Goal: Ask a question: Seek information or help from site administrators or community

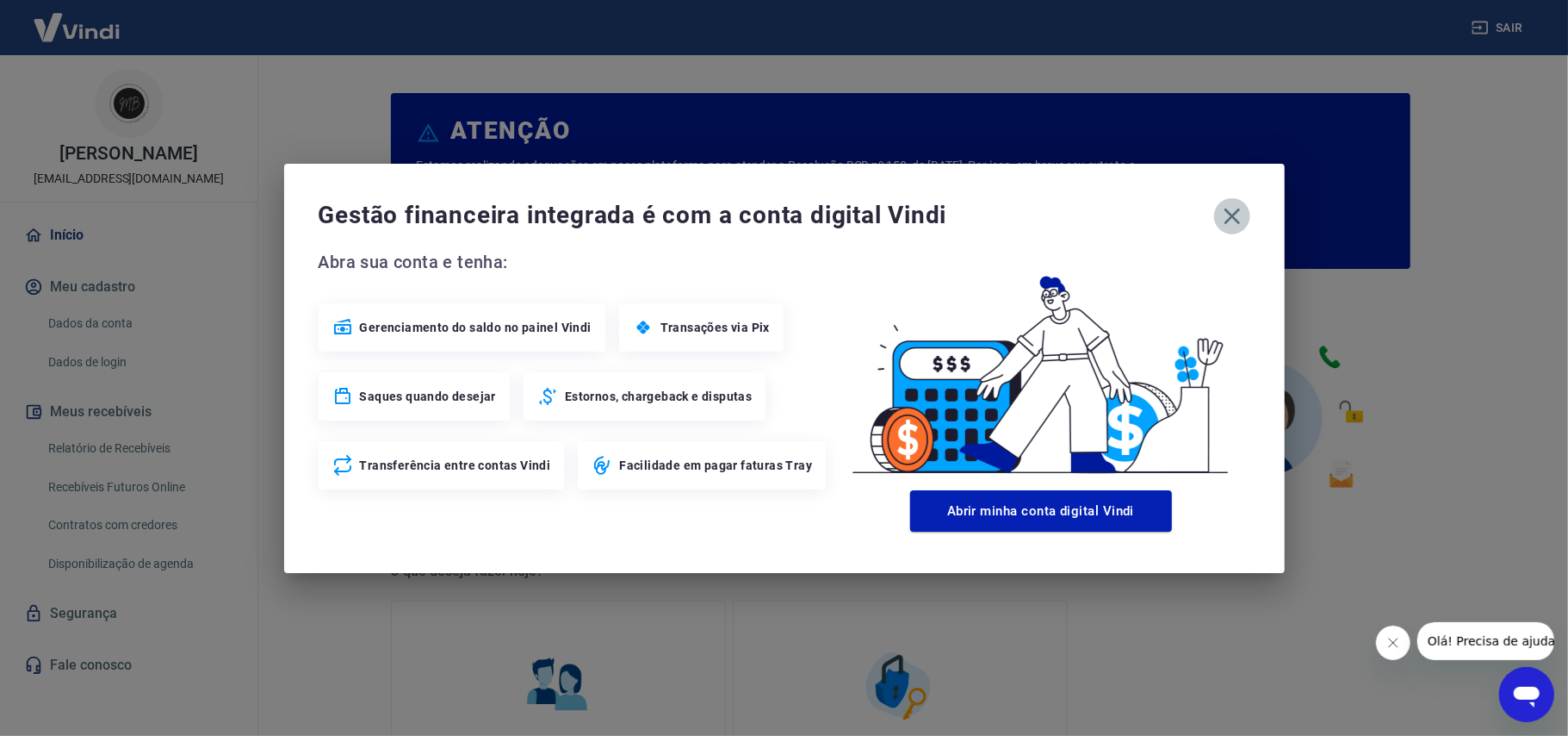
click at [1228, 212] on icon "button" at bounding box center [1232, 215] width 17 height 17
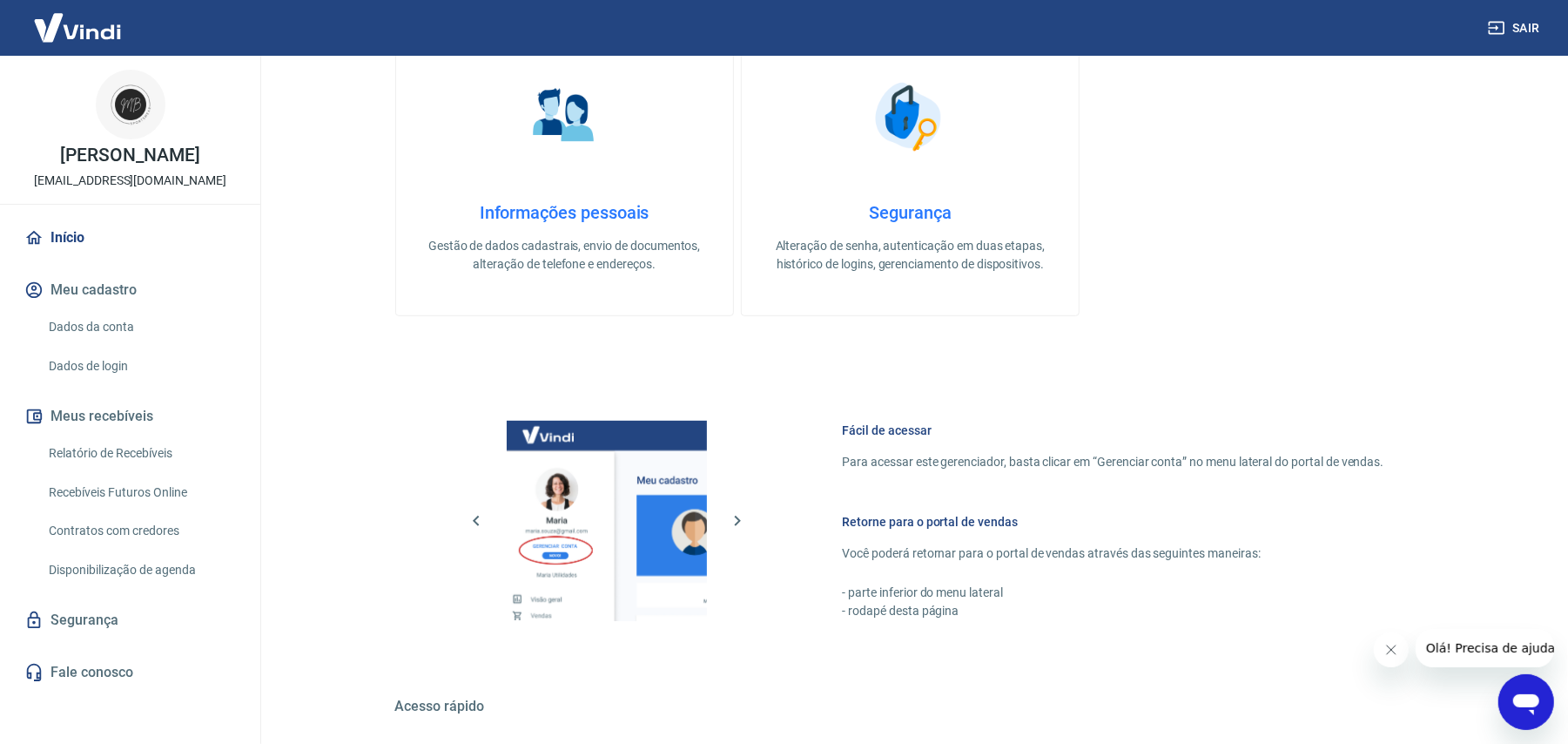
scroll to position [580, 0]
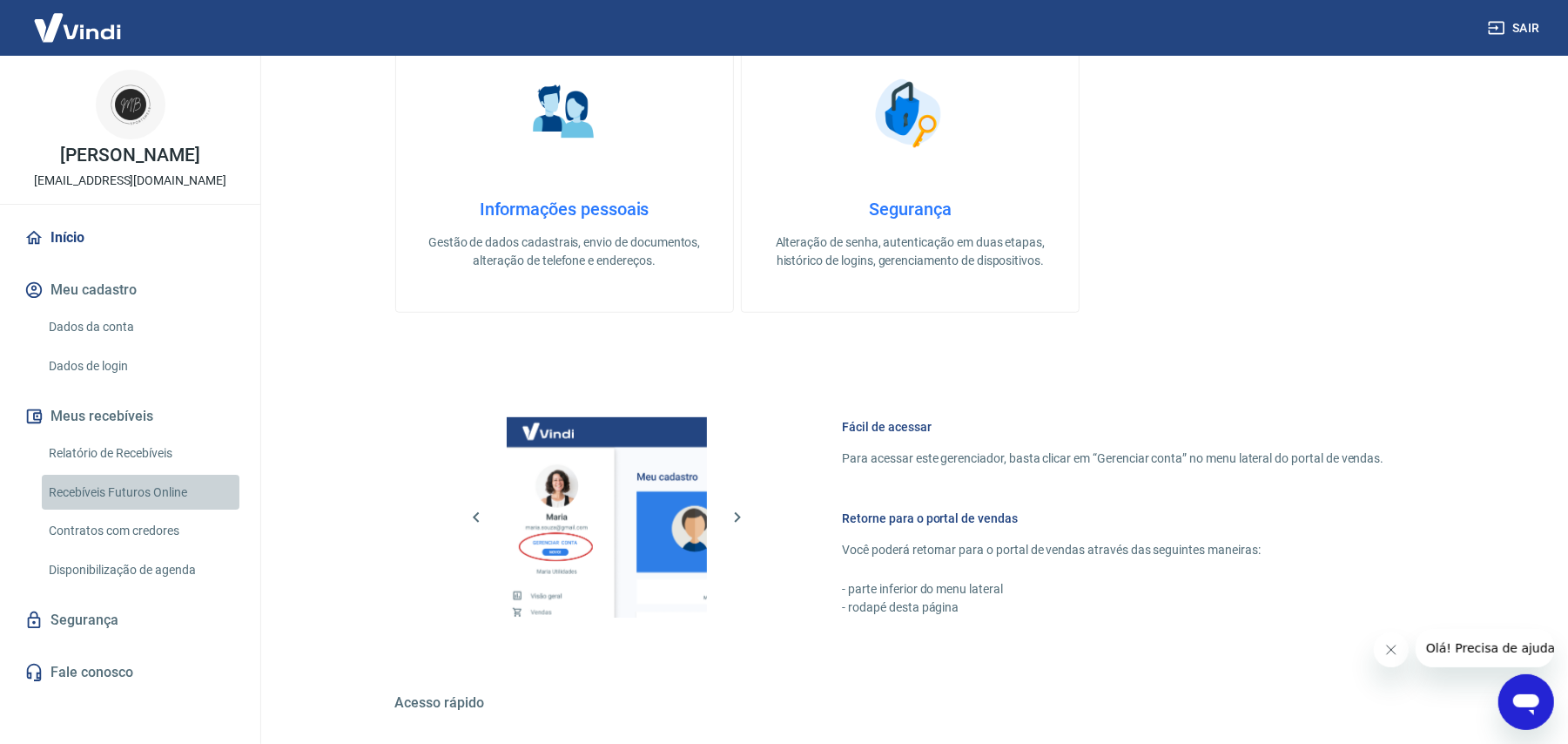
click at [105, 495] on link "Recebíveis Futuros Online" at bounding box center [140, 492] width 198 height 36
click at [113, 331] on link "Dados da conta" at bounding box center [140, 327] width 198 height 36
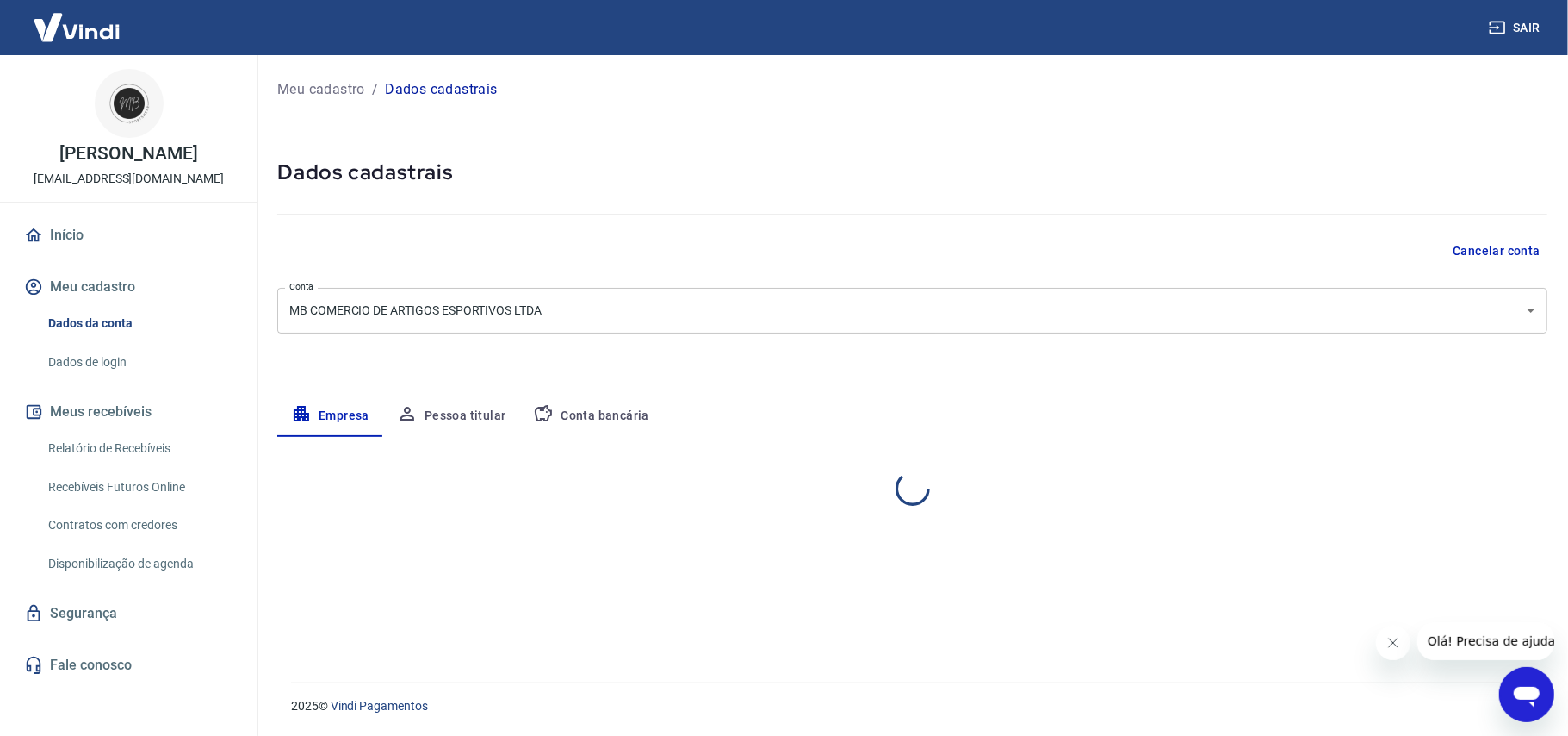
select select "RS"
select select "business"
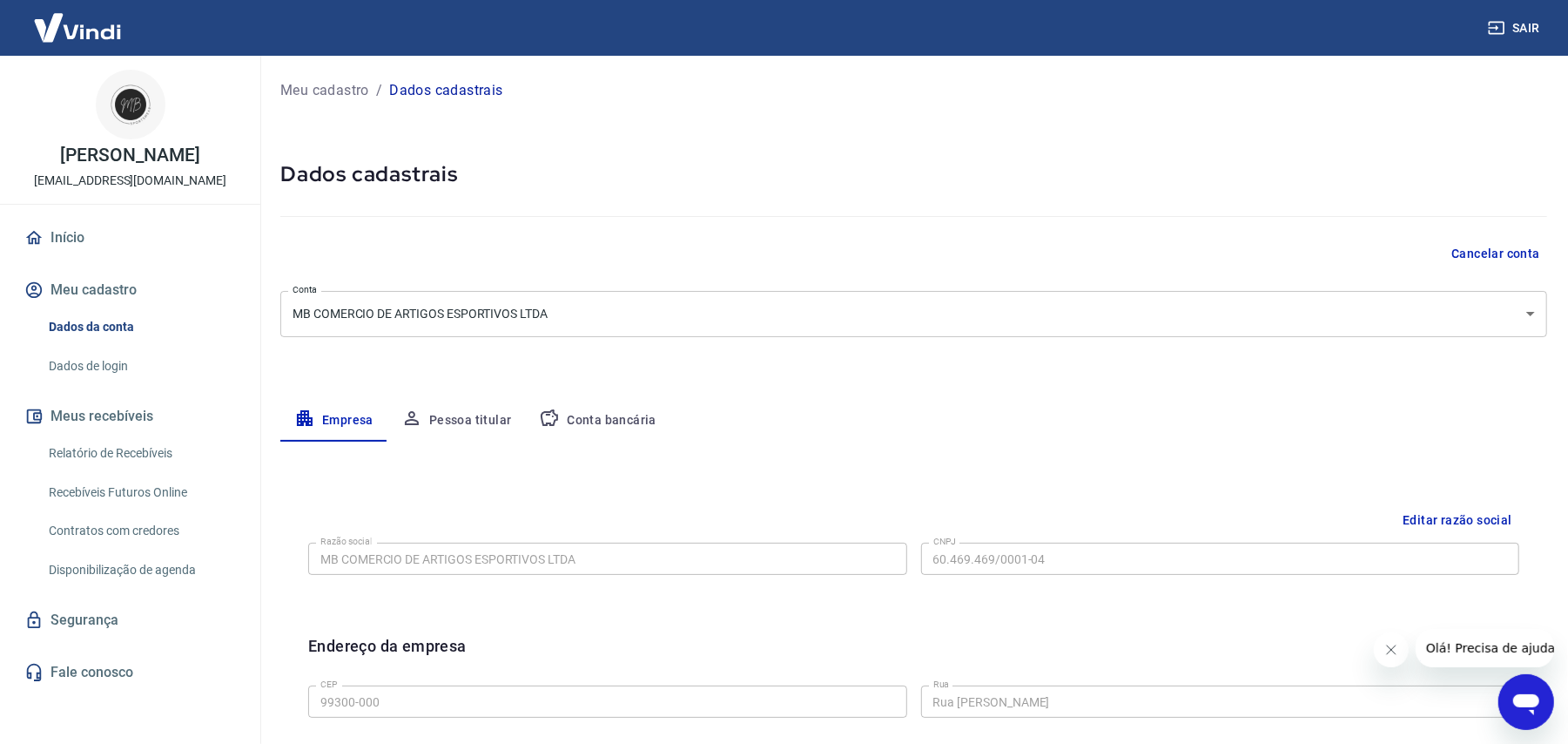
click at [106, 418] on button "Meus recebíveis" at bounding box center [130, 416] width 218 height 39
click at [113, 412] on button "Meus recebíveis" at bounding box center [130, 416] width 218 height 39
click at [105, 496] on link "Recebíveis Futuros Online" at bounding box center [140, 492] width 198 height 36
click at [60, 247] on link "Início" at bounding box center [130, 238] width 218 height 39
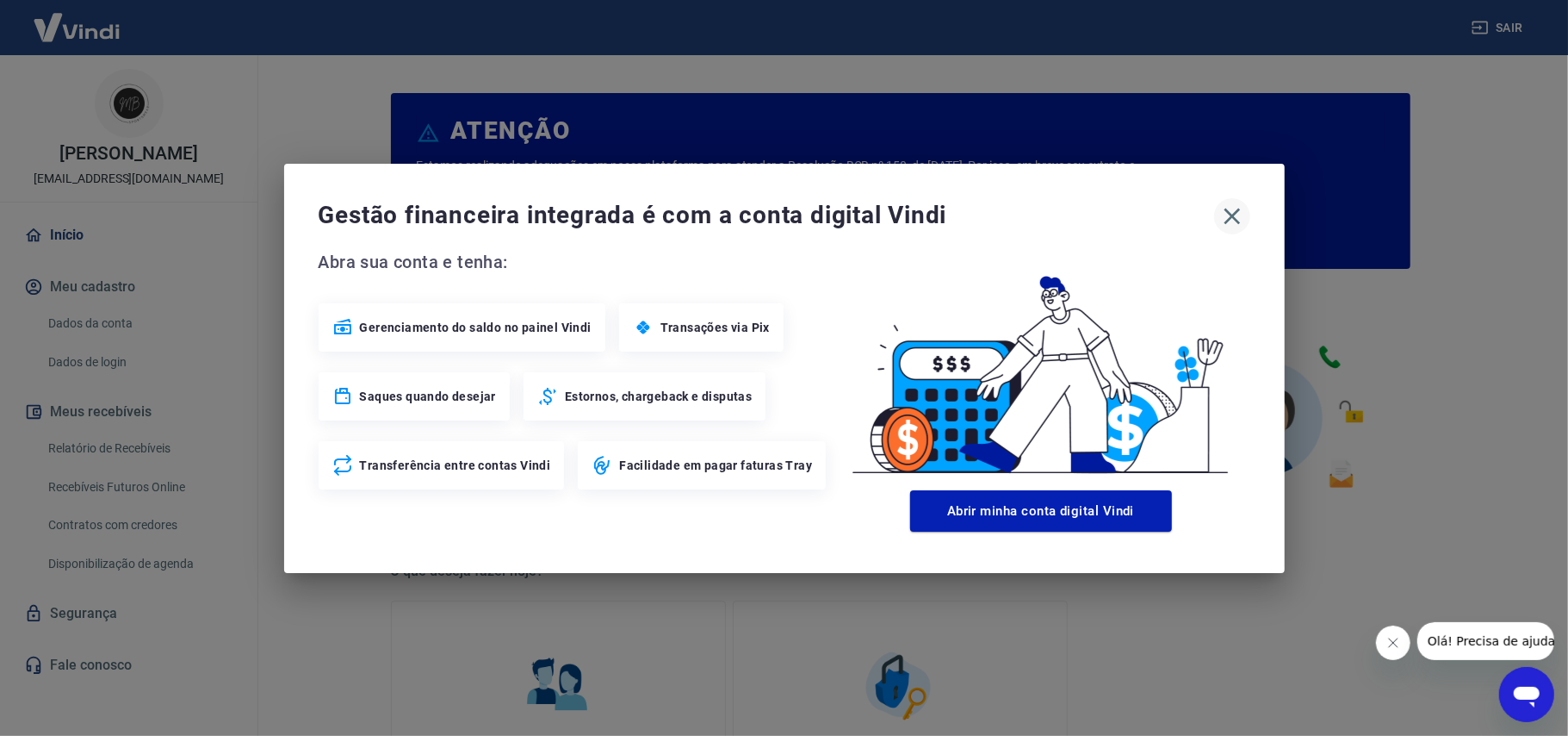
click at [1232, 208] on icon "button" at bounding box center [1233, 216] width 28 height 28
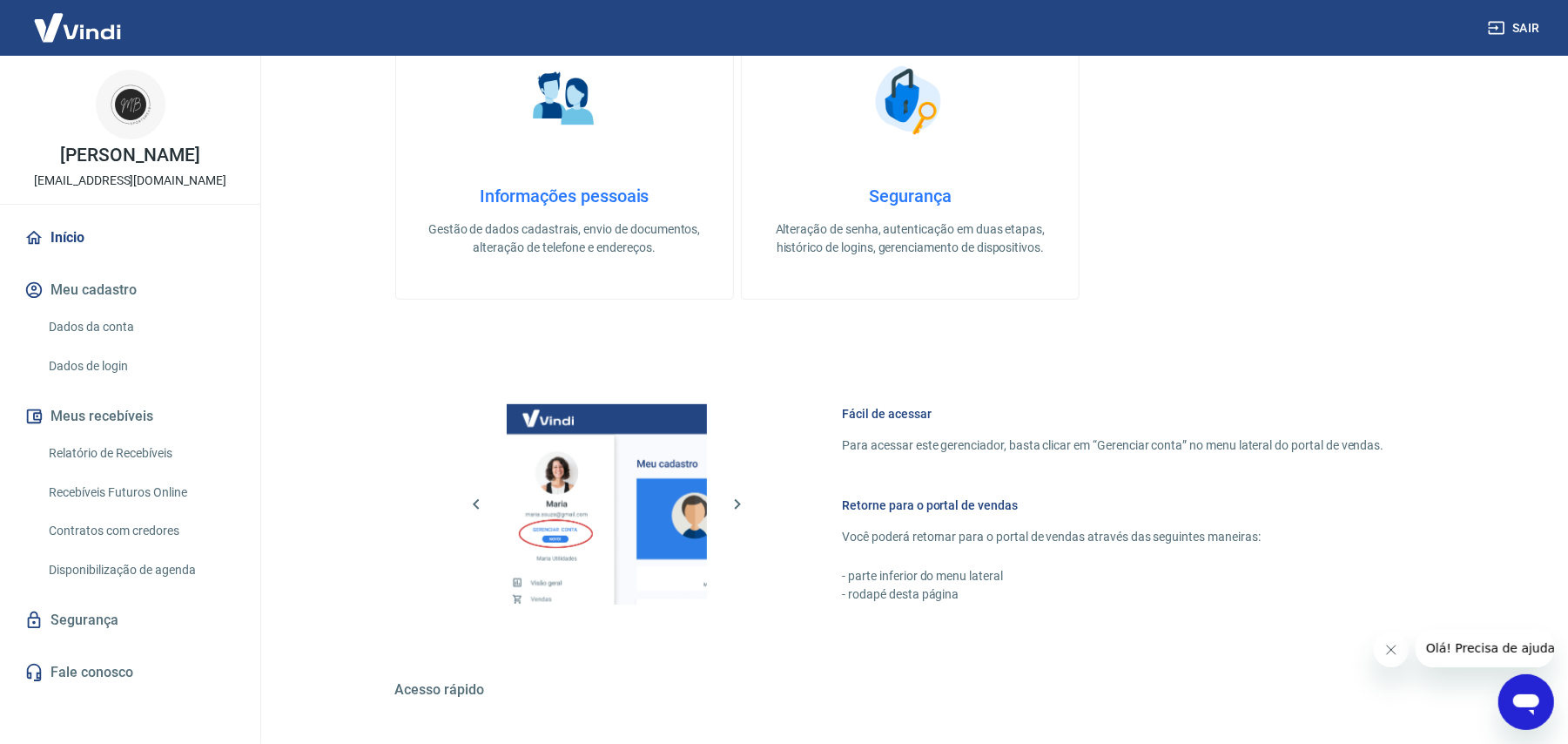
scroll to position [563, 0]
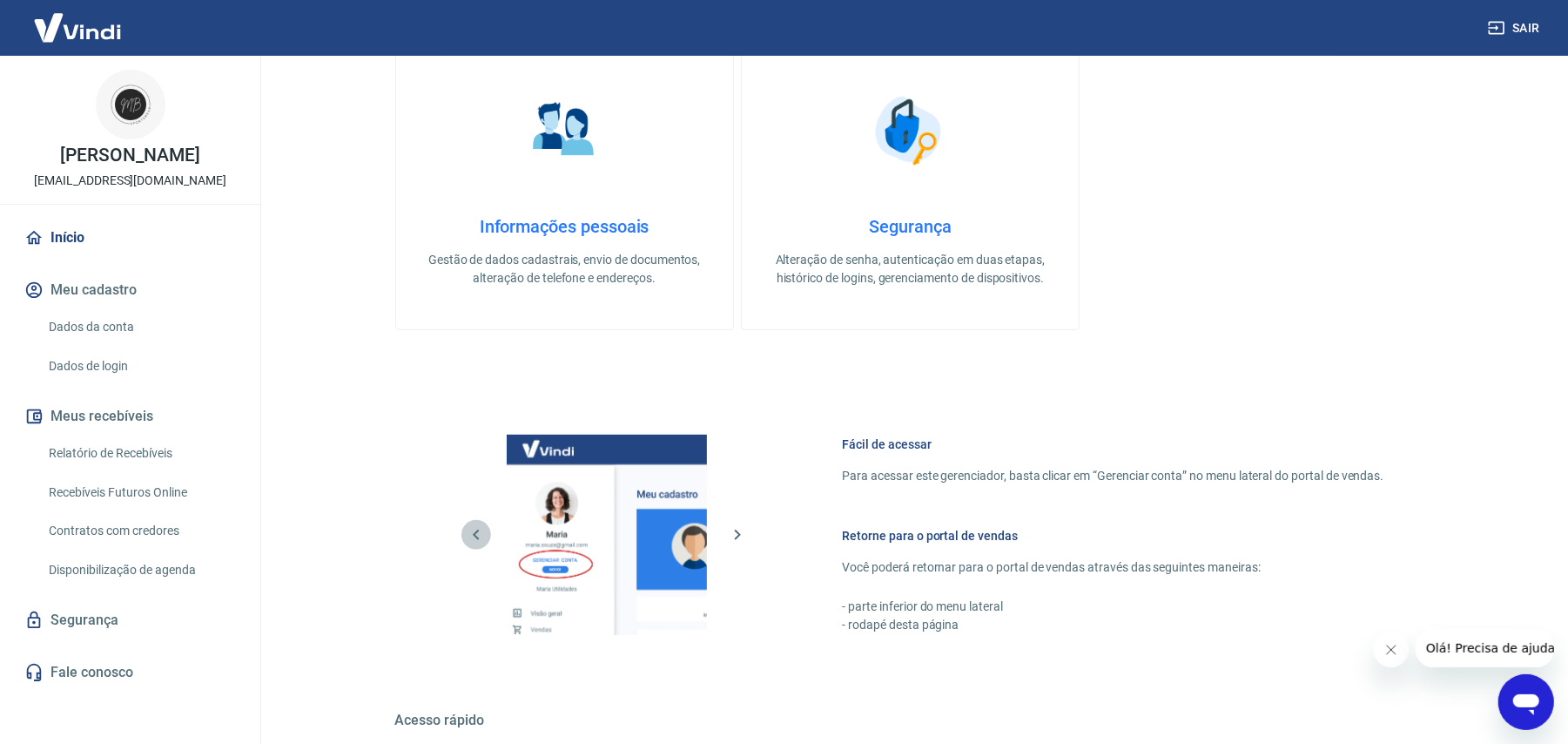
click at [472, 530] on icon "button" at bounding box center [476, 534] width 21 height 21
click at [102, 282] on button "Meu cadastro" at bounding box center [130, 291] width 218 height 39
click at [120, 322] on link "Dados da conta" at bounding box center [140, 327] width 198 height 36
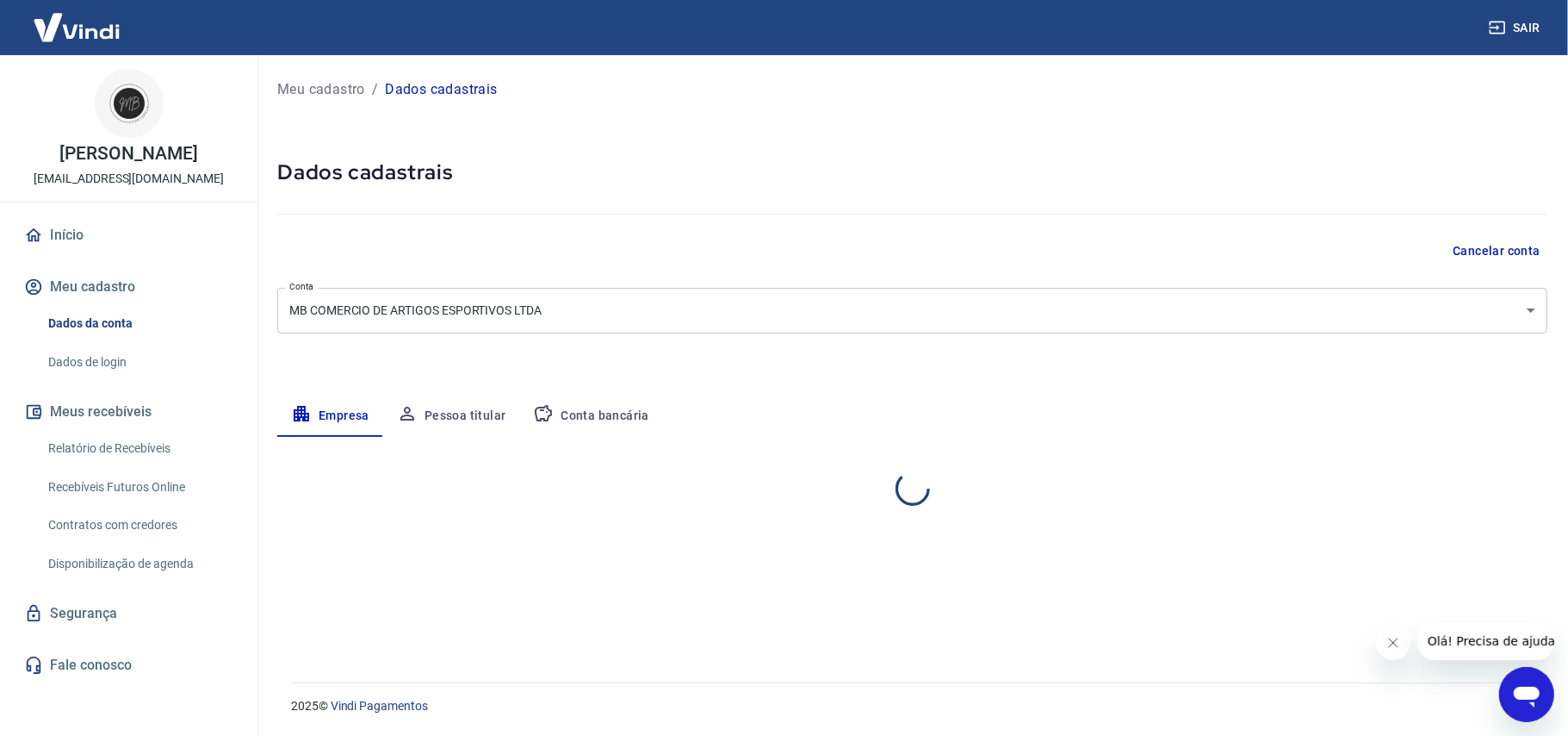
select select "RS"
select select "business"
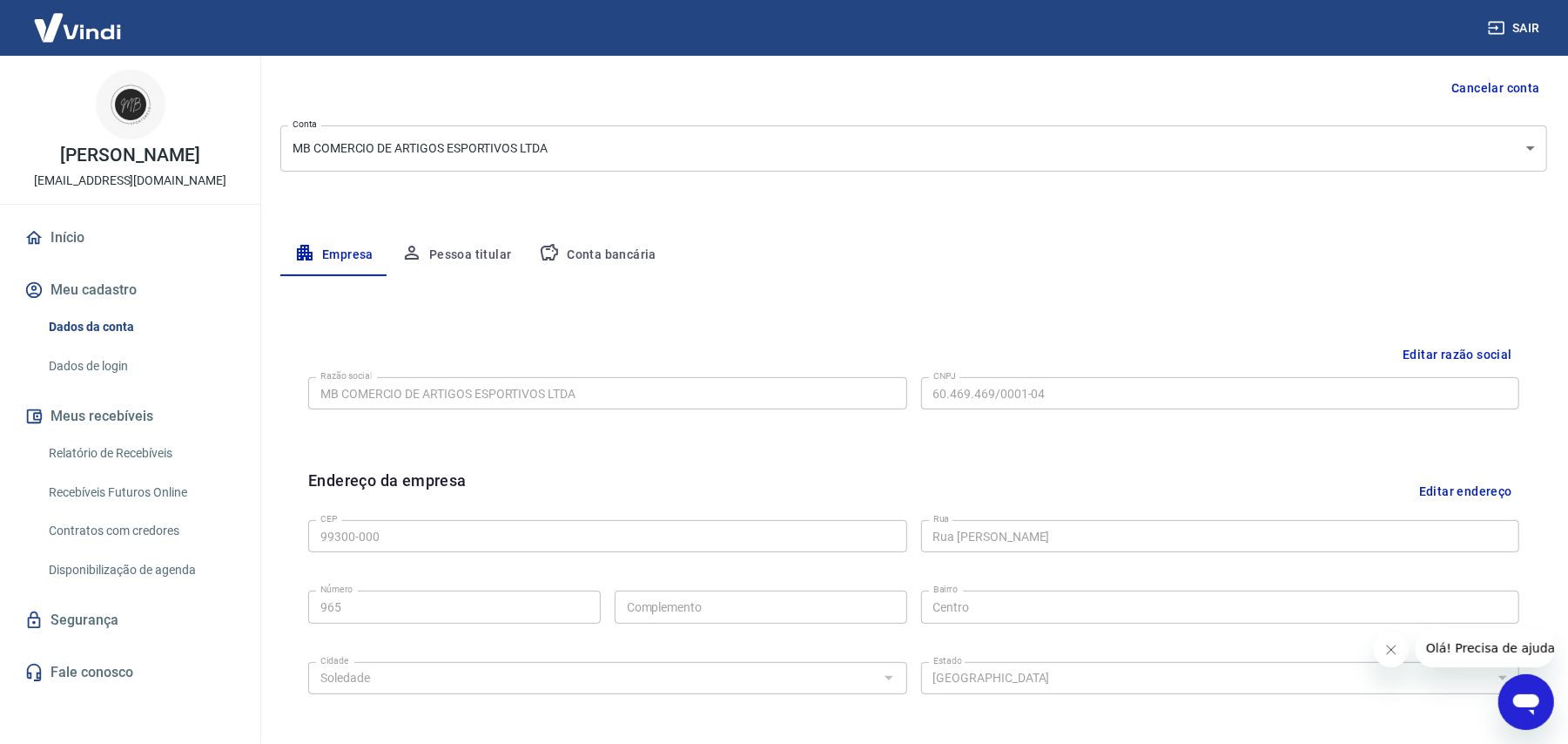
scroll to position [164, 0]
click at [477, 241] on button "Pessoa titular" at bounding box center [456, 256] width 138 height 41
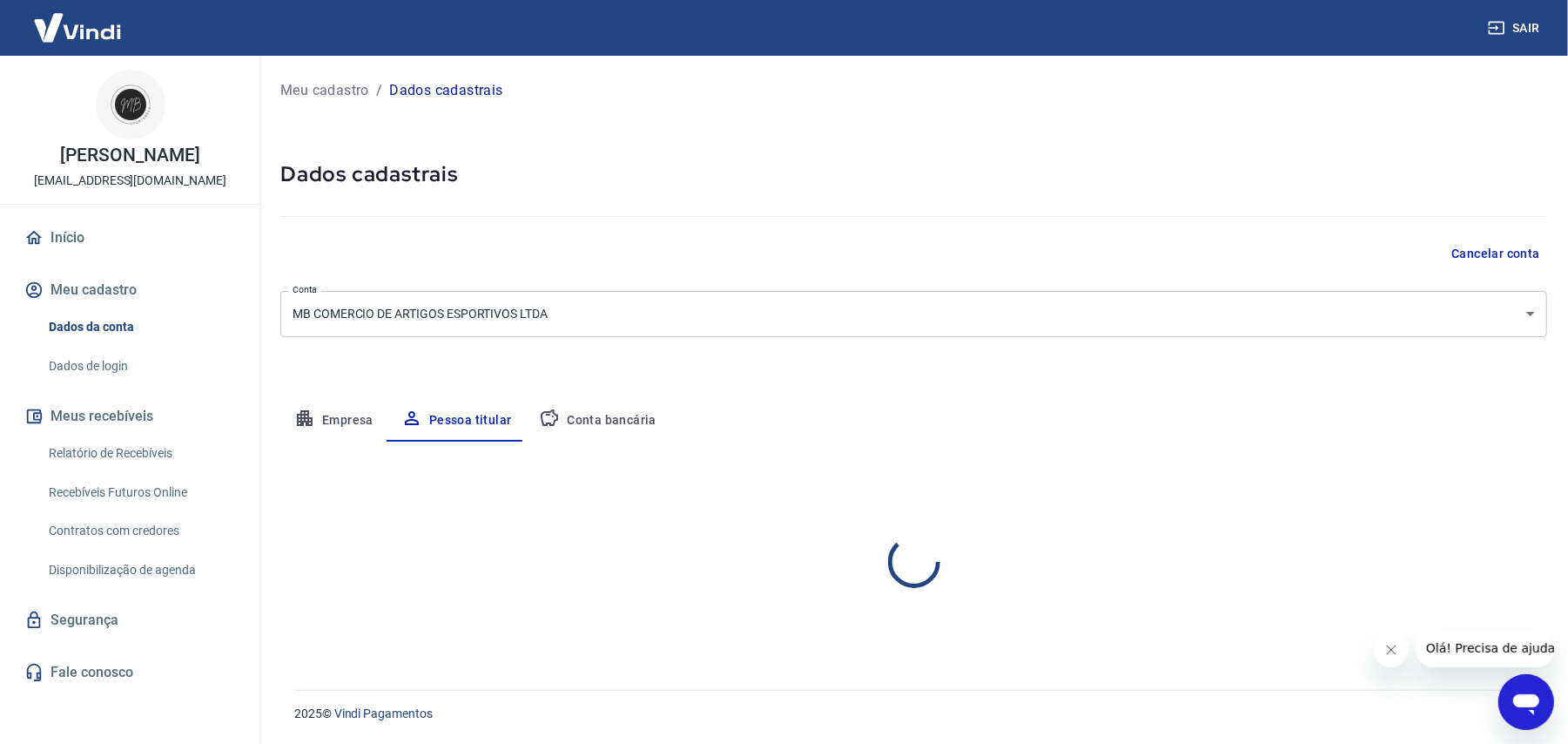
scroll to position [0, 0]
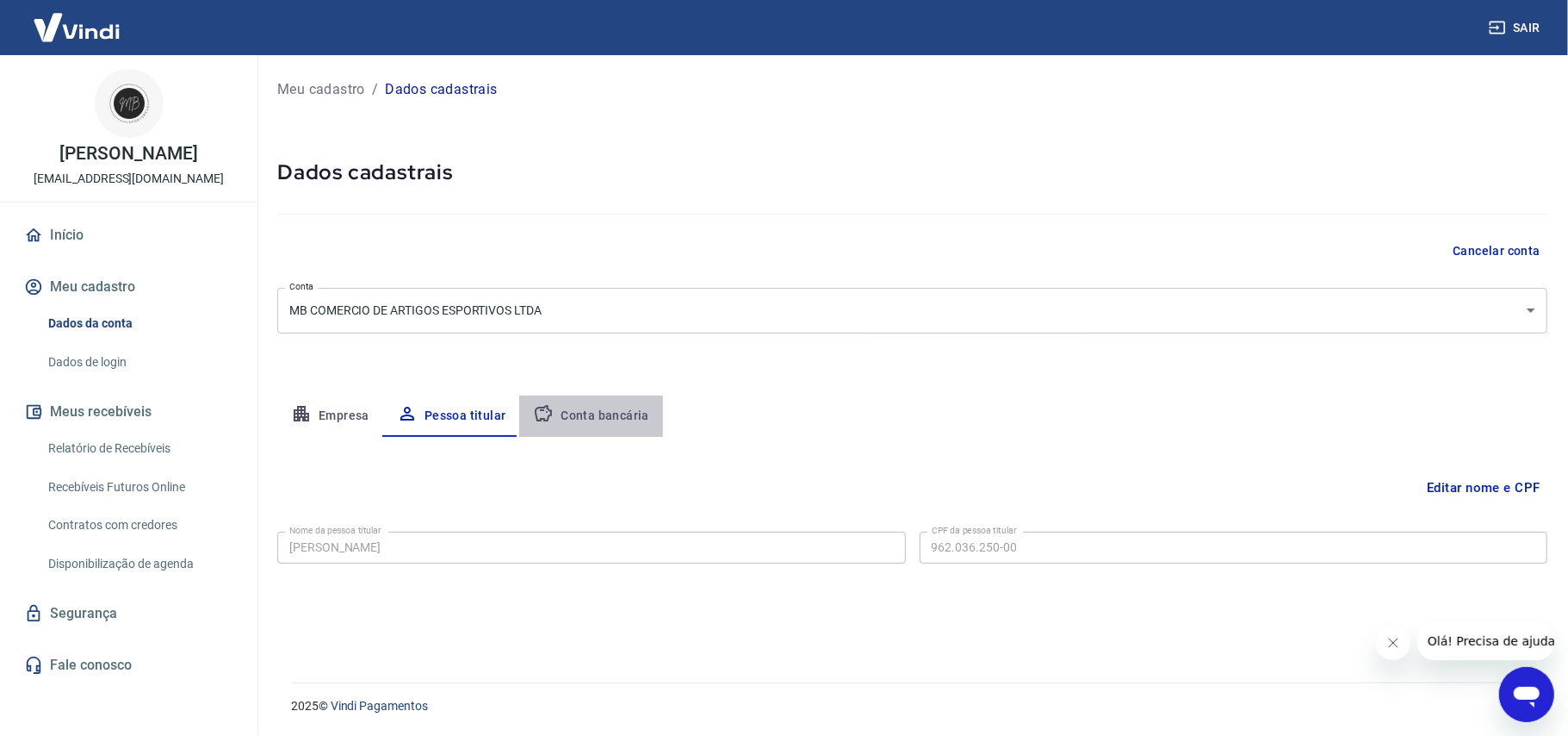
click at [608, 414] on button "Conta bancária" at bounding box center [590, 415] width 144 height 41
select select "1"
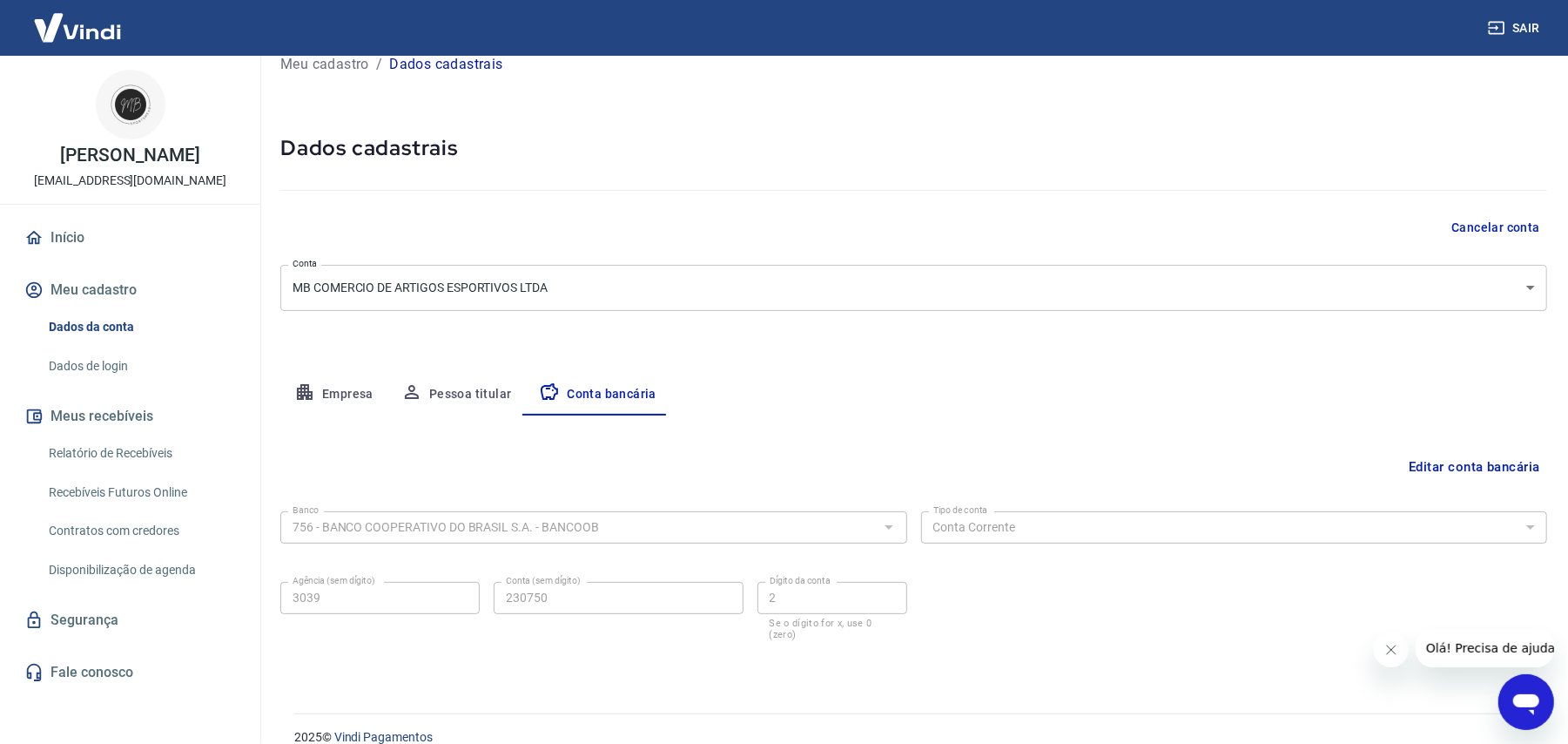
scroll to position [49, 0]
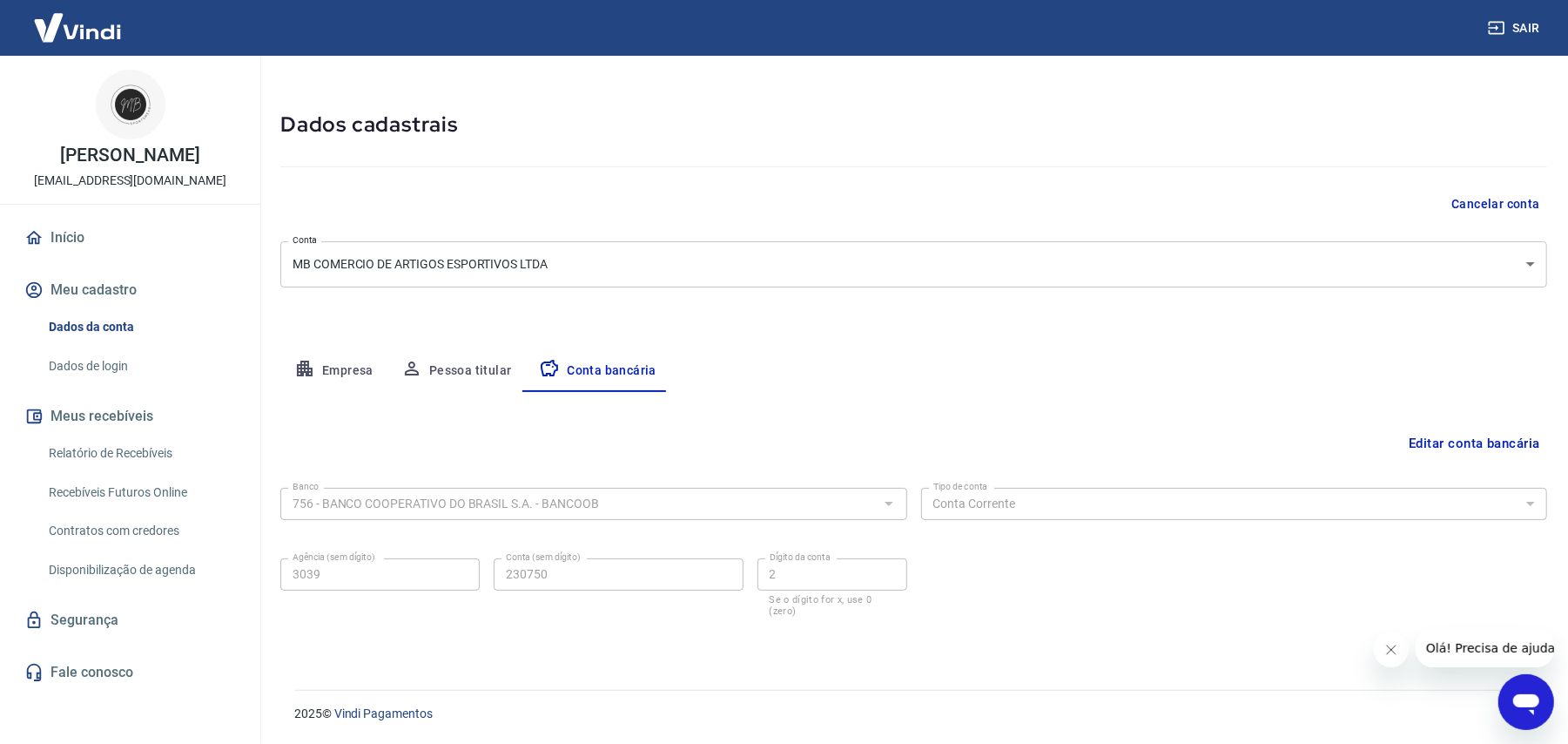
click at [99, 365] on link "Dados de login" at bounding box center [140, 366] width 198 height 36
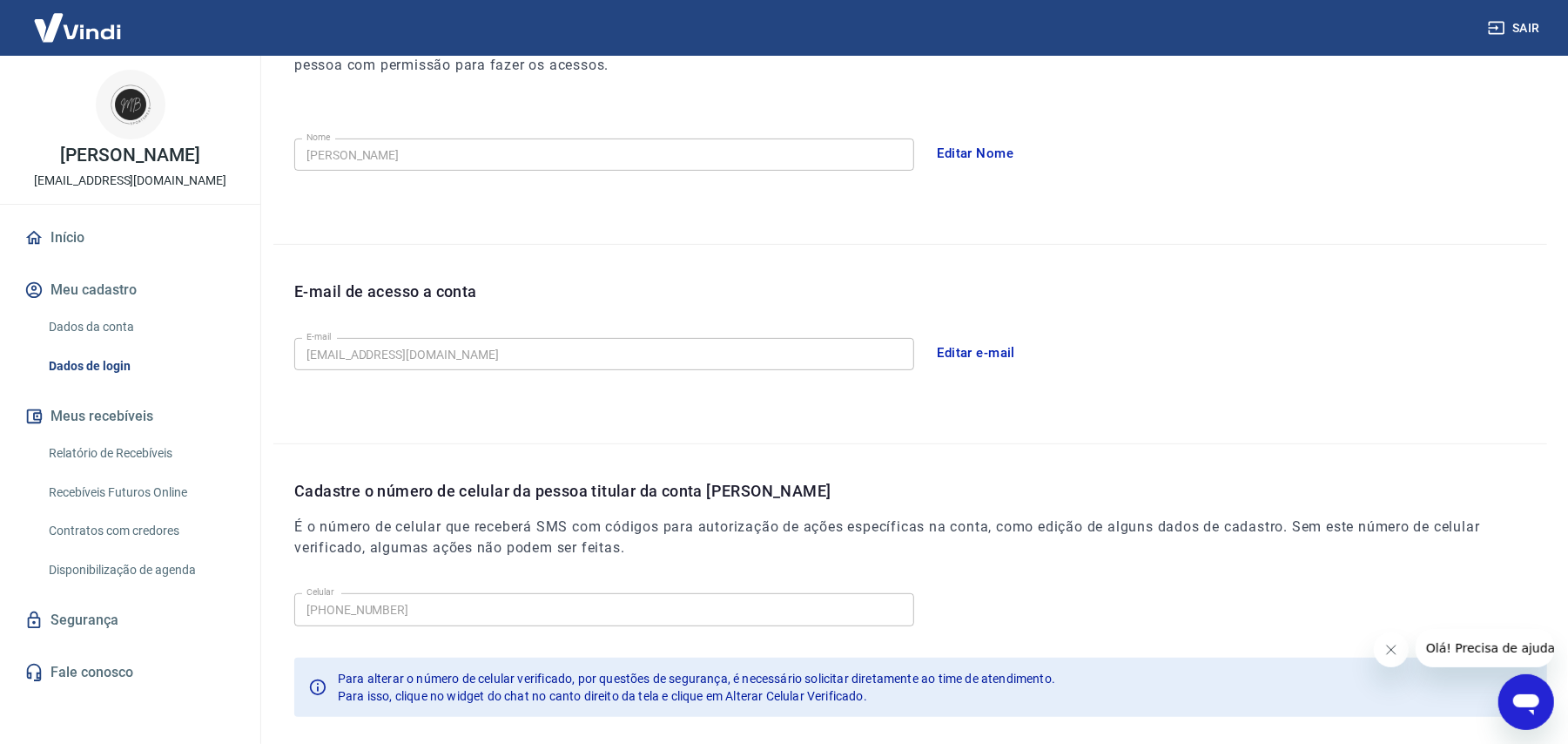
scroll to position [371, 0]
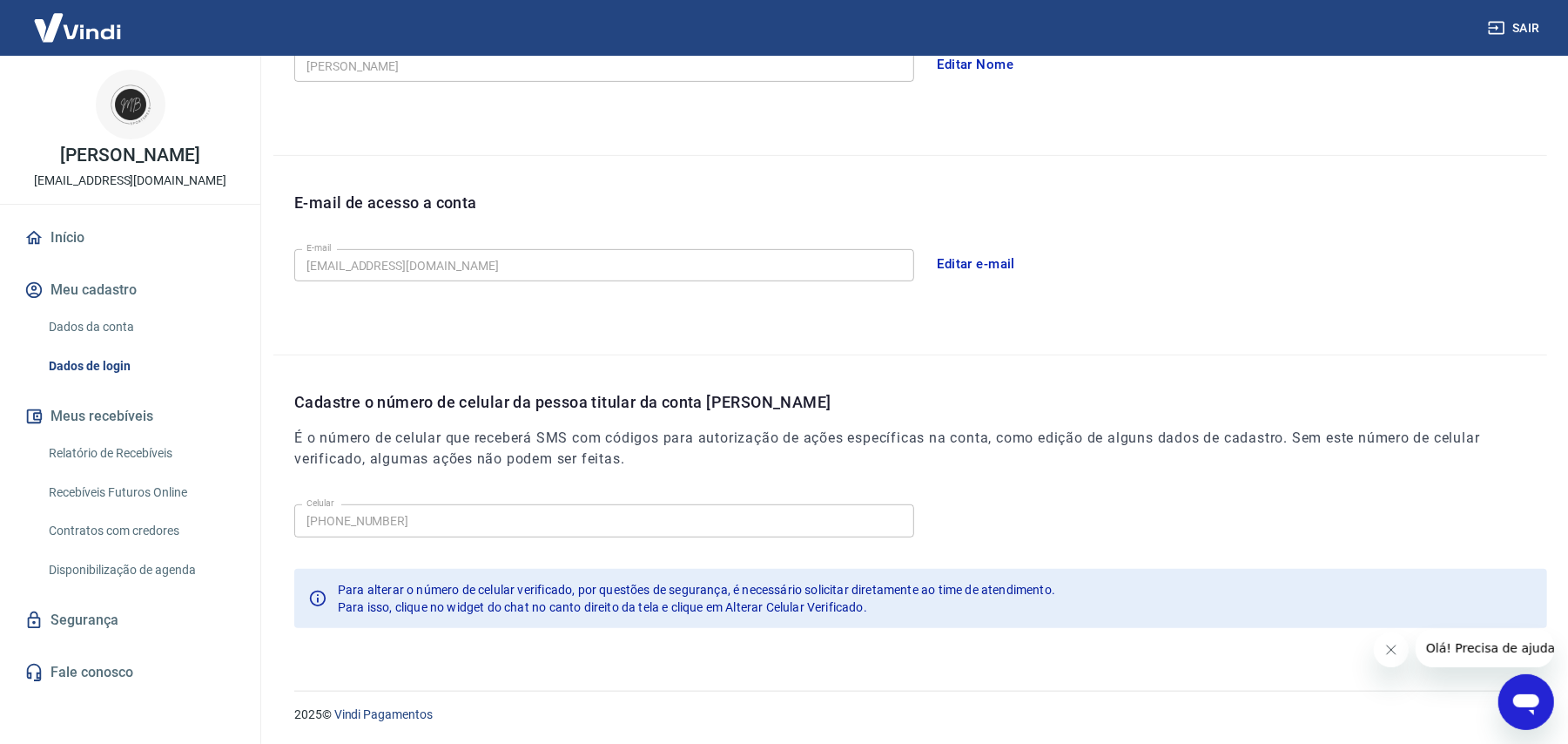
click at [77, 240] on link "Início" at bounding box center [130, 238] width 218 height 39
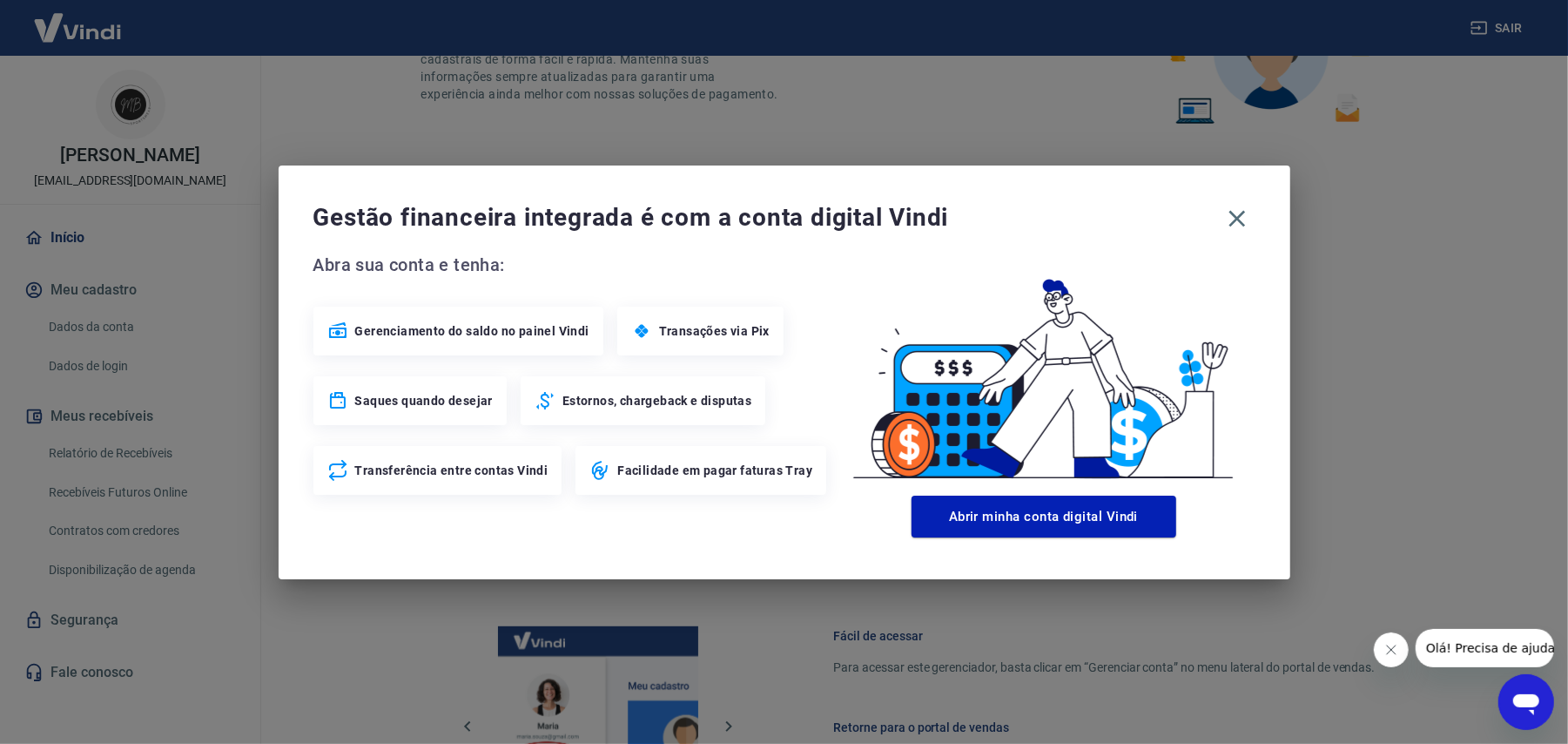
scroll to position [794, 0]
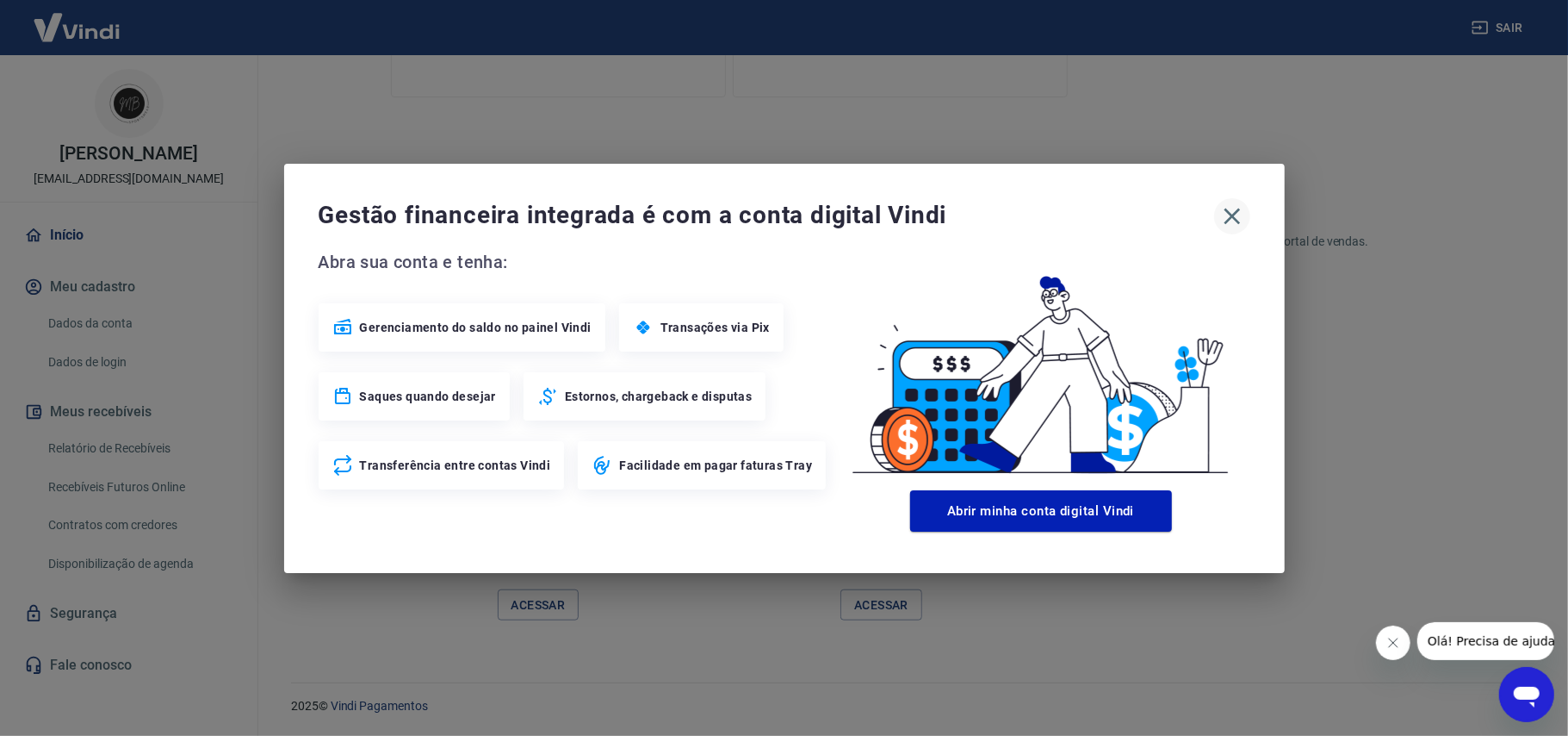
click at [1234, 207] on icon "button" at bounding box center [1233, 216] width 28 height 28
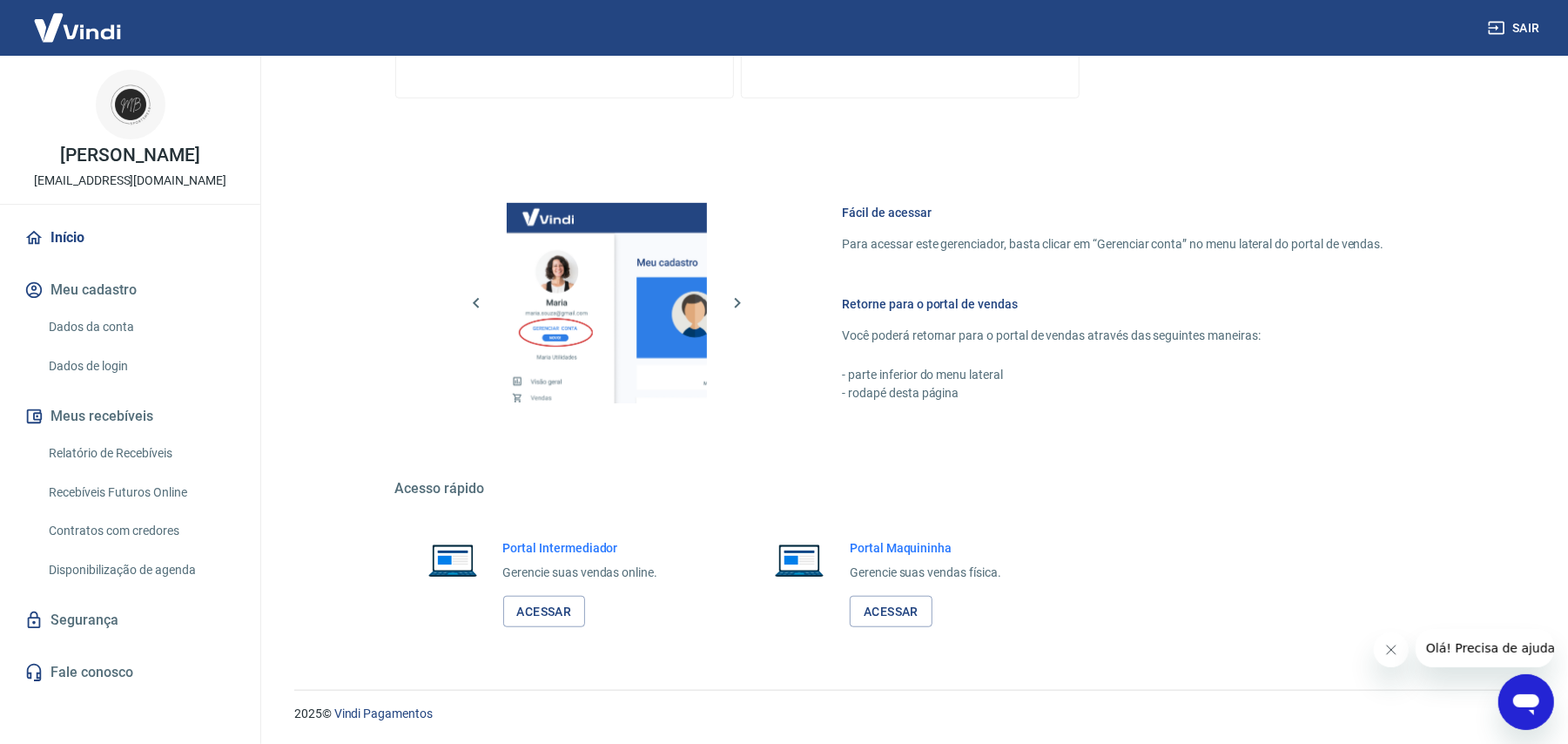
click at [1498, 647] on span "Olá! Precisa de ajuda?" at bounding box center [1492, 647] width 136 height 14
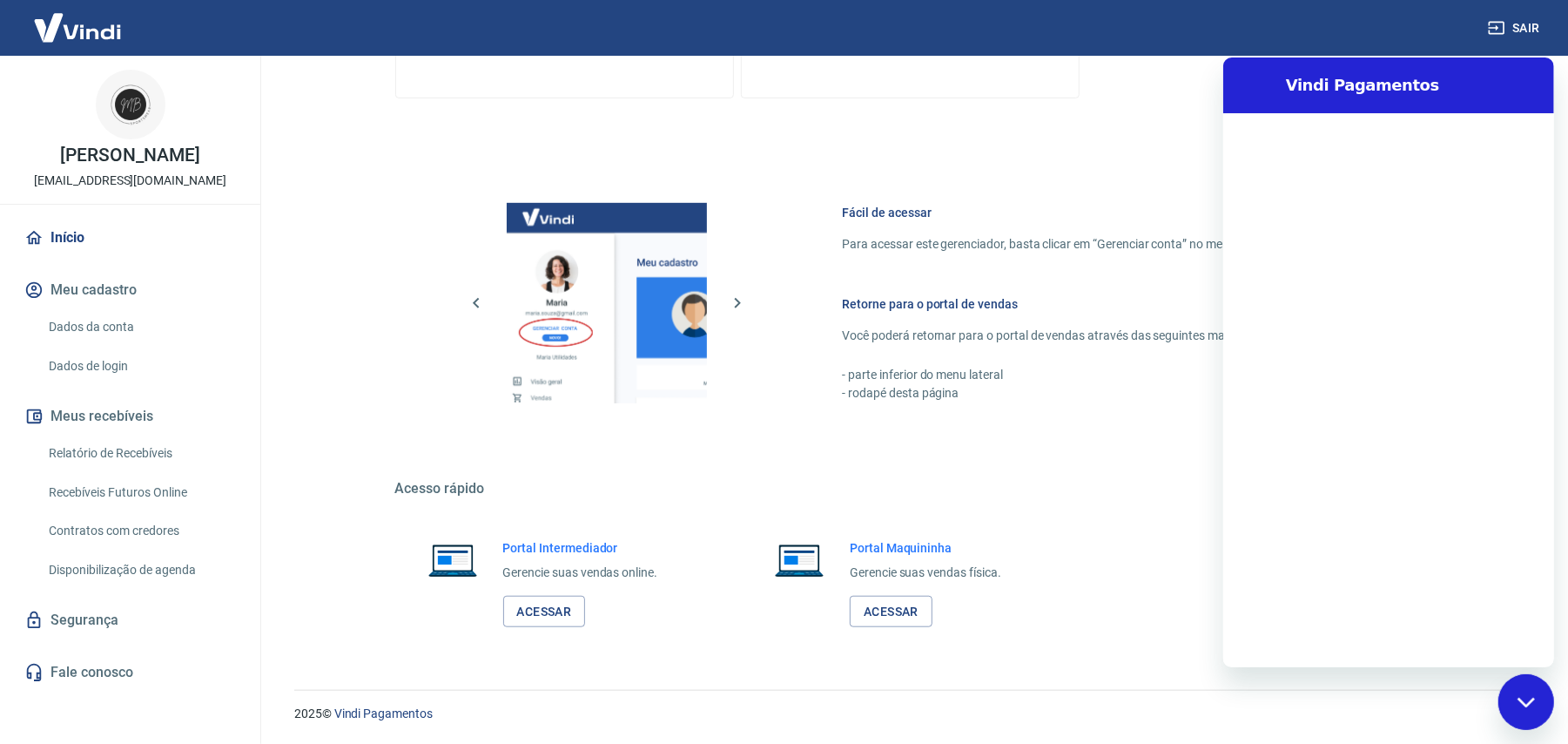
scroll to position [0, 0]
click at [1400, 636] on textarea at bounding box center [1408, 638] width 268 height 35
type textarea "N"
type textarea "x"
type textarea "Nã"
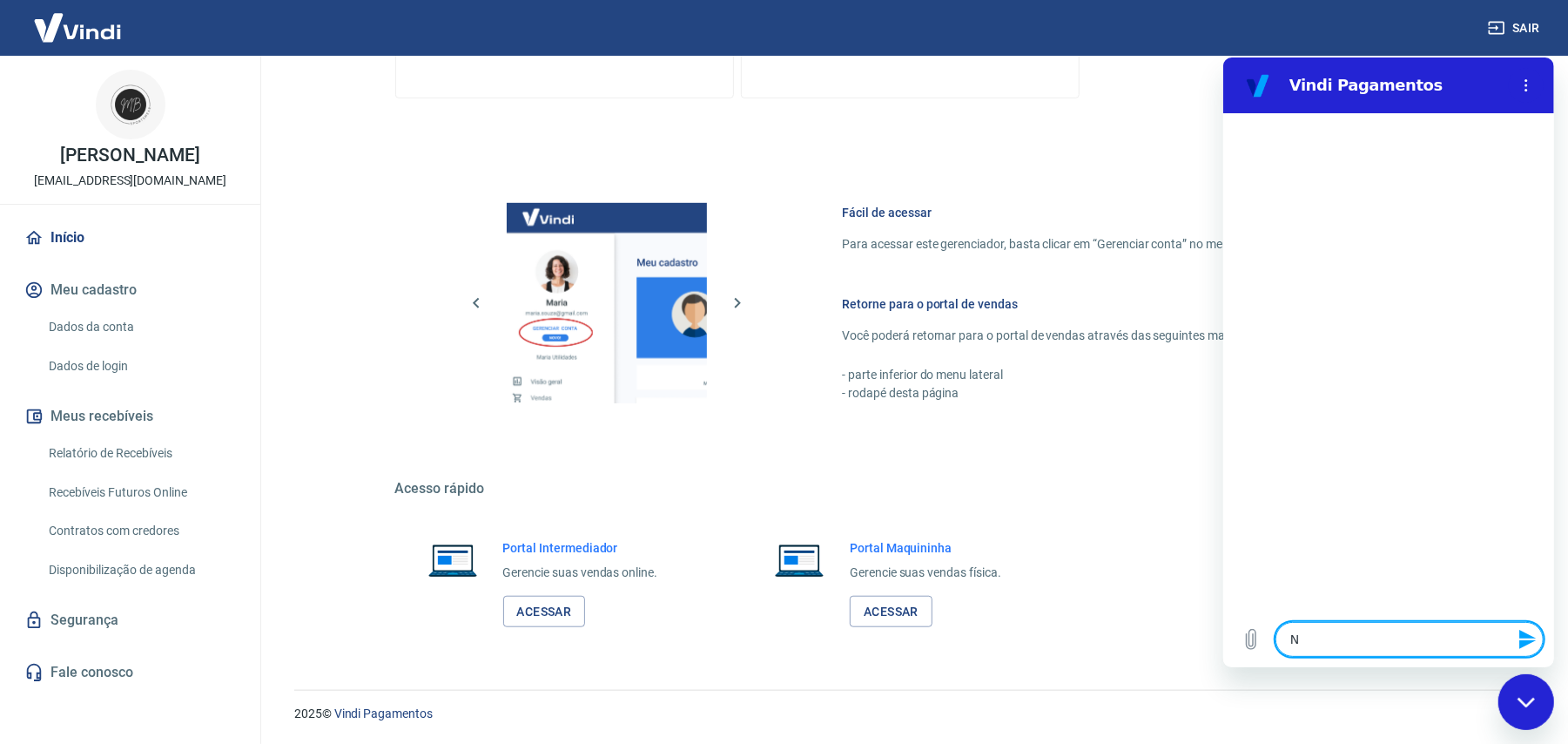
type textarea "x"
type textarea "Não"
type textarea "x"
type textarea "Não"
type textarea "x"
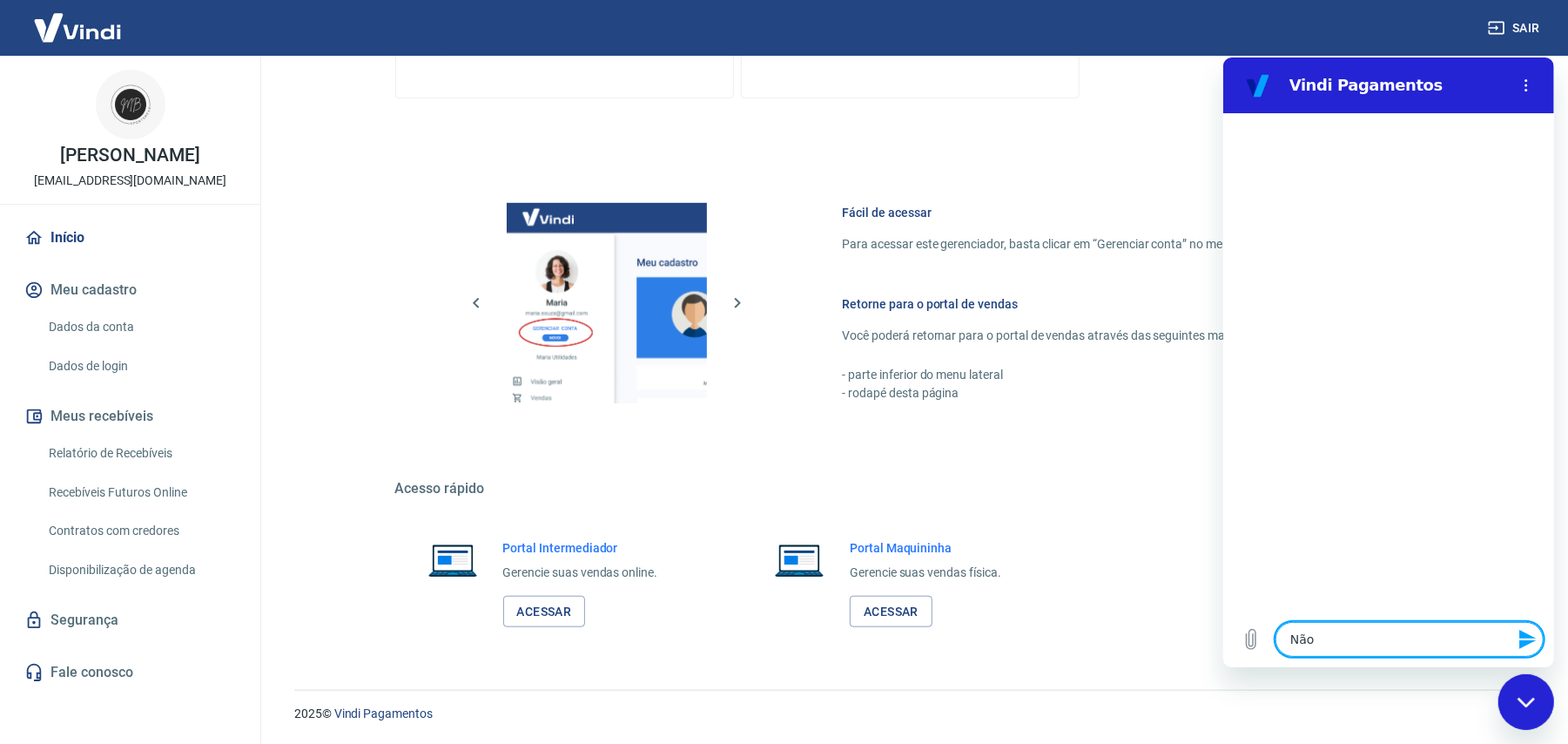
type textarea "Não c"
type textarea "x"
type textarea "Não co"
type textarea "x"
type textarea "Não con"
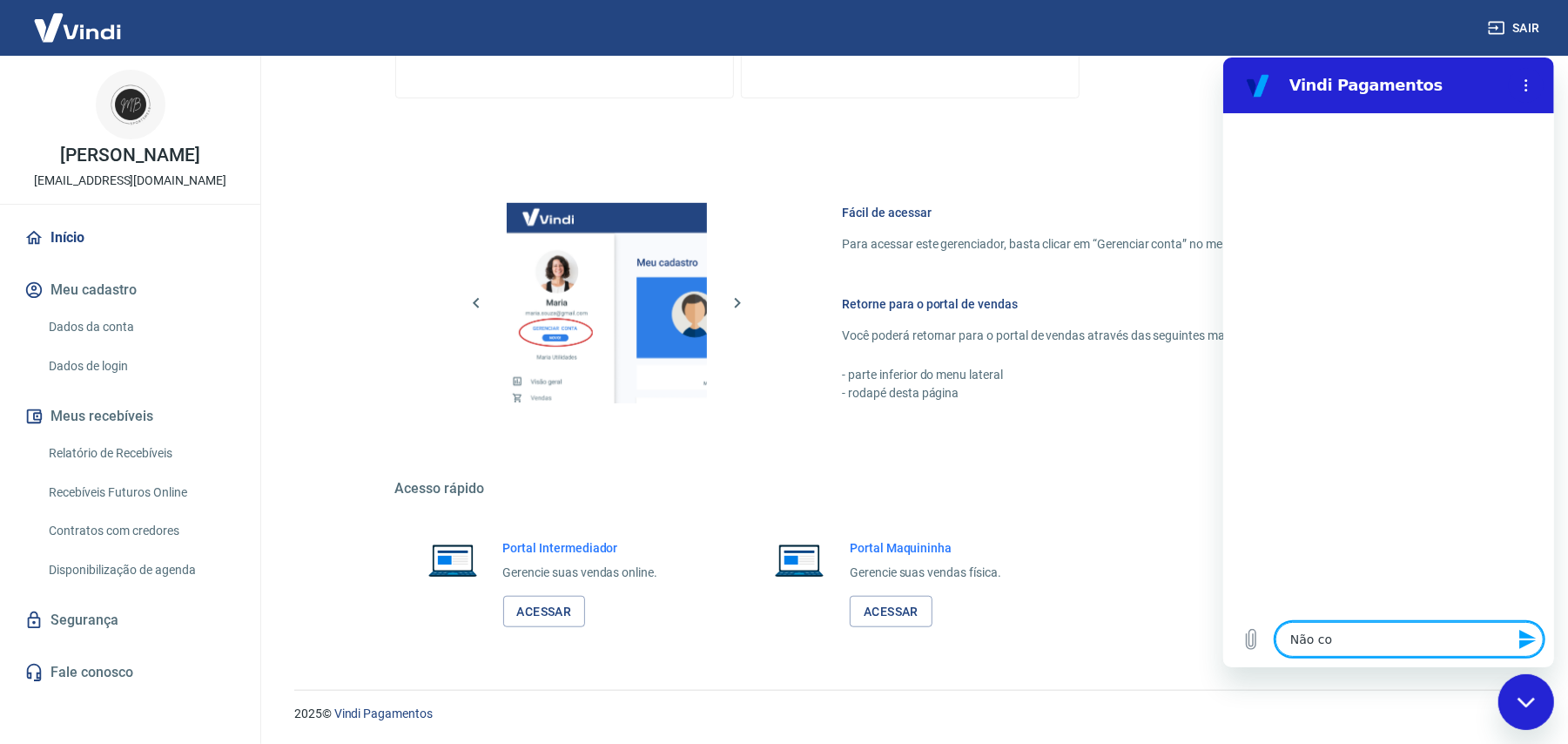
type textarea "x"
type textarea "Não cons"
type textarea "x"
type textarea "Não consi"
type textarea "x"
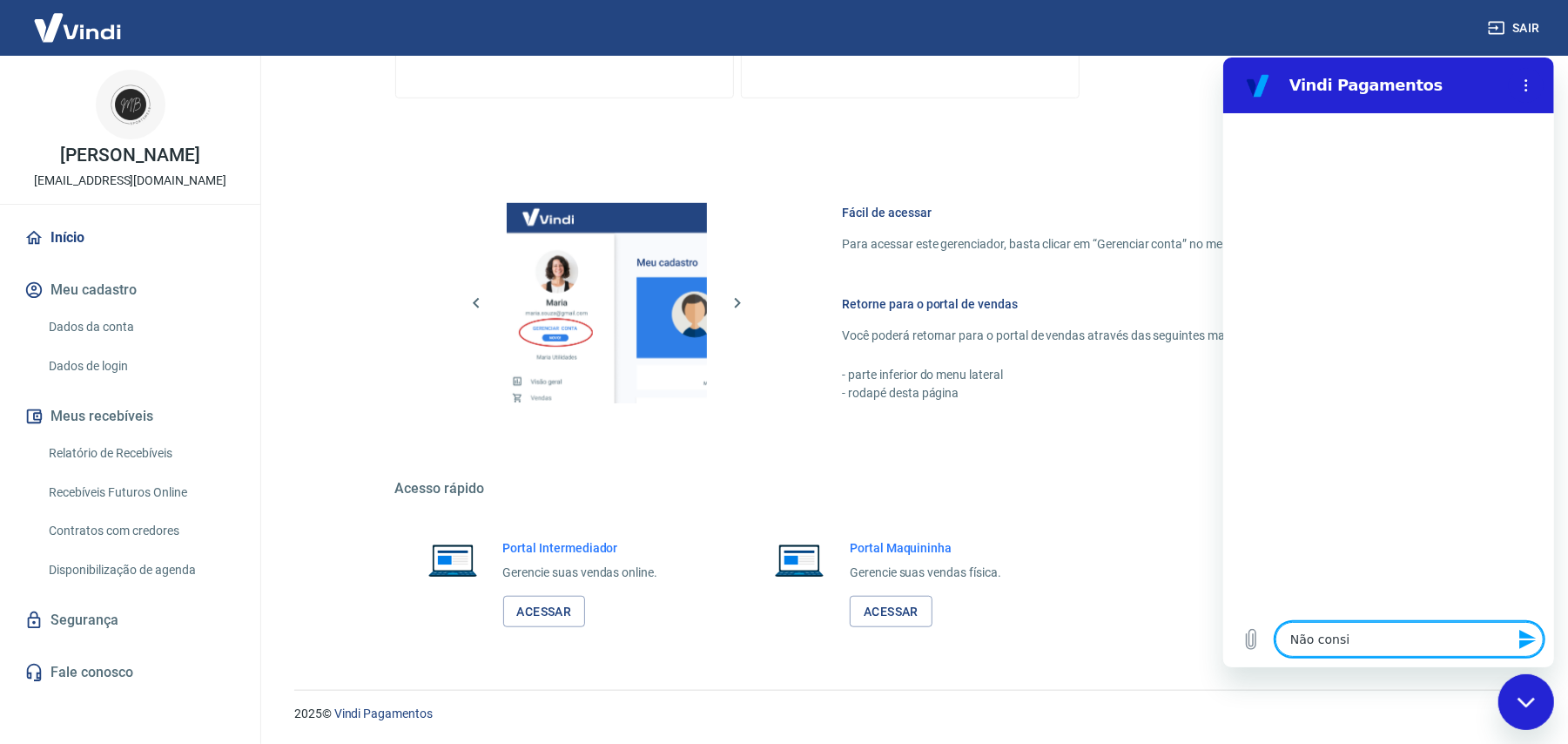
type textarea "Não consig"
type textarea "x"
type textarea "Não consigo"
type textarea "x"
type textarea "Não consigo"
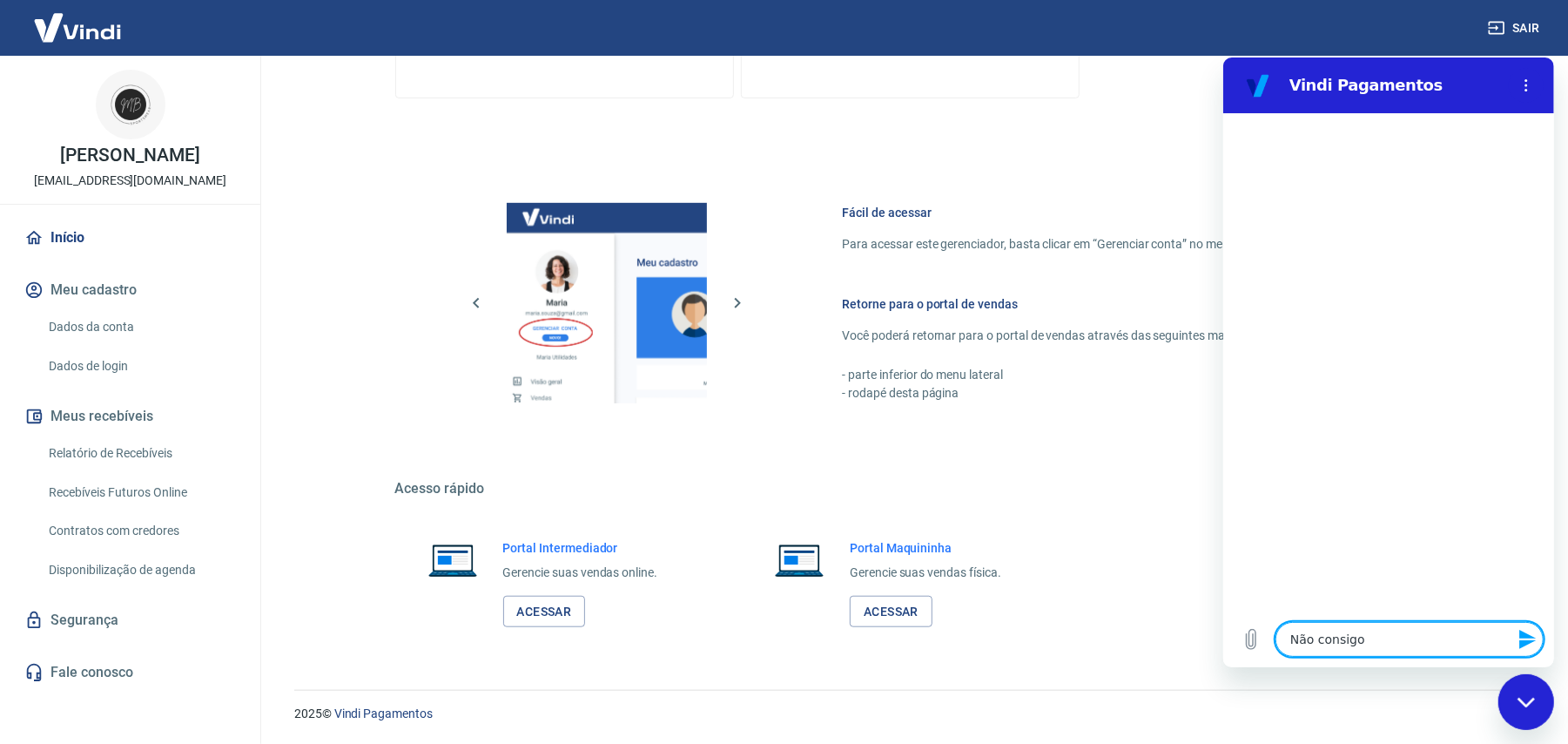
type textarea "x"
type textarea "Não consigo a"
type textarea "x"
type textarea "Não consigo ac"
type textarea "x"
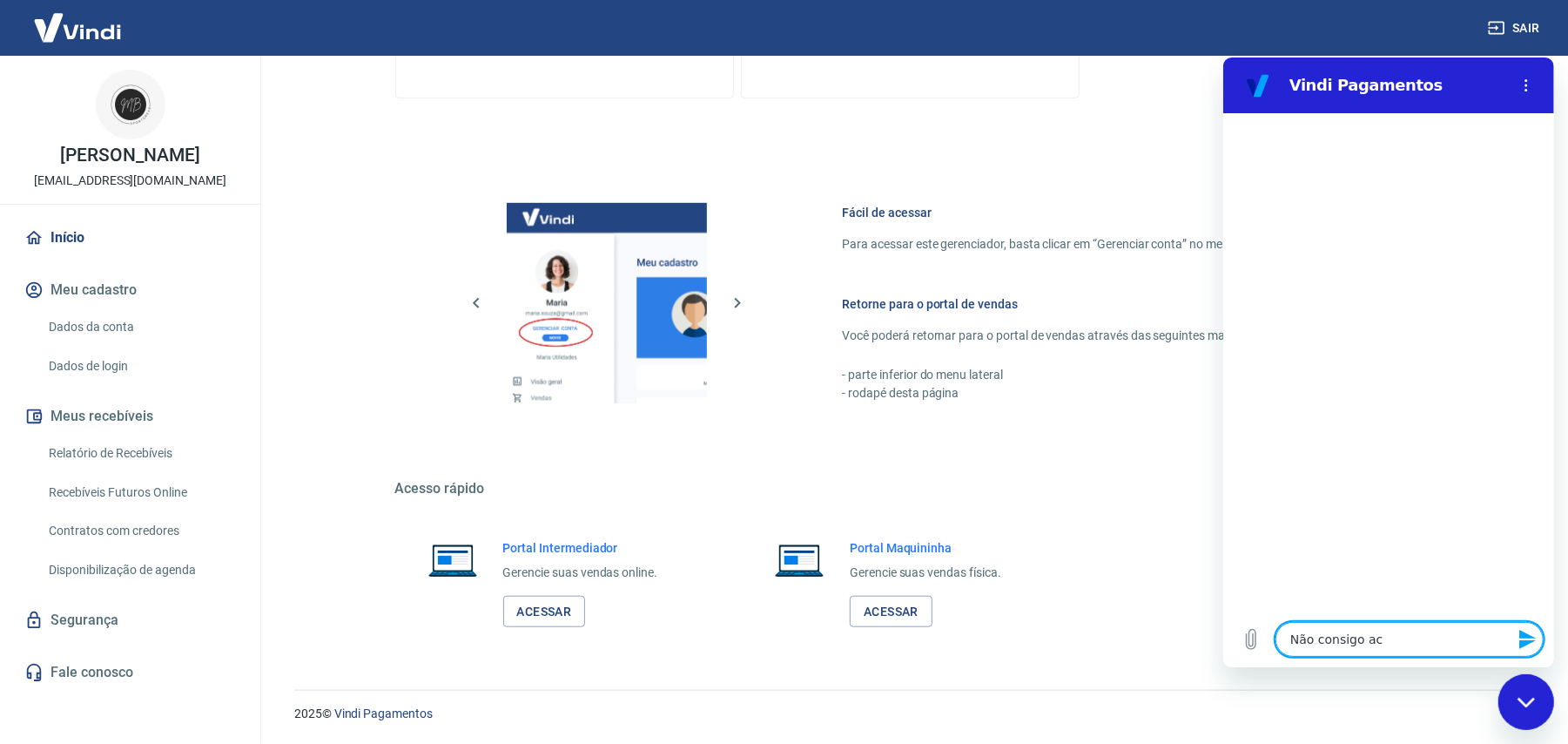
type textarea "Não consigo ace"
type textarea "x"
type textarea "Não consigo aces"
type textarea "x"
type textarea "Não consigo acess"
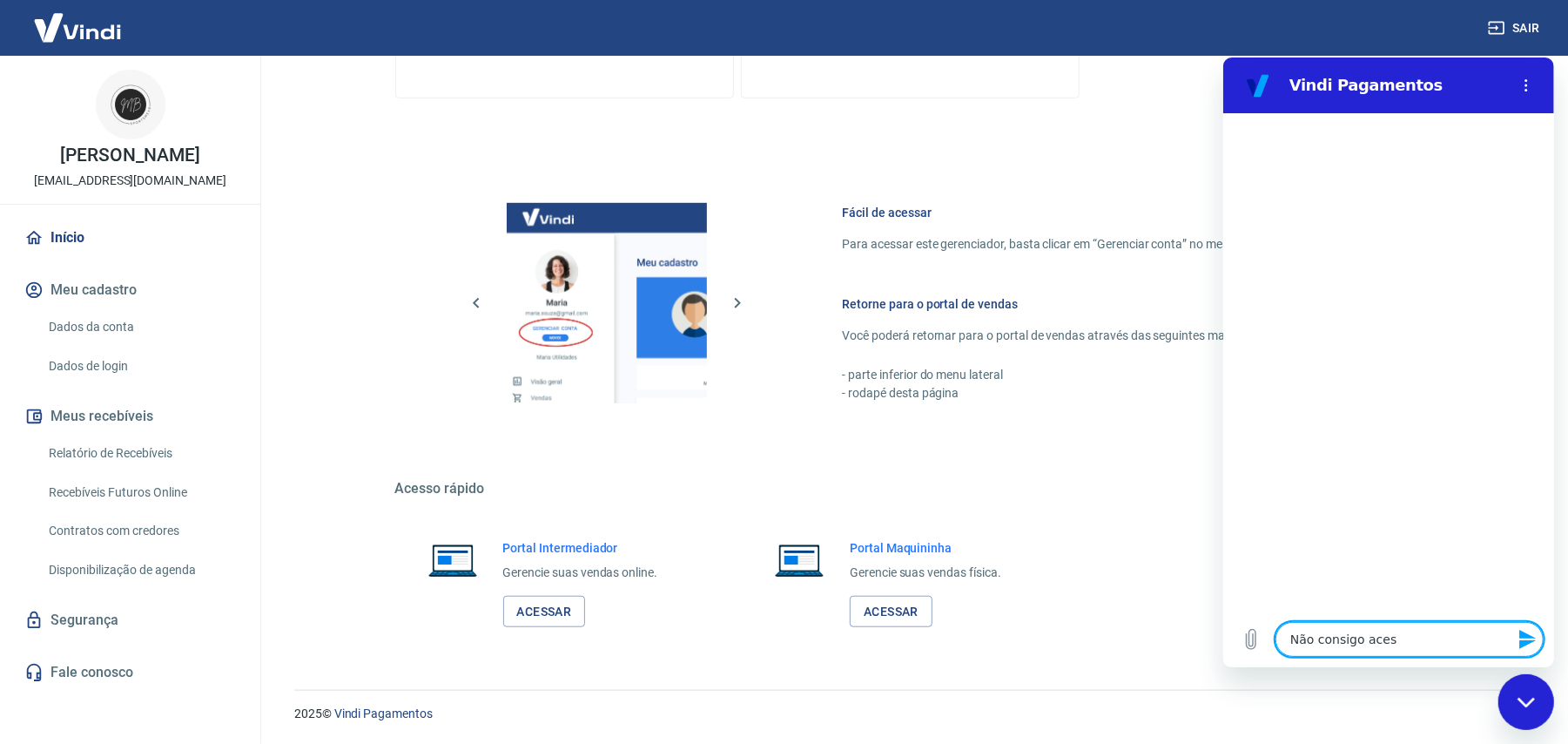
type textarea "x"
type textarea "Não consigo acessa"
type textarea "x"
type textarea "Não consigo acessar"
type textarea "x"
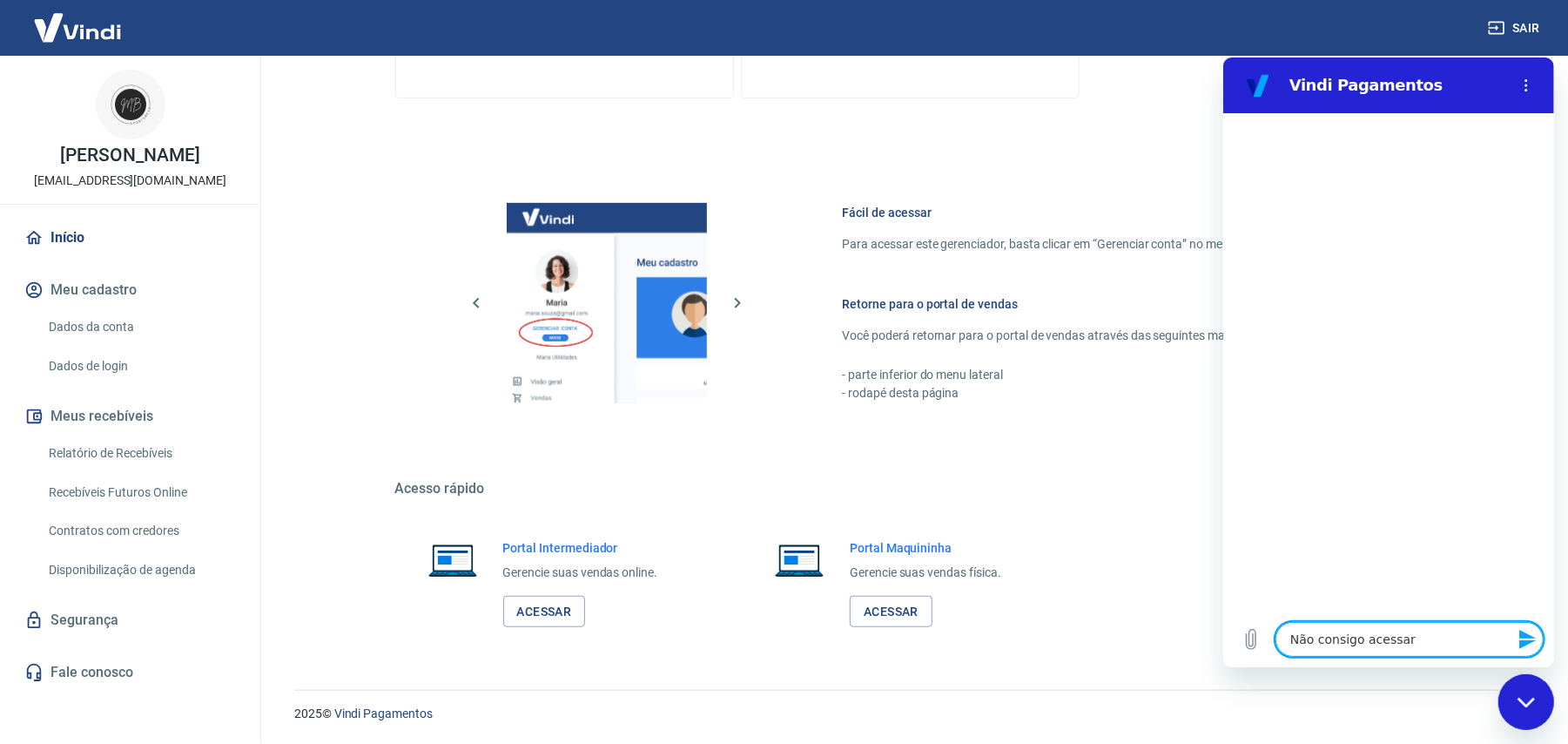
type textarea "Não consigo acessar"
type textarea "x"
paste textarea "Para saber qual o seu prazo de recebimento, é só acessar o menu "Minha Conta" e…"
type textarea "Não consigo acessar Para saber qual o seu prazo de recebimento, é só acessar o …"
type textarea "x"
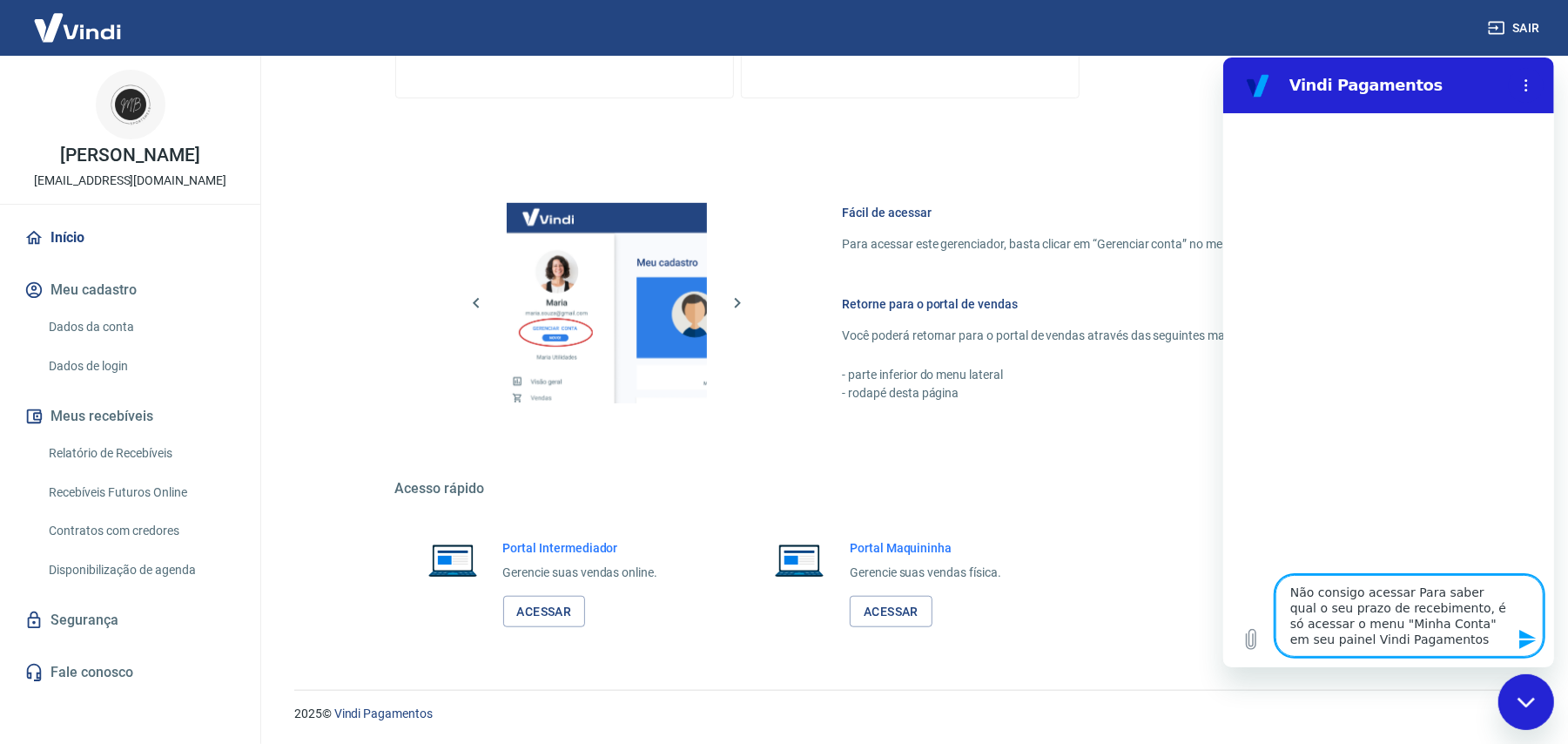
type textarea "Não consigo acessa Para saber qual o seu prazo de recebimento, é só acessar o m…"
type textarea "x"
type textarea "Não consigo acess Para saber qual o seu prazo de recebimento, é só acessar o me…"
type textarea "x"
type textarea "Não consigo aces Para saber qual o seu prazo de recebimento, é só acessar o men…"
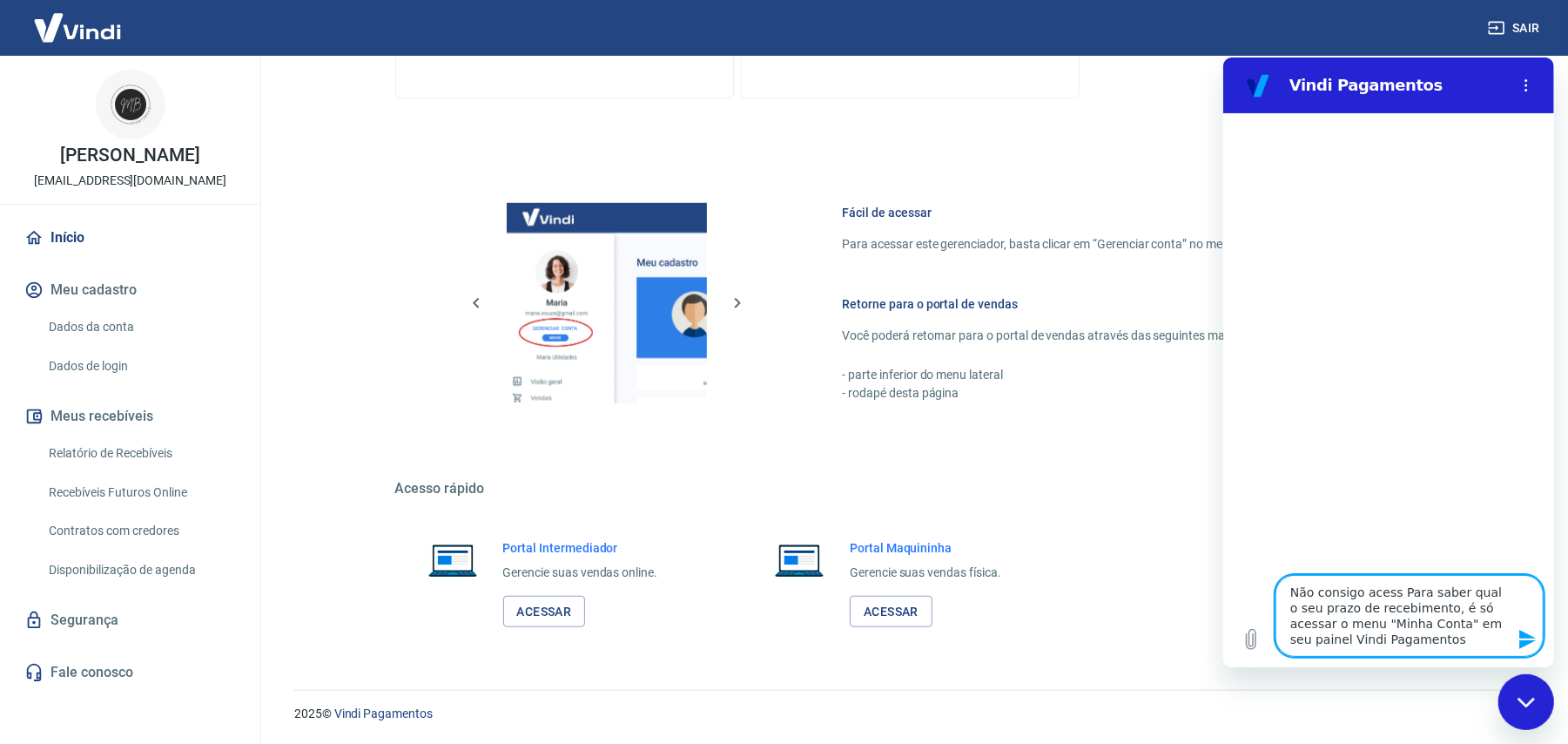
type textarea "x"
type textarea "Não consigo ace Para saber qual o seu prazo de recebimento, é só acessar o menu…"
type textarea "x"
type textarea "Não consigo ac Para saber qual o seu prazo de recebimento, é só acessar o menu …"
type textarea "x"
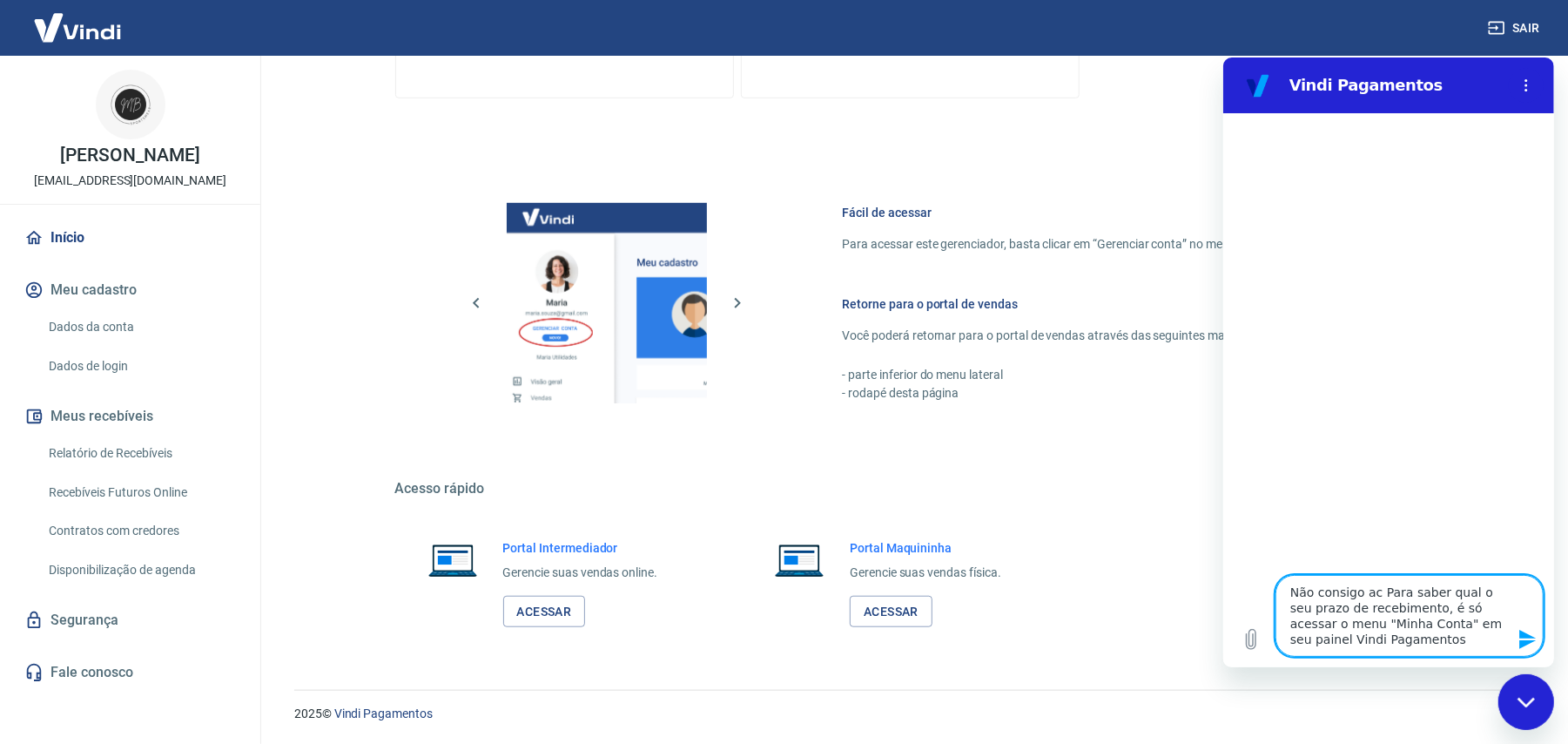
type textarea "Não consigo a Para saber qual o seu prazo de recebimento, é só acessar o menu "…"
type textarea "x"
type textarea "Não consigo Para saber qual o seu prazo de recebimento, é só acessar o menu "Mi…"
type textarea "x"
type textarea "Não consigo l Para saber qual o seu prazo de recebimento, é só acessar o menu "…"
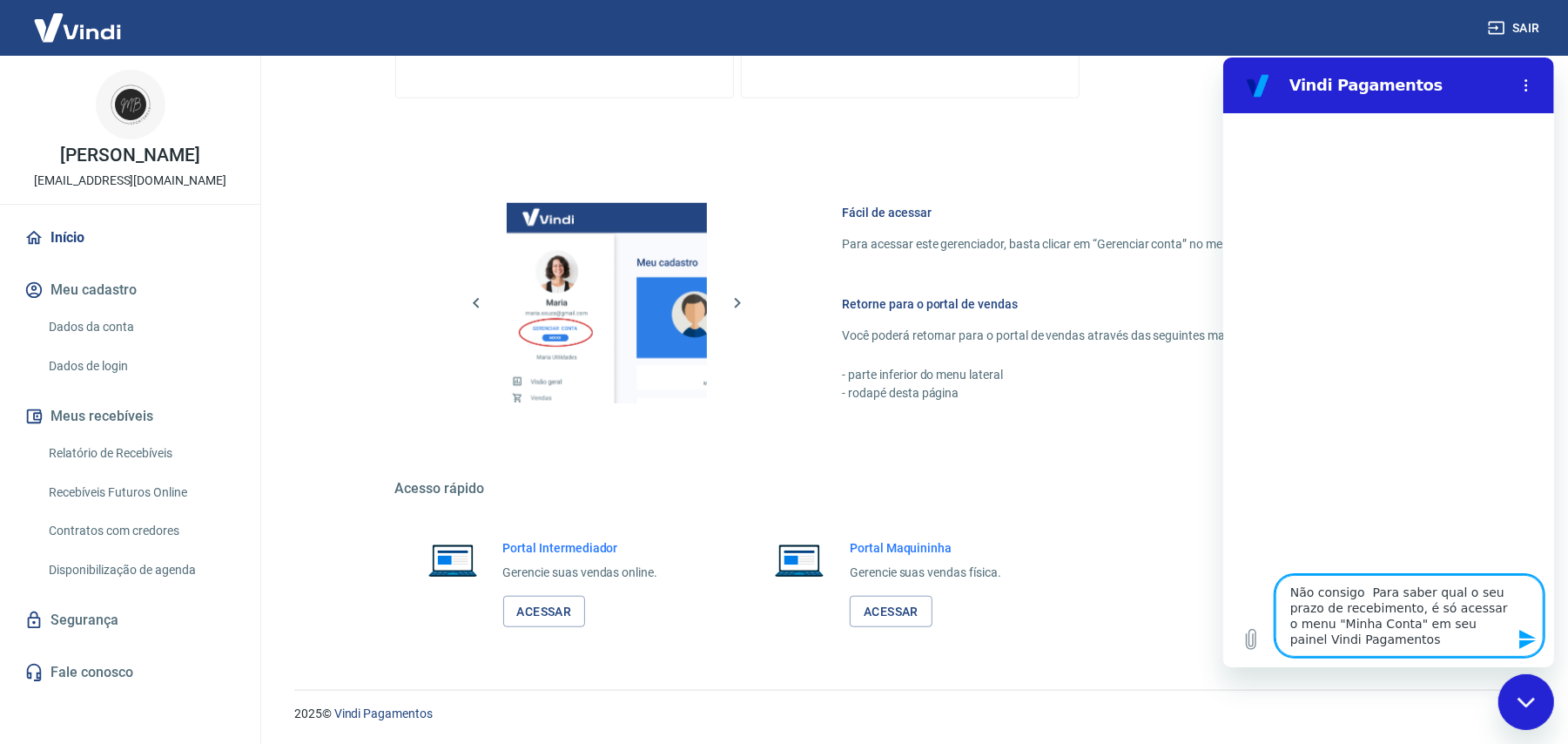
type textarea "x"
type textarea "Não consigo lo Para saber qual o seu prazo de recebimento, é só acessar o menu …"
type textarea "x"
type textarea "Não consigo loc Para saber qual o seu prazo de recebimento, é só acessar o menu…"
type textarea "x"
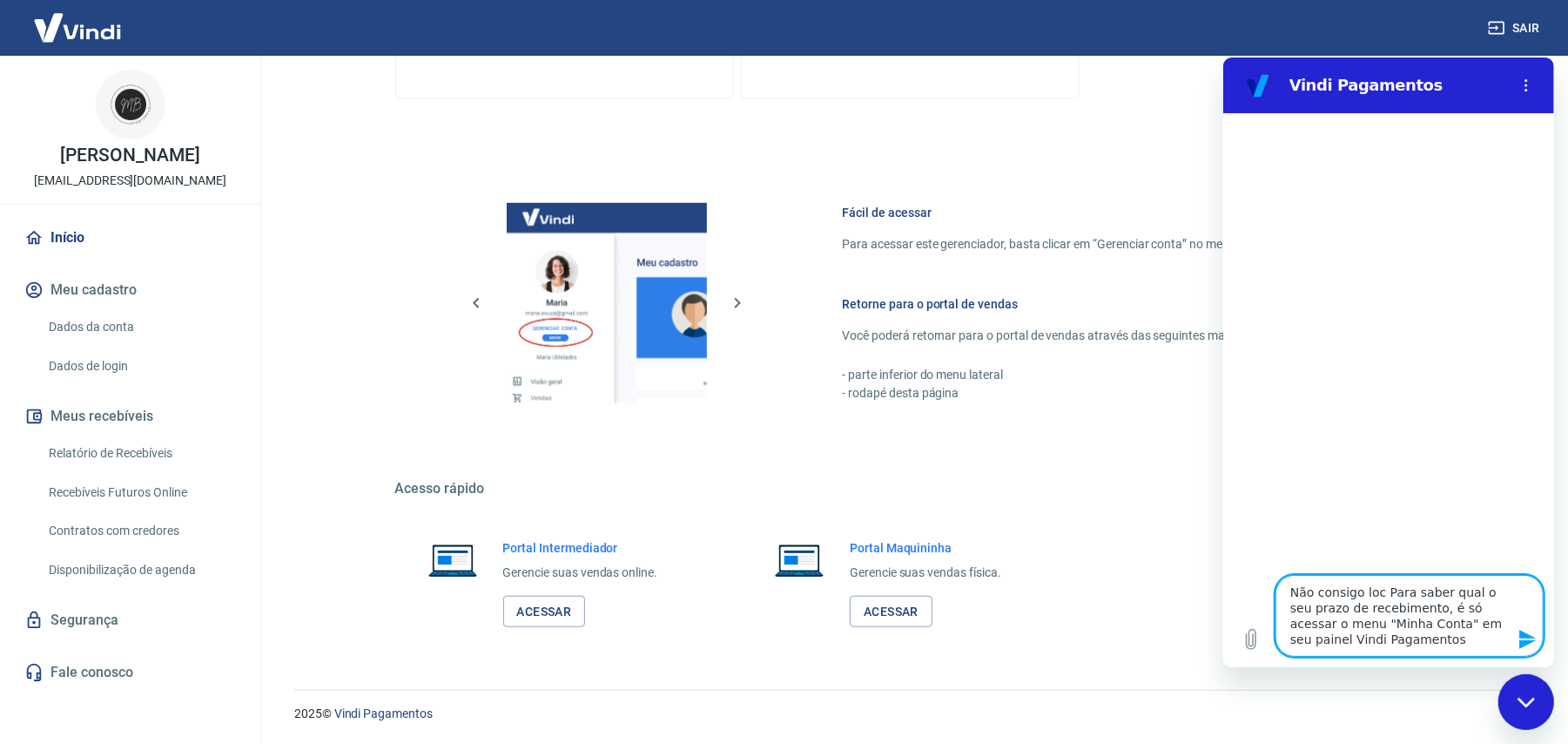
type textarea "Não consigo loca Para saber qual o seu prazo de recebimento, é só acessar o men…"
type textarea "x"
type textarea "Não consigo local Para saber qual o seu prazo de recebimento, é só acessar o me…"
type textarea "x"
type textarea "Não consigo locali Para saber qual o seu prazo de recebimento, é só acessar o m…"
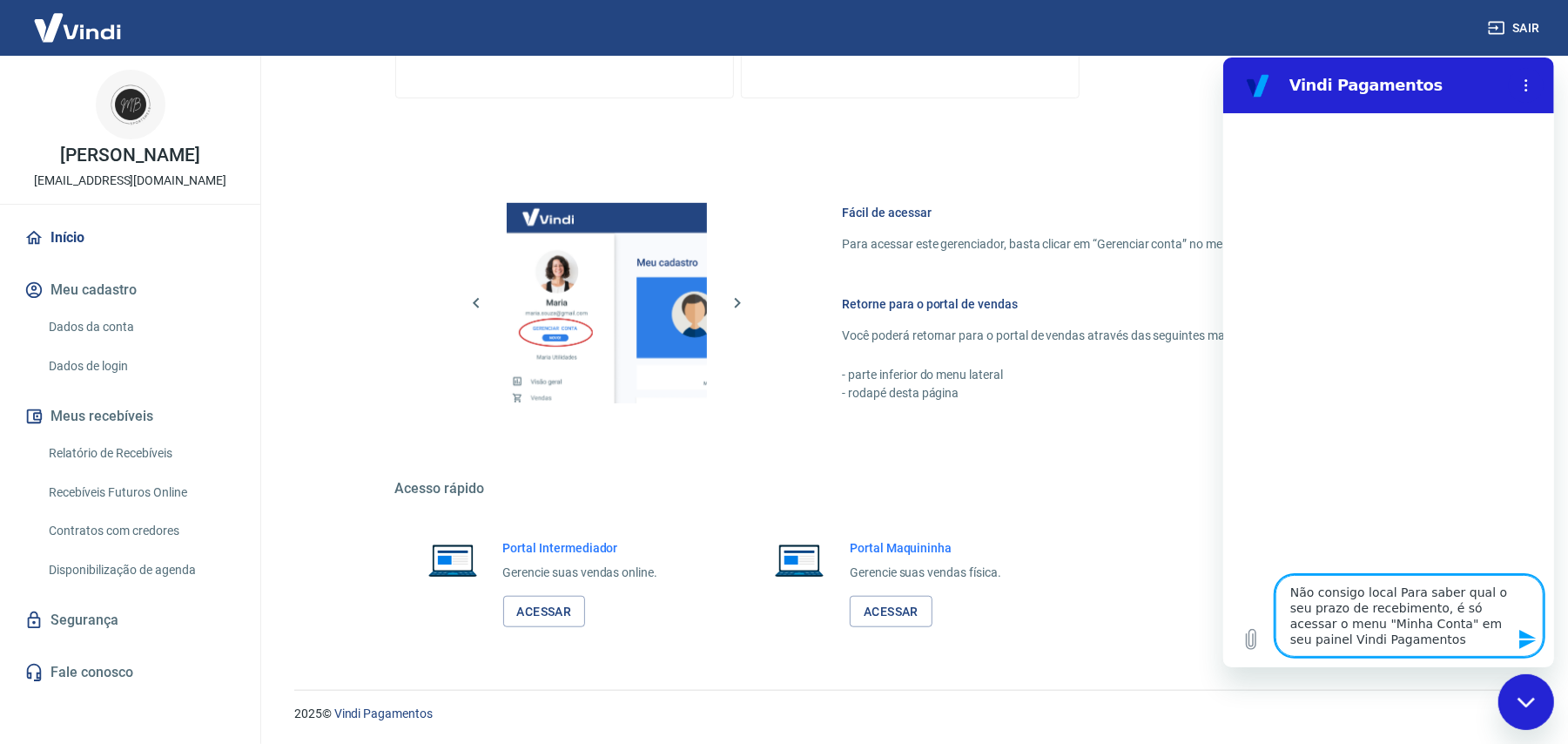
type textarea "x"
type textarea "Não consigo localiz Para saber qual o seu prazo de recebimento, é só acessar o …"
type textarea "x"
type textarea "Não consigo localiza Para saber qual o seu prazo de recebimento, é só acessar o…"
type textarea "x"
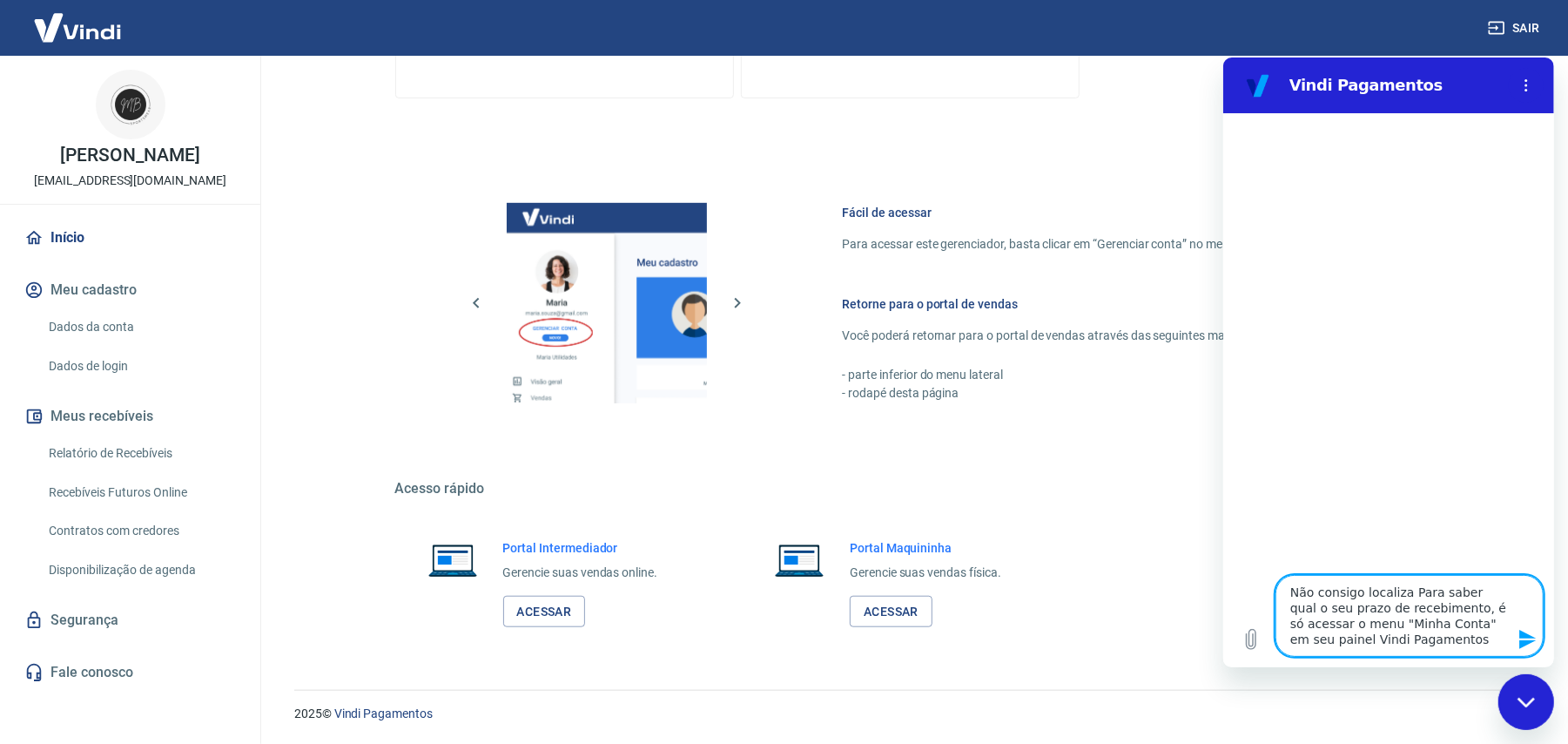
type textarea "Não consigo localizar Para saber qual o seu prazo de recebimento, é só acessar …"
type textarea "x"
type textarea "Não consigo localizar. Para saber qual o seu prazo de recebimento, é só acessar…"
type textarea "x"
type textarea "Não consigo localizar.. Para saber qual o seu prazo de recebimento, é só acessa…"
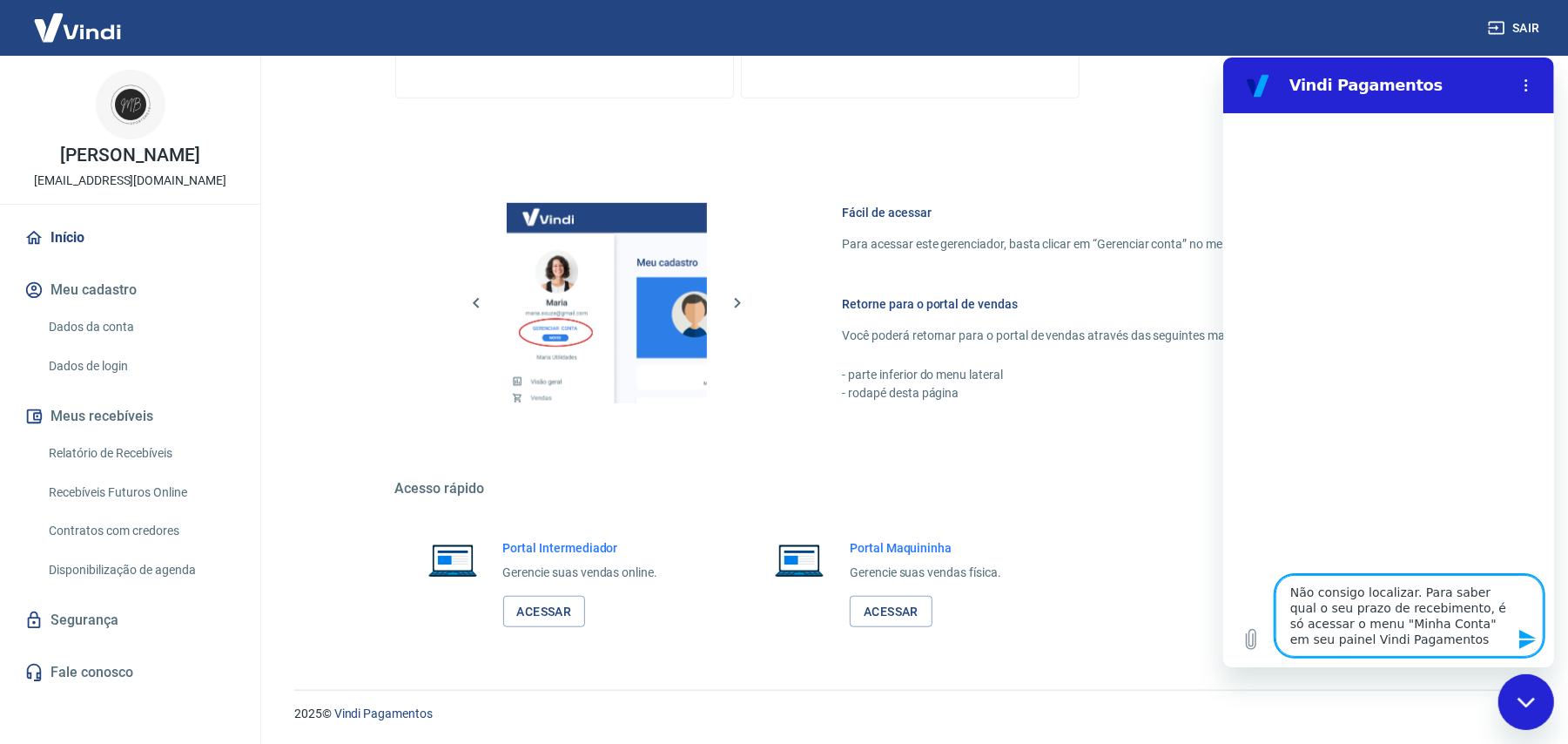
type textarea "x"
type textarea "Não consigo localizar... Para saber qual o seu prazo de recebimento, é só acess…"
type textarea "x"
type textarea "Não consigo localizar.... Para saber qual o seu prazo de recebimento, é só aces…"
type textarea "x"
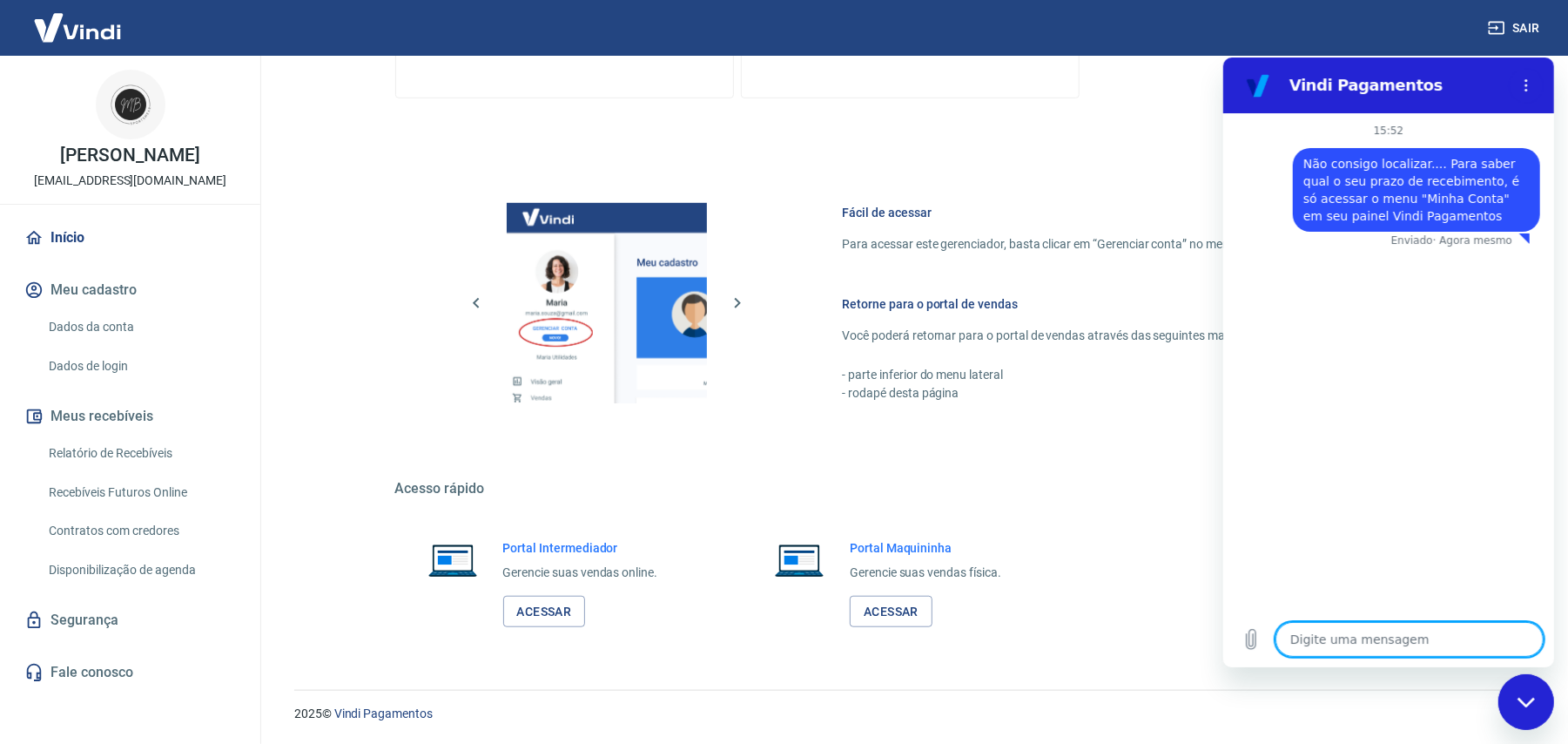
type textarea "x"
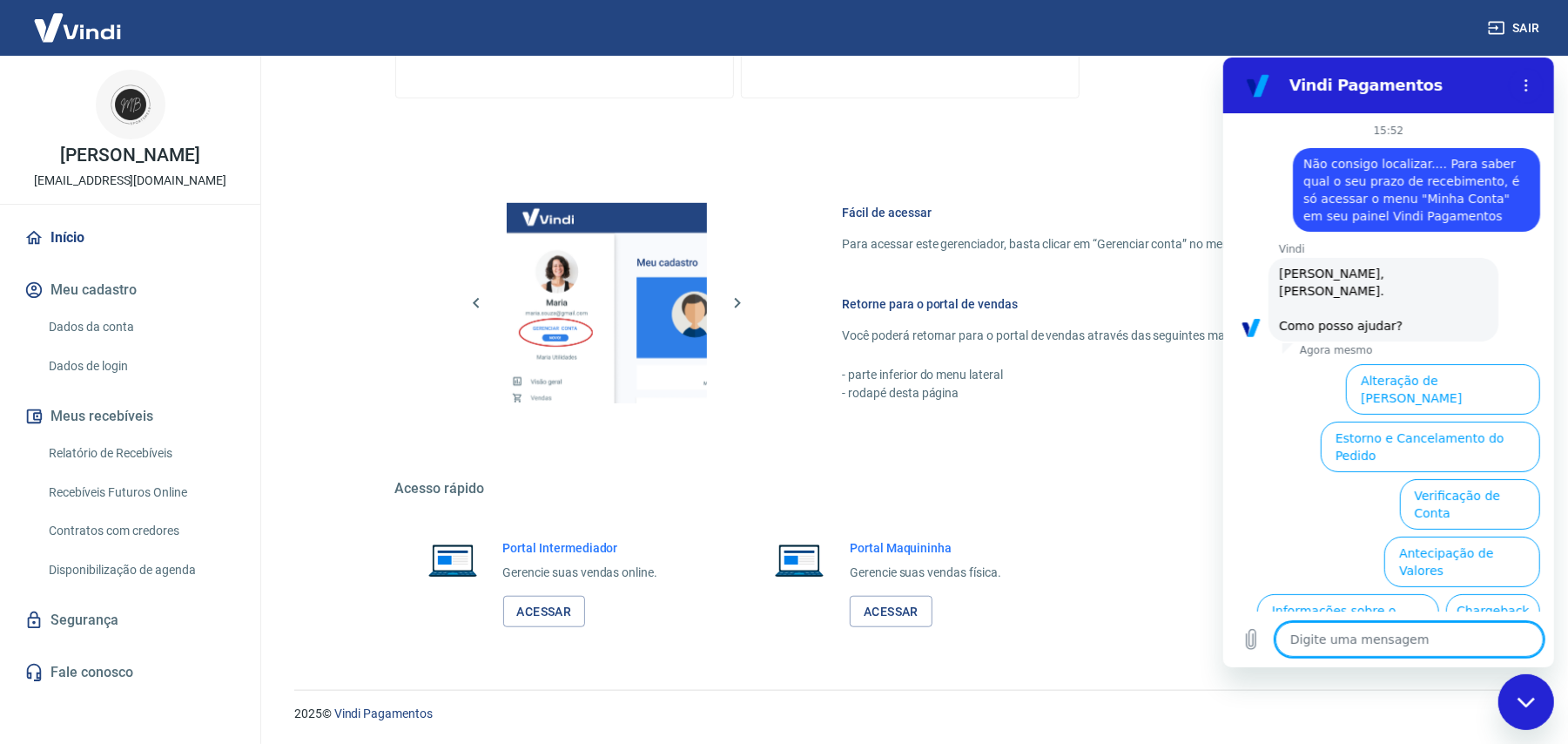
scroll to position [99, 0]
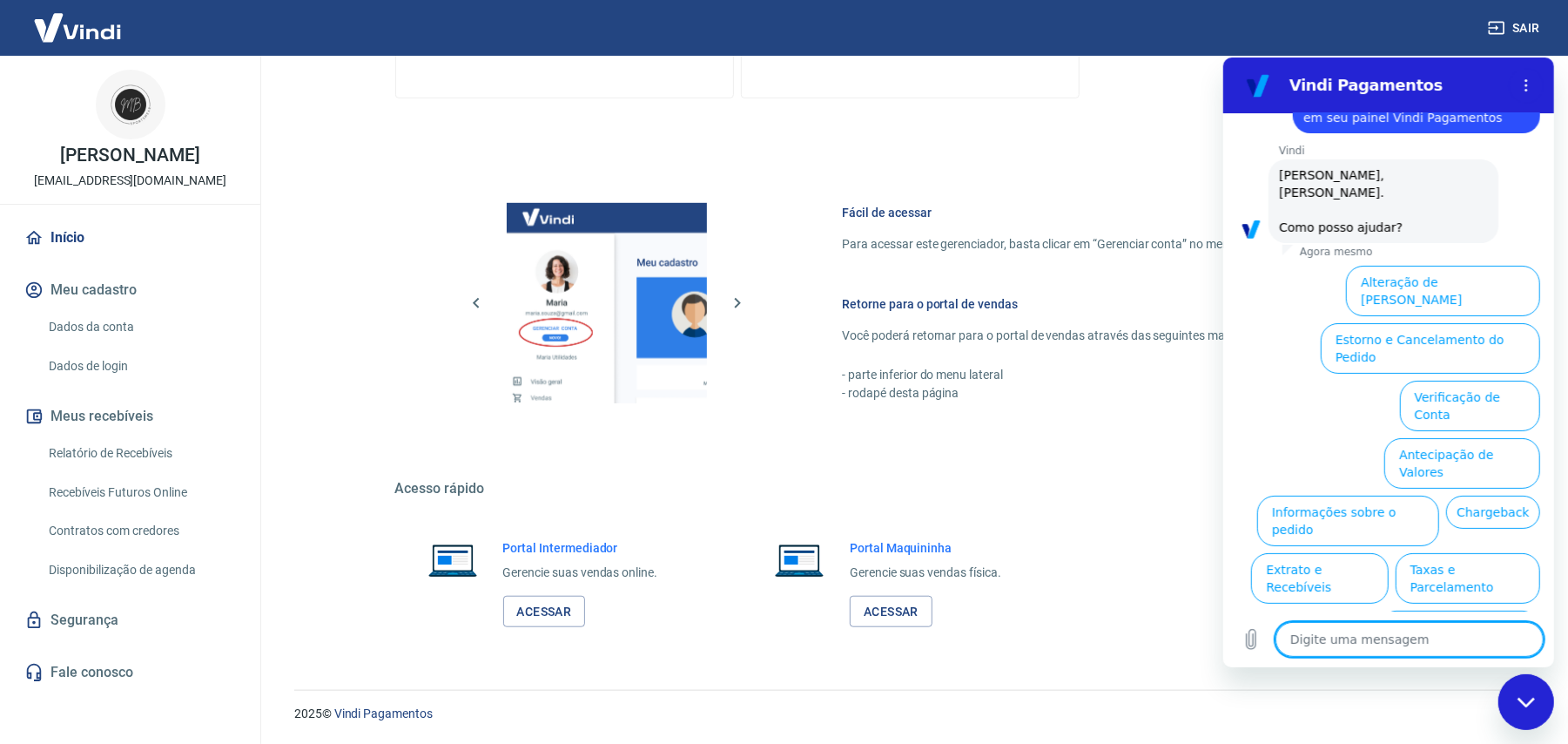
click at [1314, 646] on textarea at bounding box center [1408, 638] width 268 height 35
type textarea "f"
type textarea "x"
type textarea "fa"
type textarea "x"
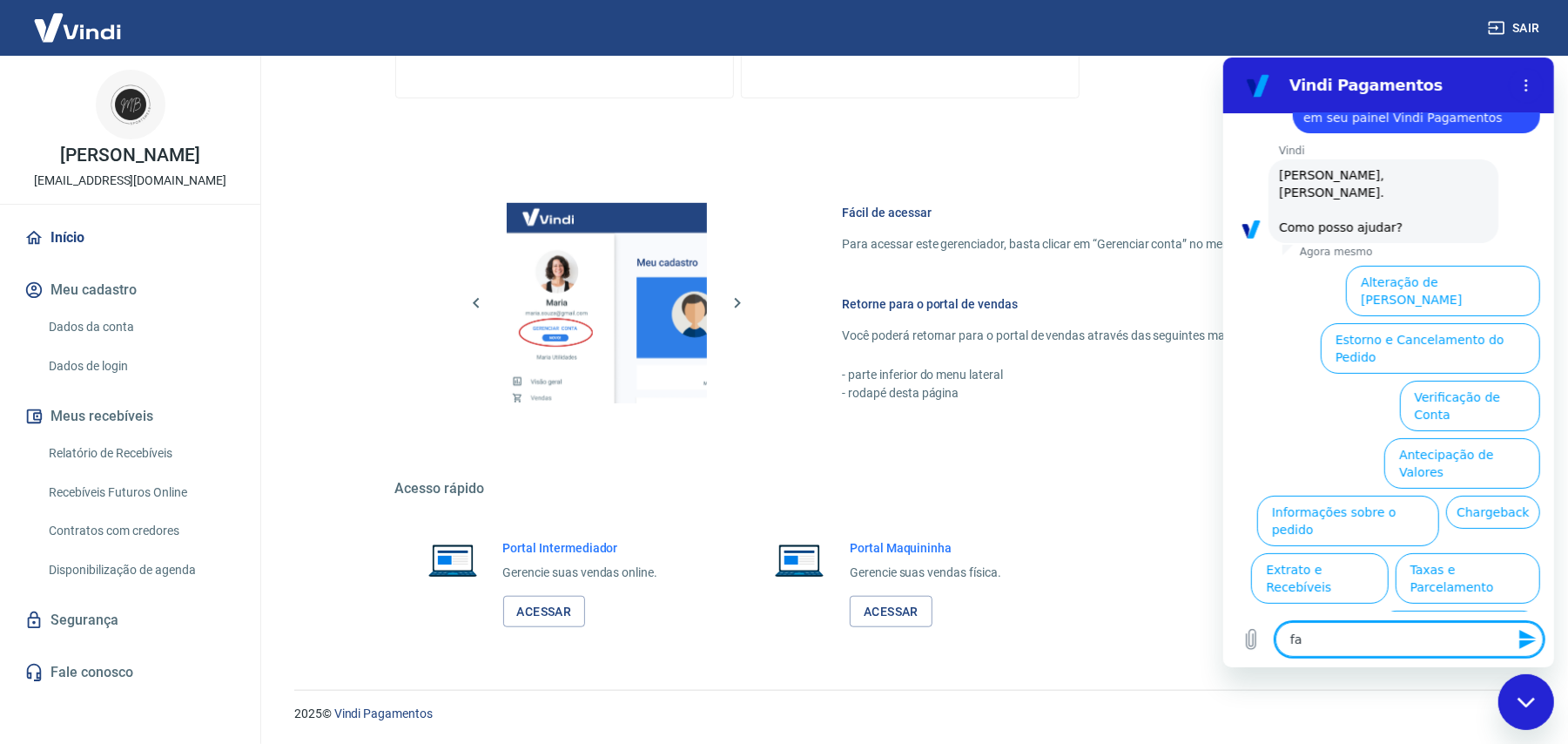
type textarea "fal"
type textarea "x"
type textarea "fala"
type textarea "x"
type textarea "falar"
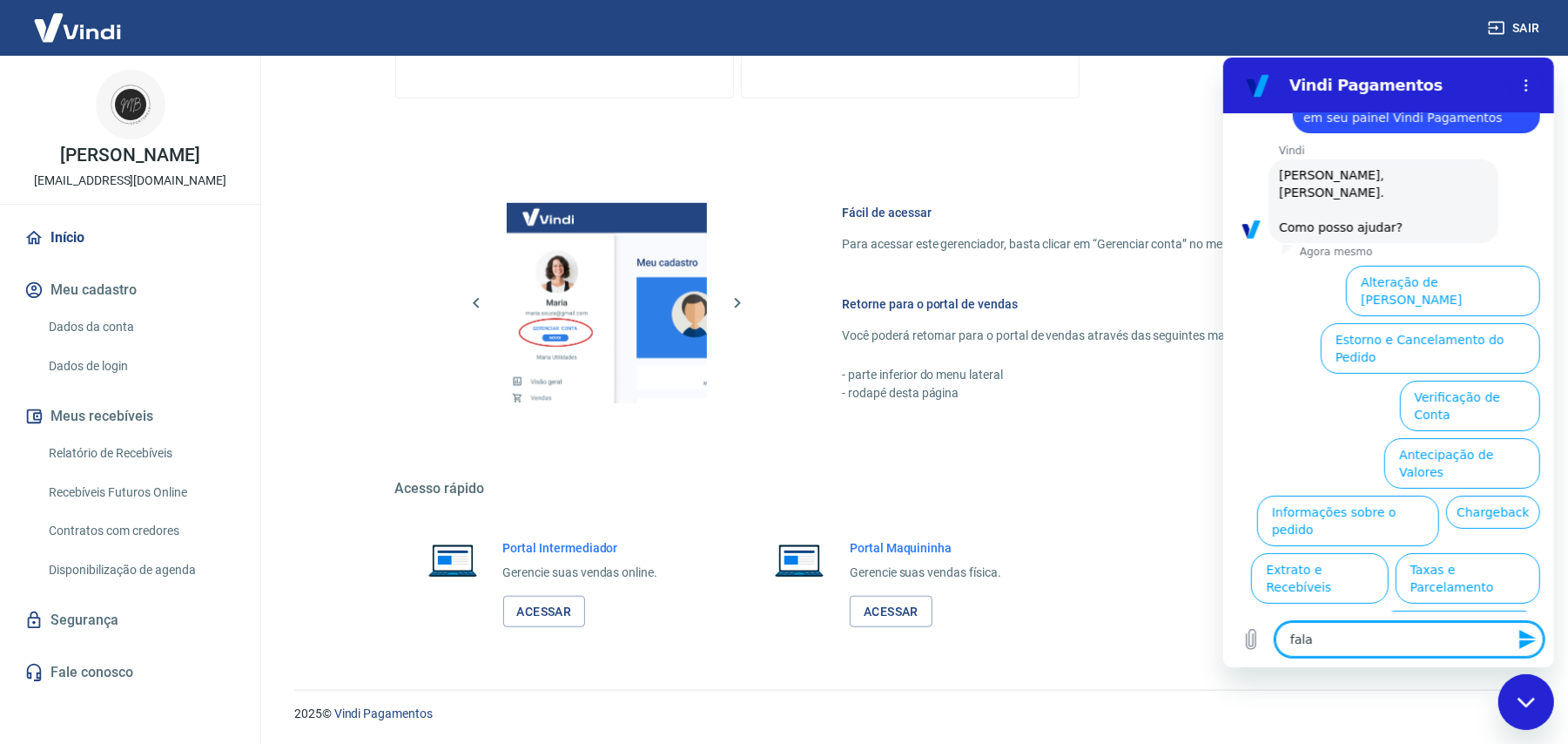
type textarea "x"
type textarea "falar"
type textarea "x"
type textarea "falar c"
type textarea "x"
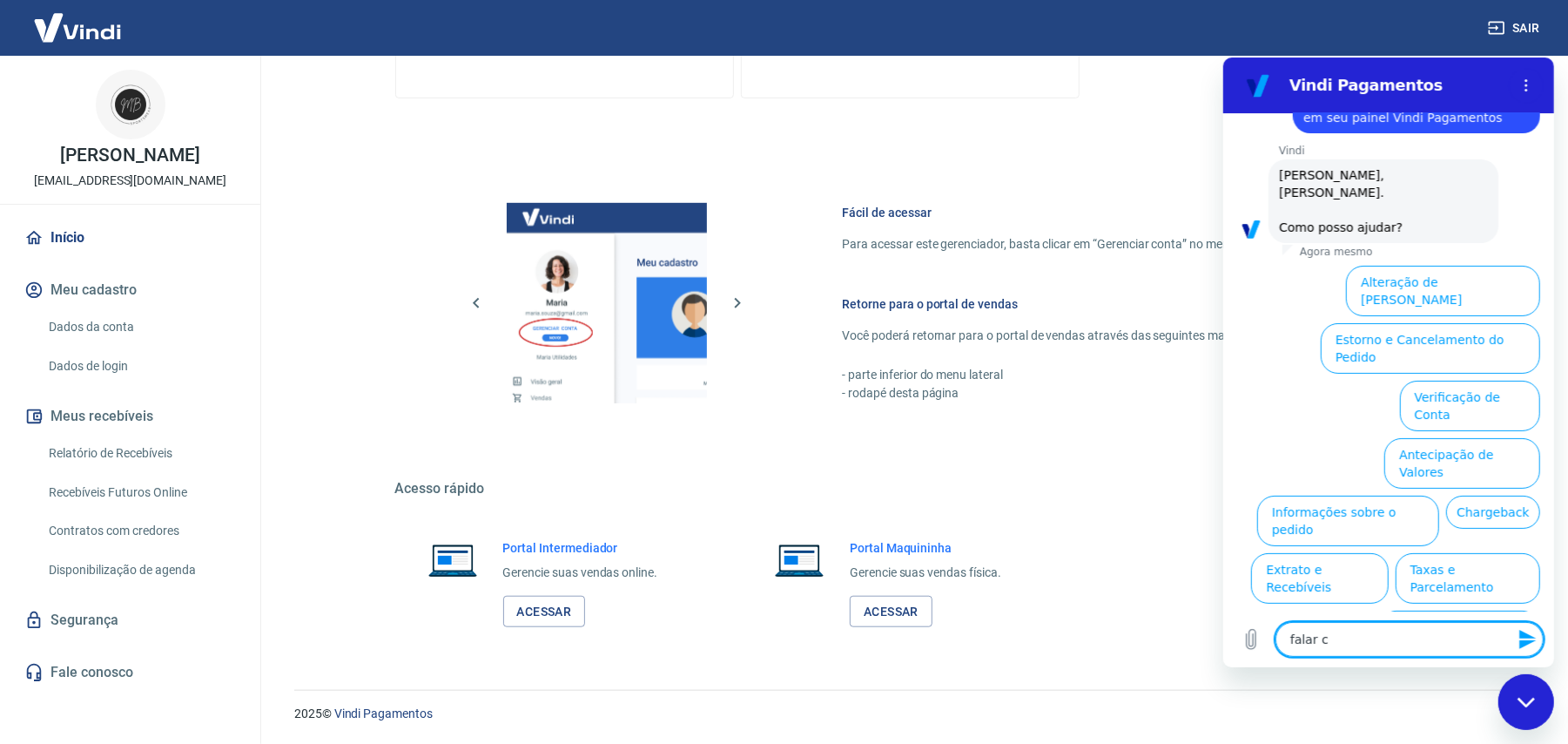
type textarea "falar co"
type textarea "x"
type textarea "falar com"
type textarea "x"
type textarea "falar com"
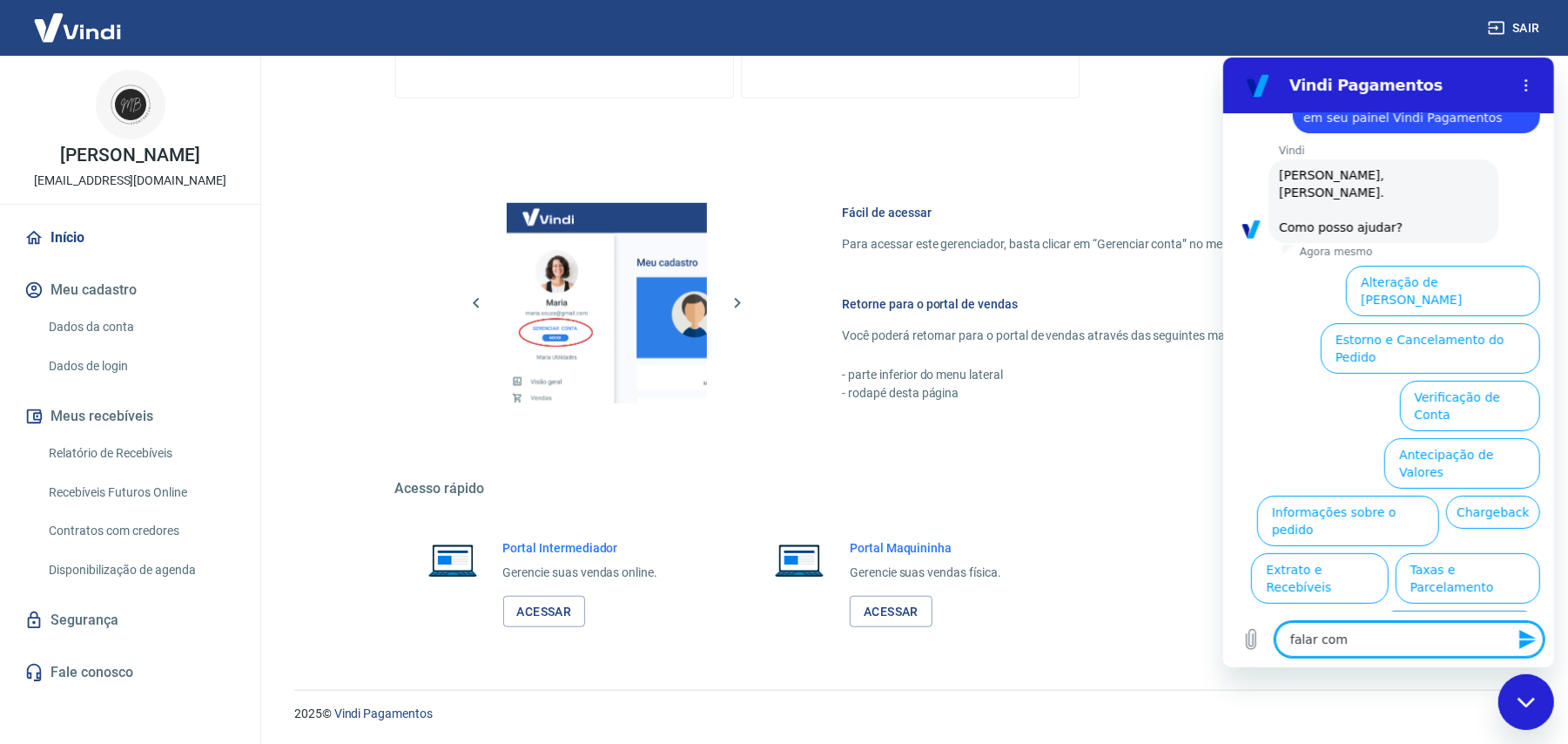
type textarea "x"
type textarea "falar com u"
type textarea "x"
type textarea "falar com um"
type textarea "x"
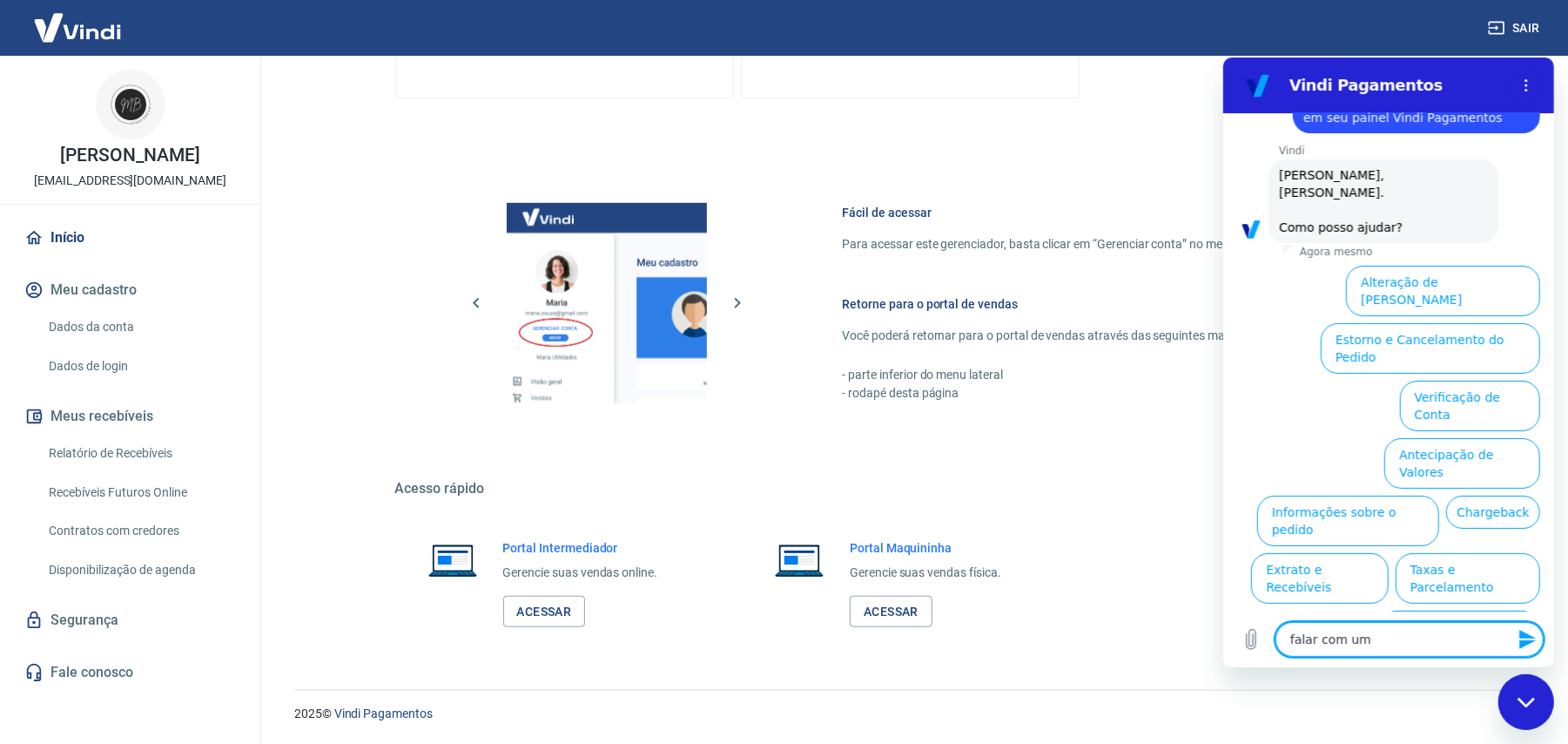
type textarea "falar com um"
type textarea "x"
type textarea "falar com um a"
type textarea "x"
type textarea "falar com um at"
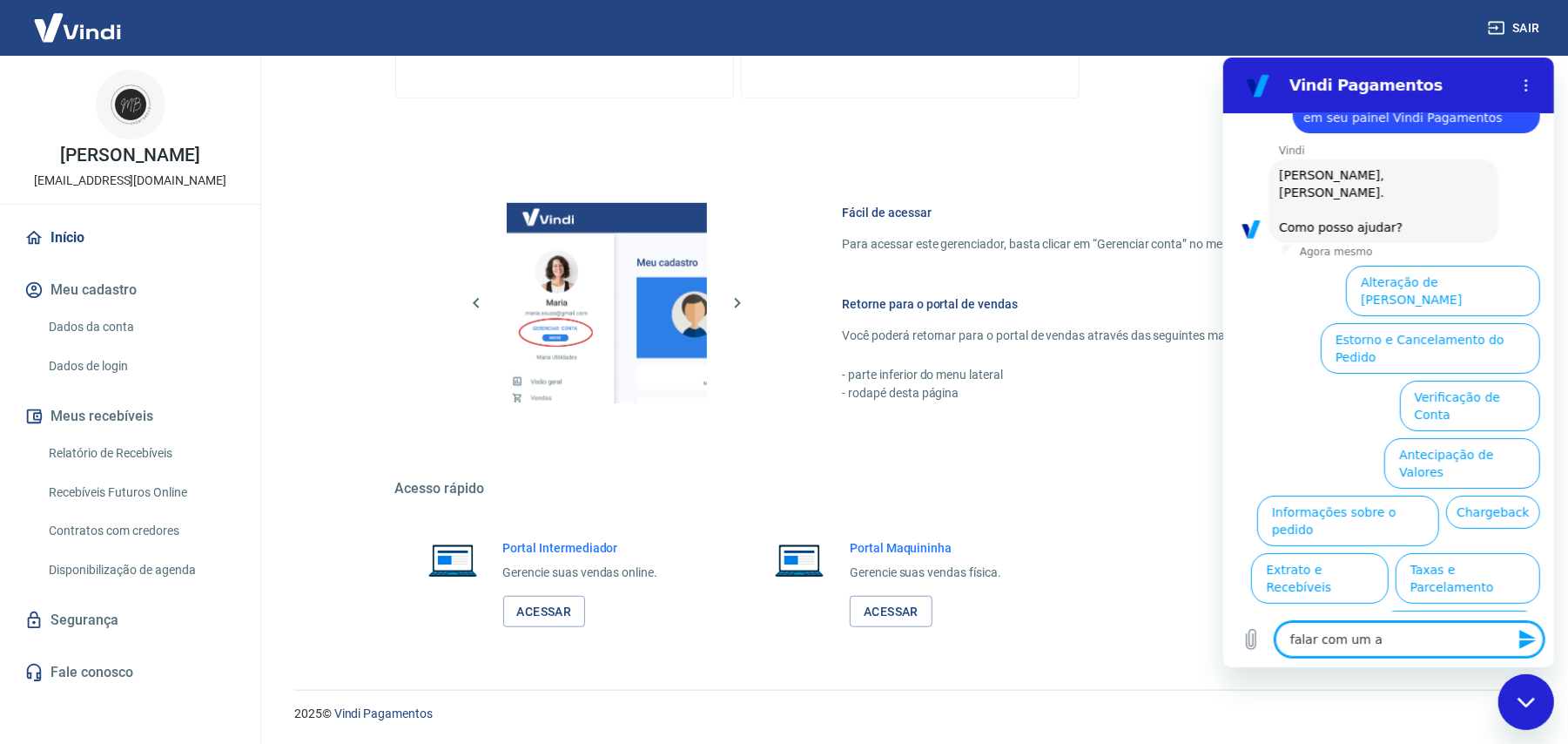
type textarea "x"
type textarea "falar com um ate"
type textarea "x"
type textarea "falar com um aten"
type textarea "x"
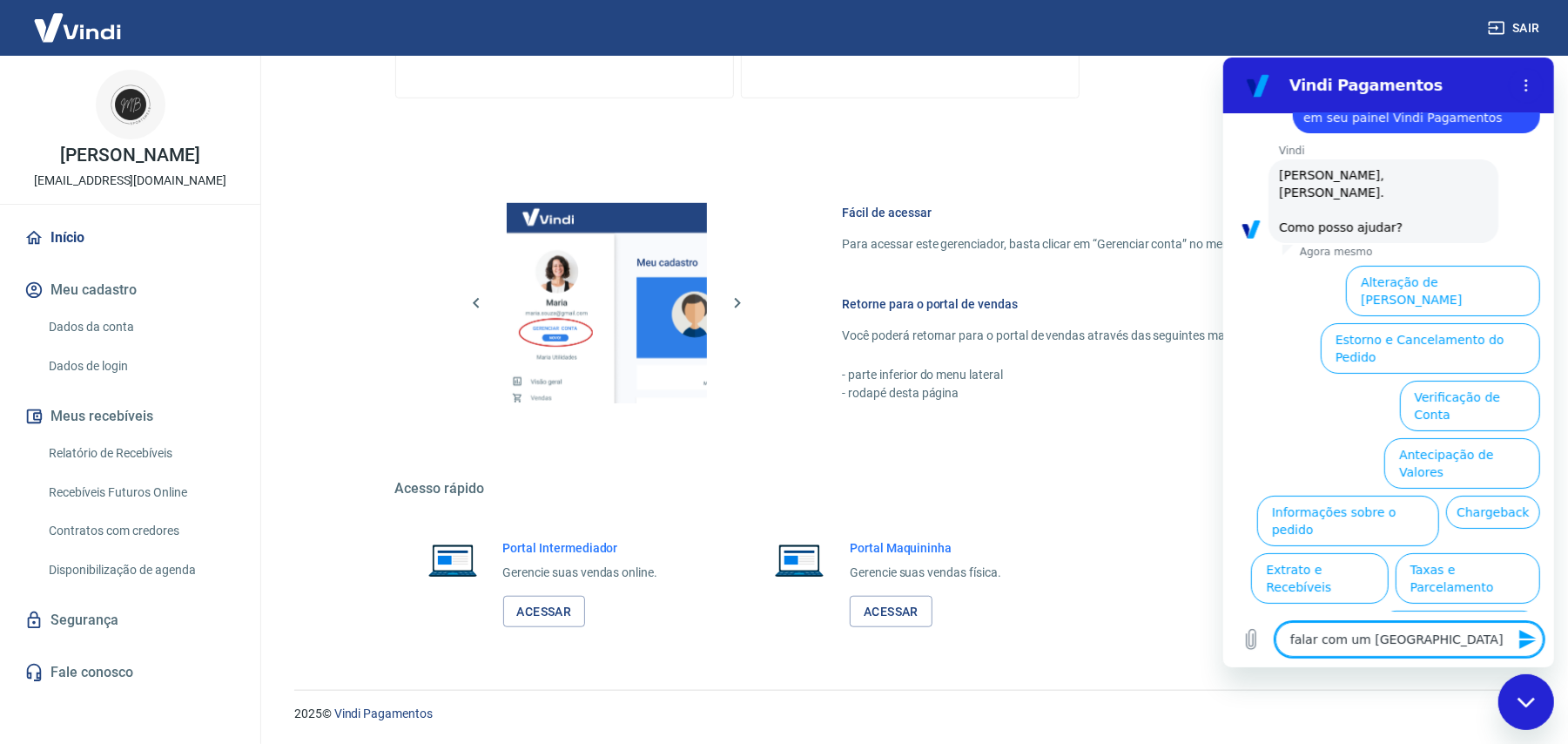
type textarea "falar com um atend"
type textarea "x"
type textarea "falar com um atende"
type textarea "x"
type textarea "falar com um atenden"
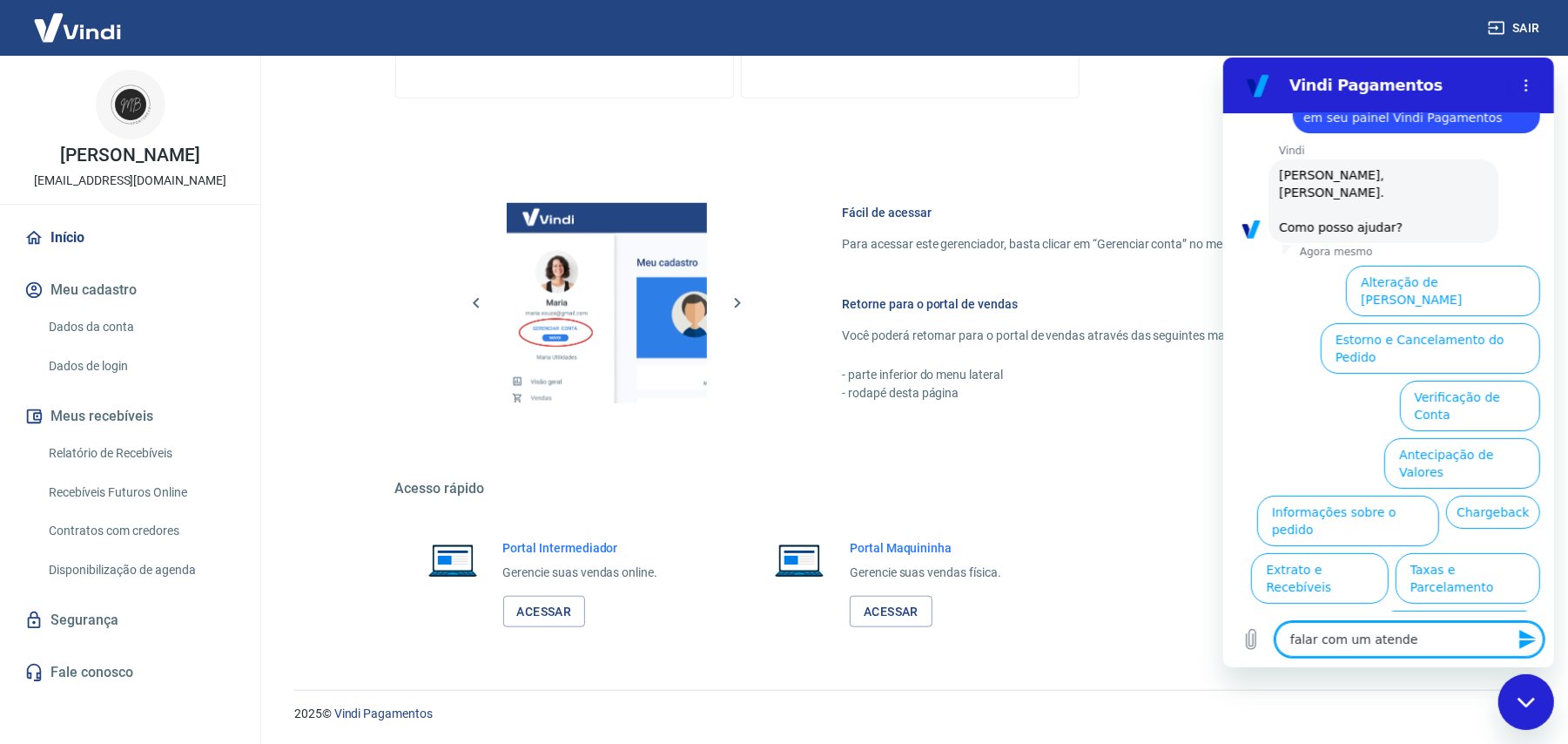
type textarea "x"
type textarea "falar com um atendent"
type textarea "x"
type textarea "falar com um atendente"
type textarea "x"
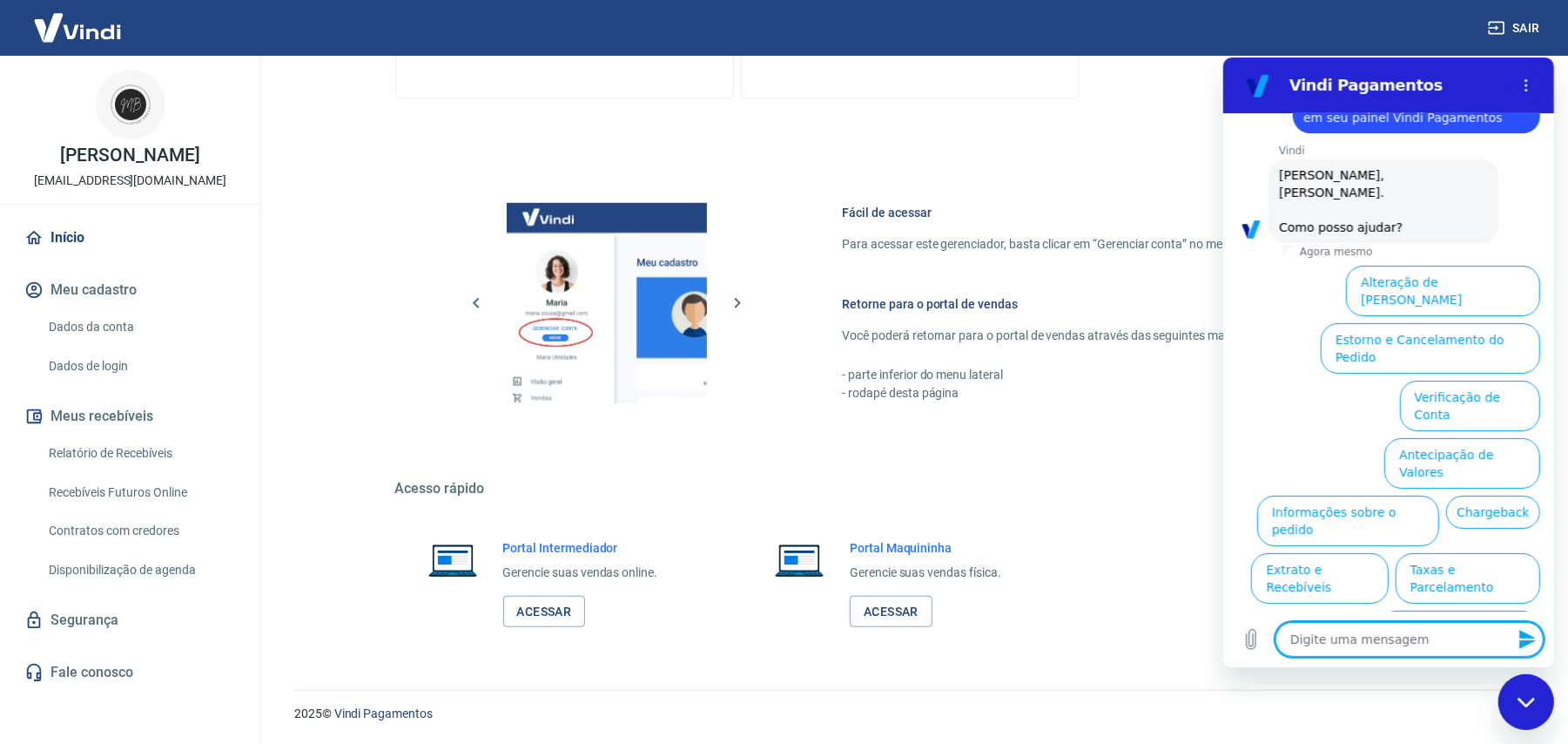
scroll to position [0, 0]
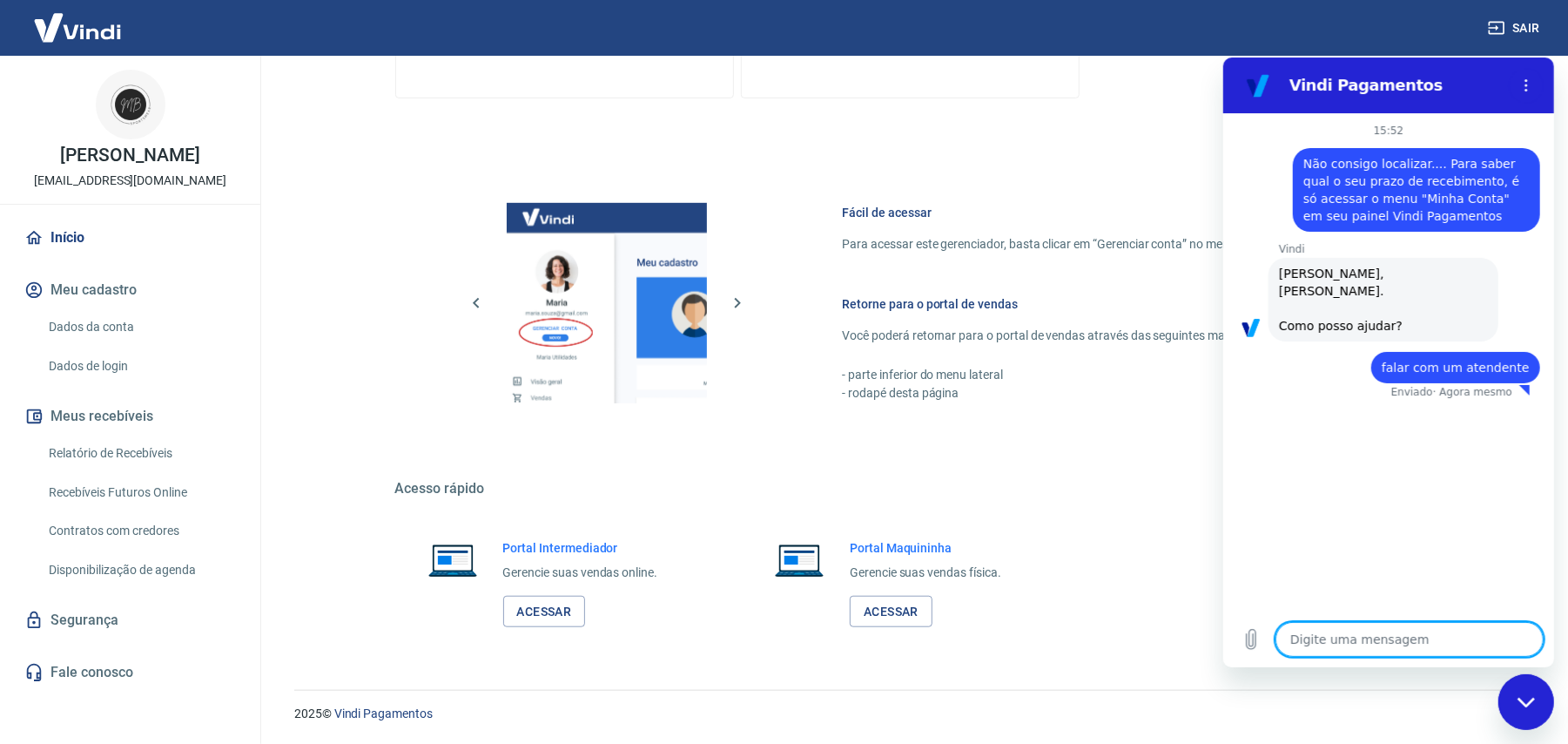
type textarea "x"
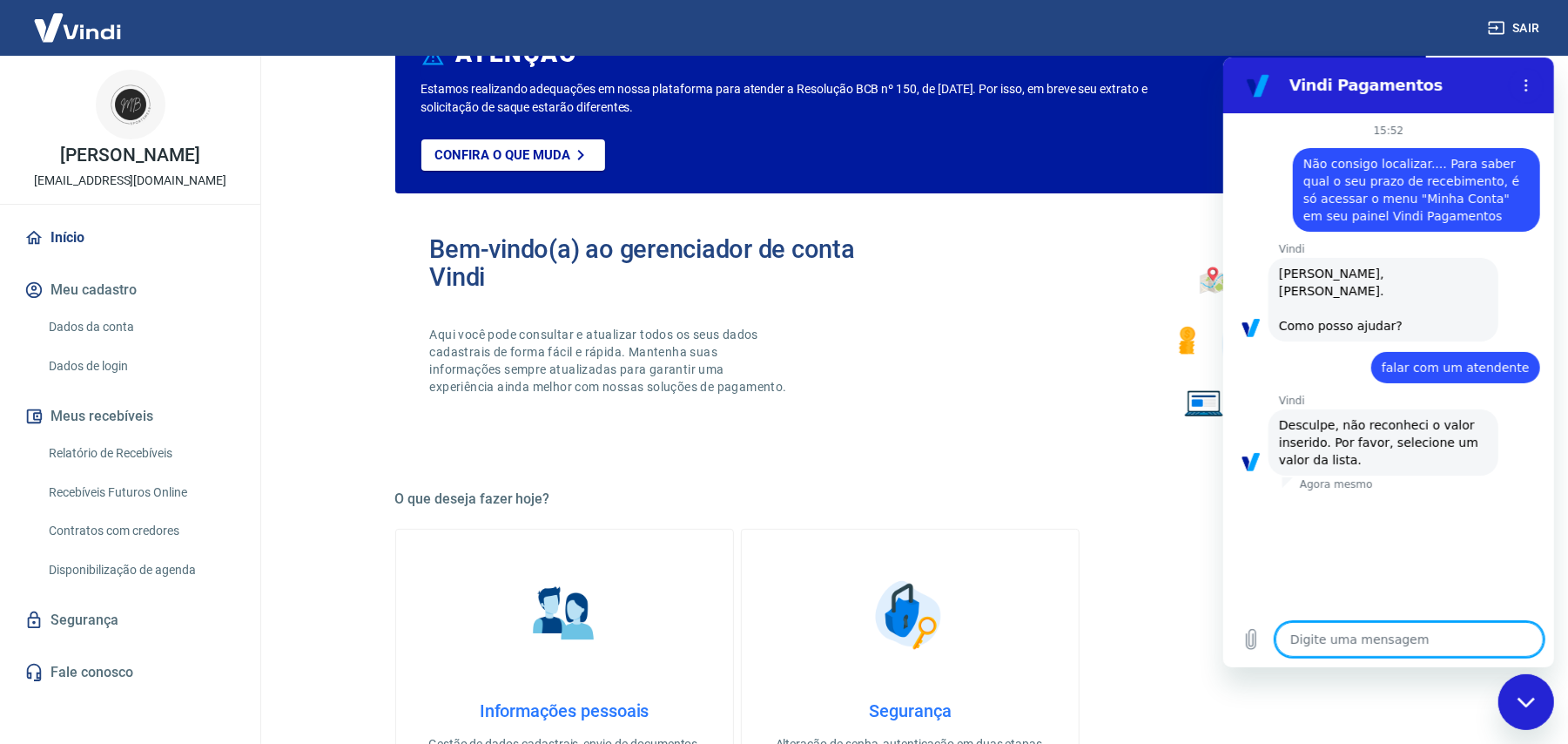
scroll to position [232, 0]
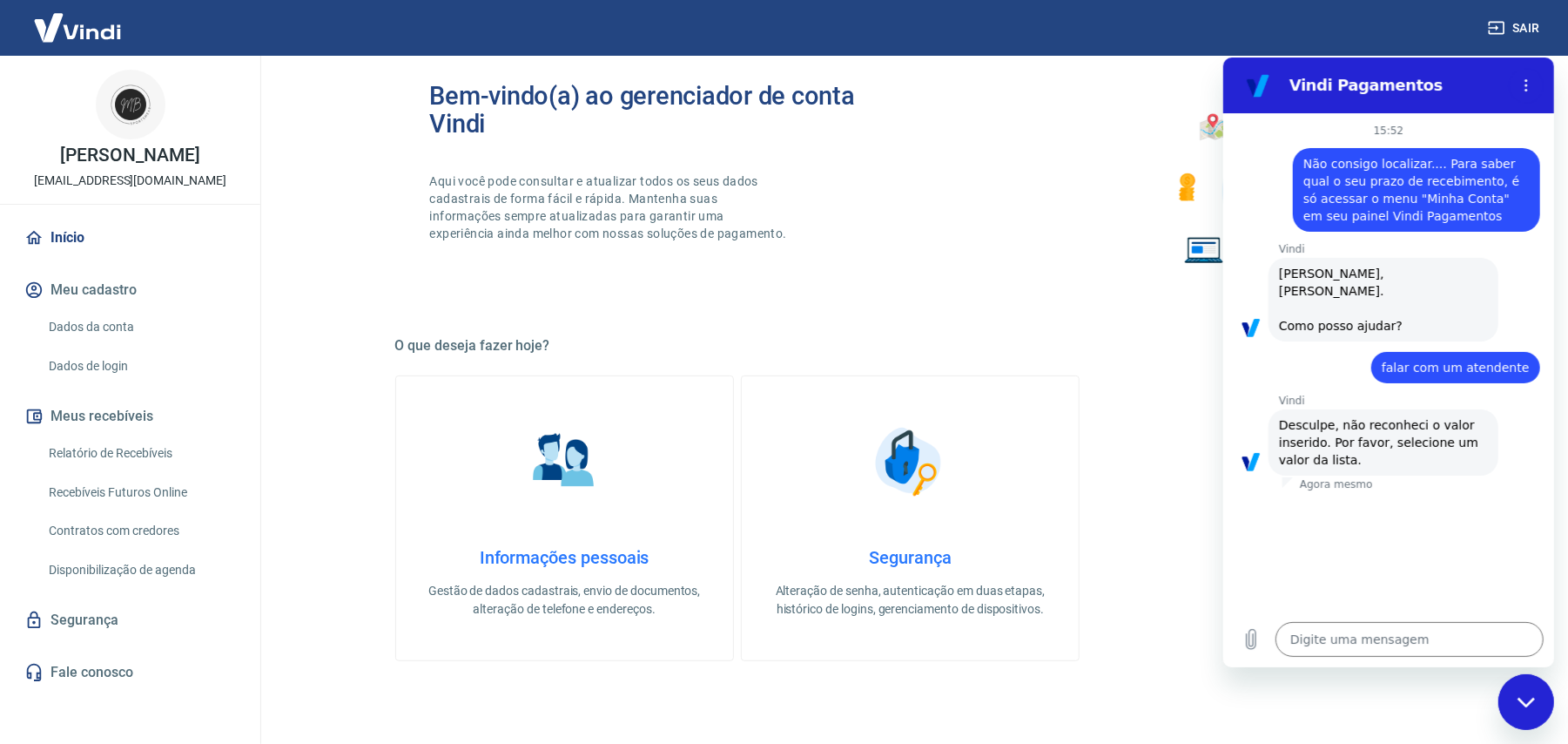
click at [1432, 493] on div "15:52 diz: Não consigo localizar.... Para saber qual o seu prazo de recebimento…" at bounding box center [1388, 362] width 331 height 498
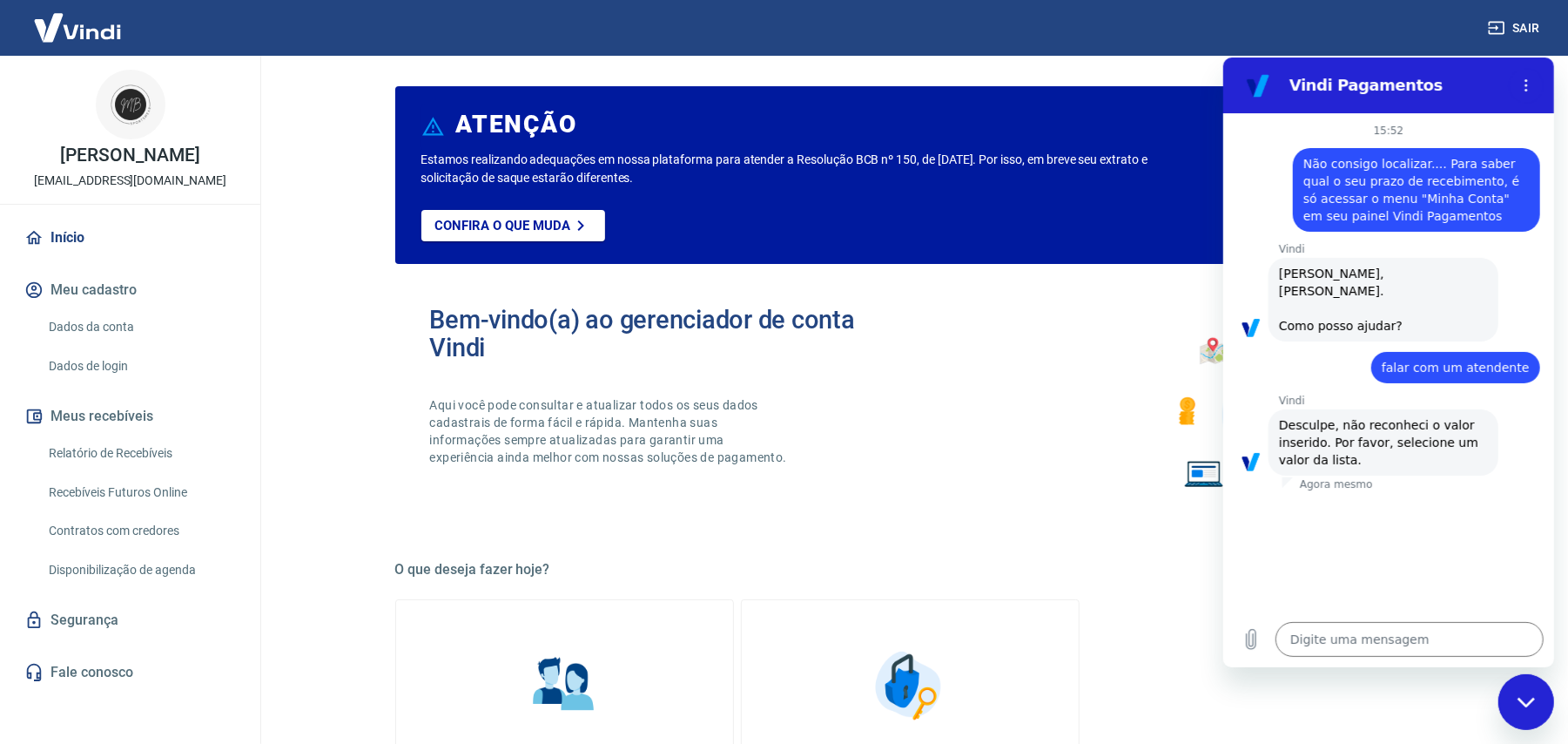
scroll to position [0, 0]
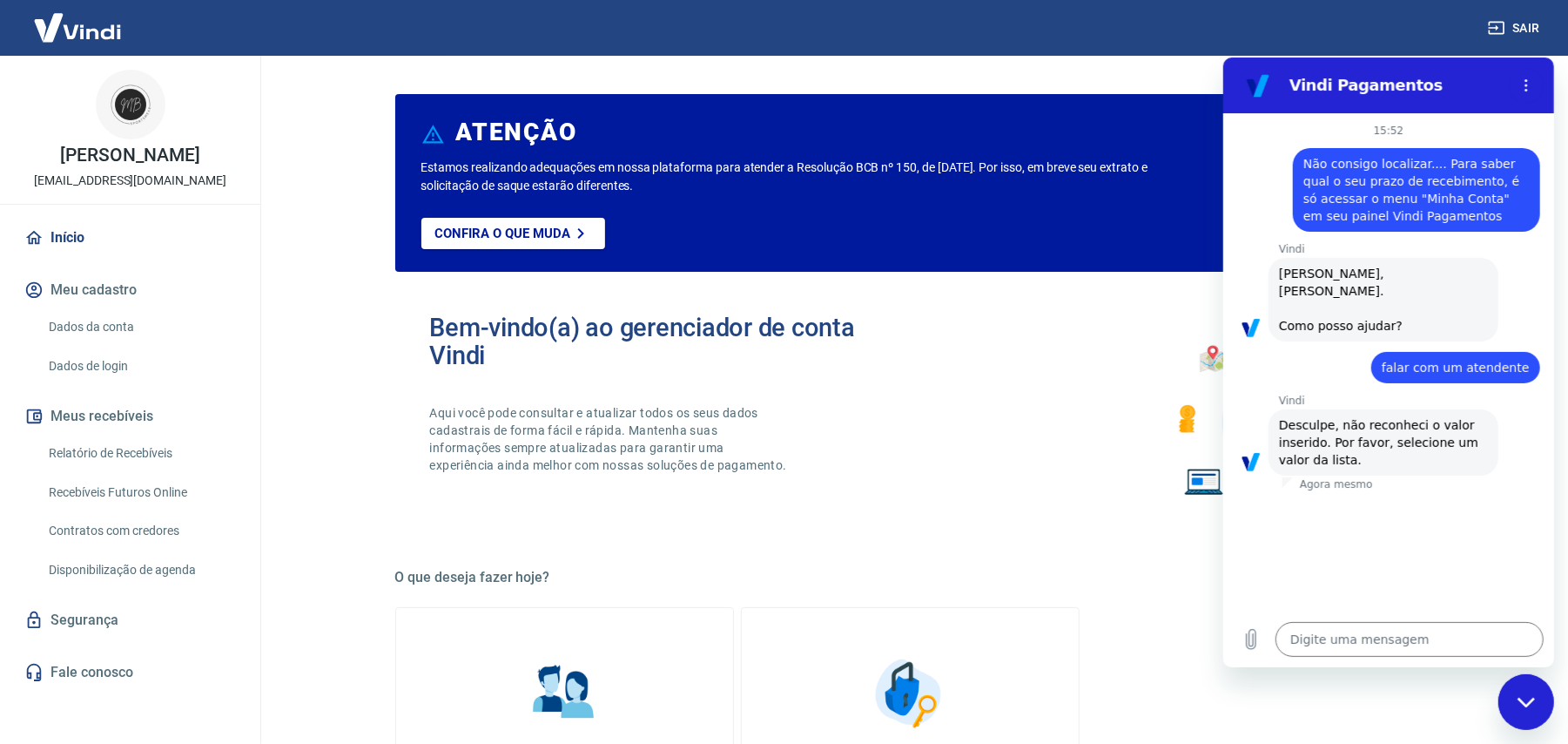
drag, startPoint x: 1574, startPoint y: 597, endPoint x: 294, endPoint y: 122, distance: 1365.3
click at [1523, 75] on button "Menu de opções" at bounding box center [1525, 85] width 35 height 35
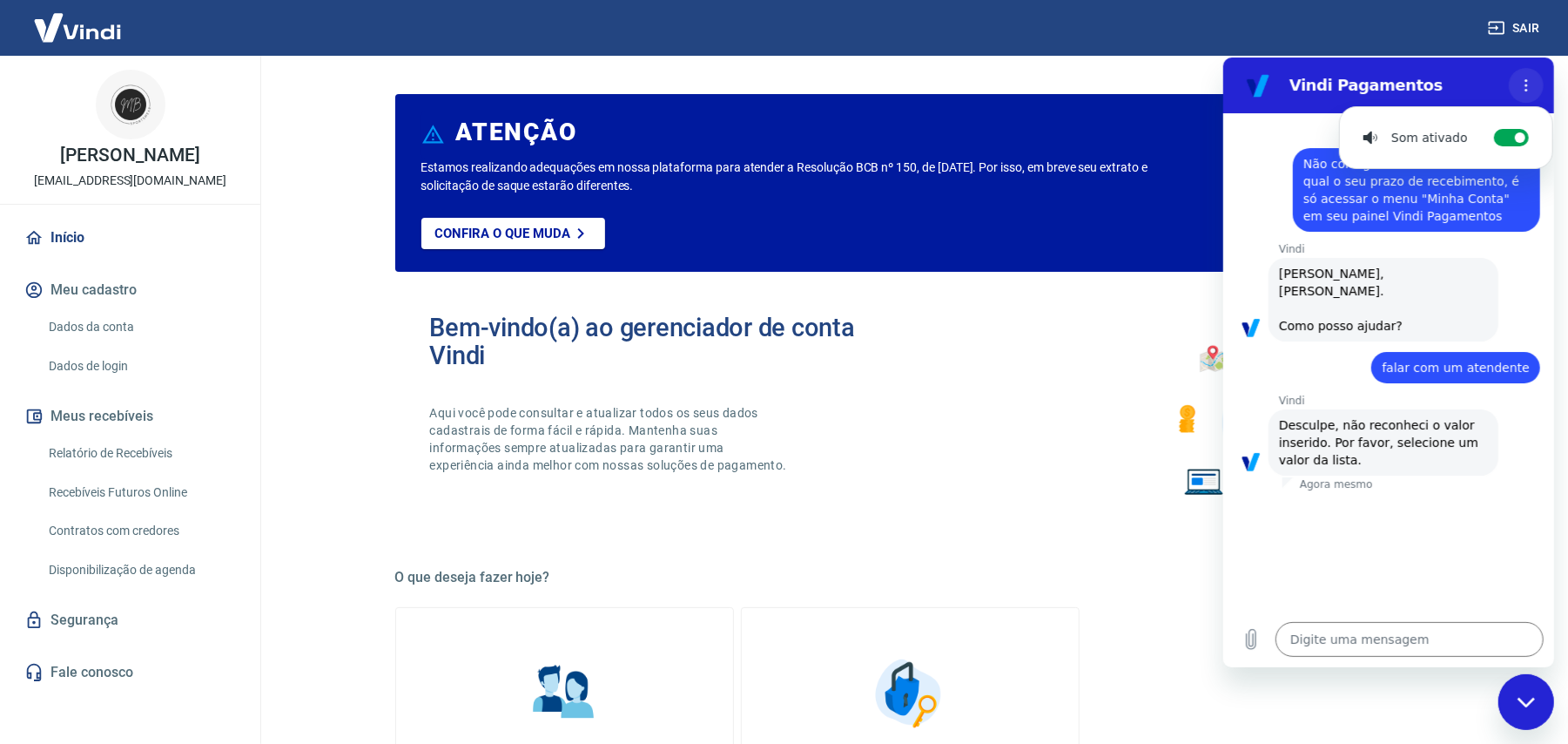
click at [1523, 75] on button "Menu de opções" at bounding box center [1525, 85] width 35 height 35
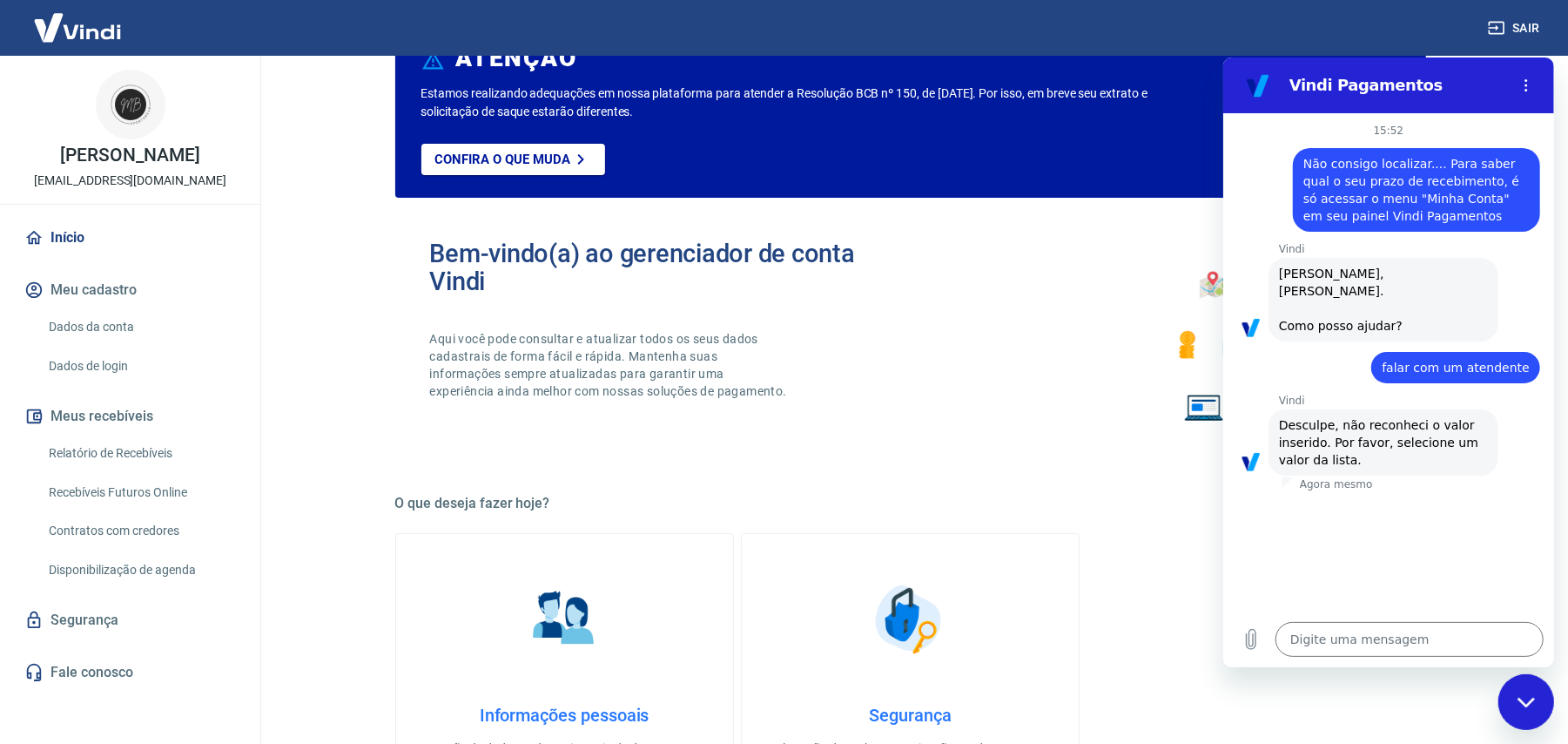
scroll to position [116, 0]
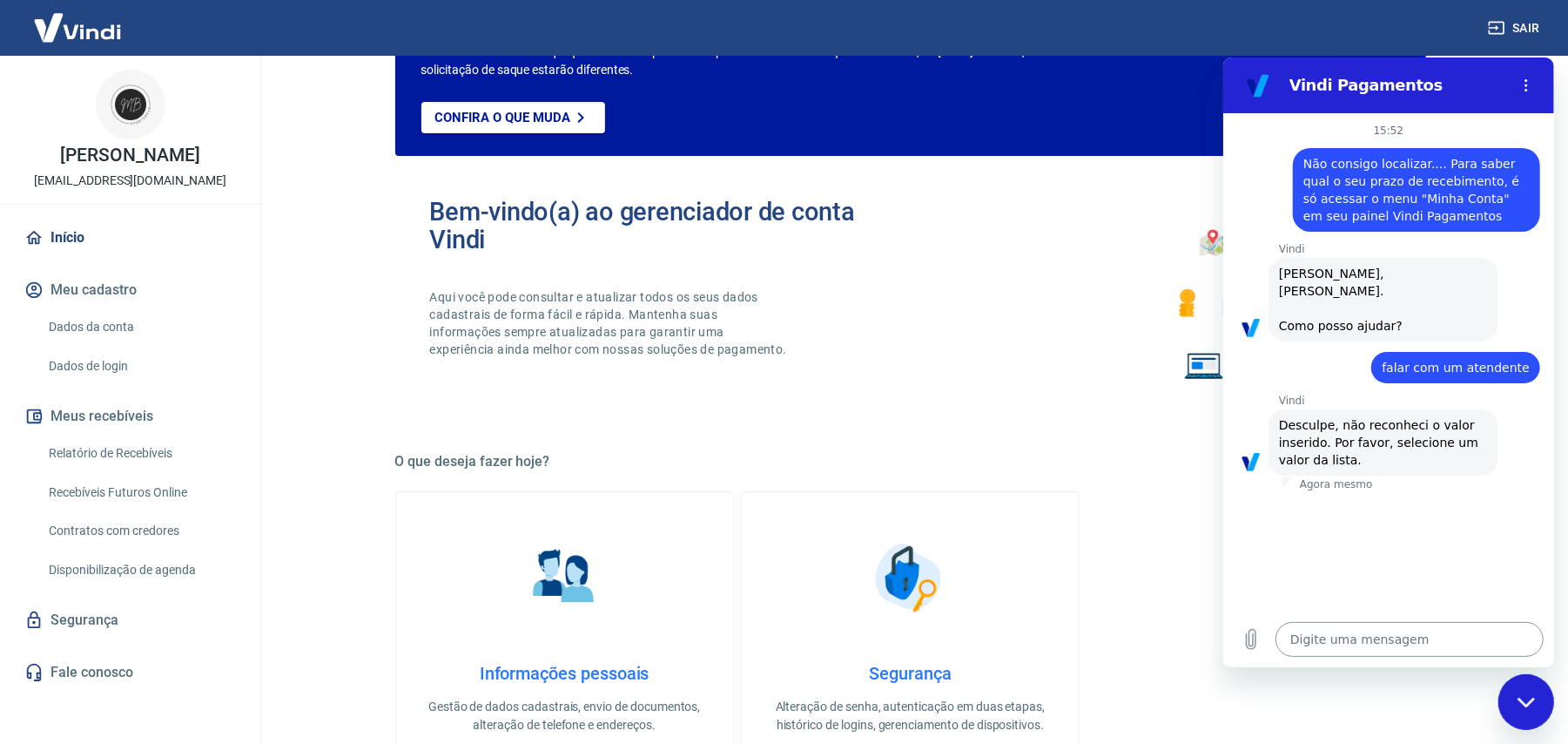
click at [1344, 626] on textarea at bounding box center [1408, 638] width 268 height 35
type textarea "a"
type textarea "x"
type textarea "at"
type textarea "x"
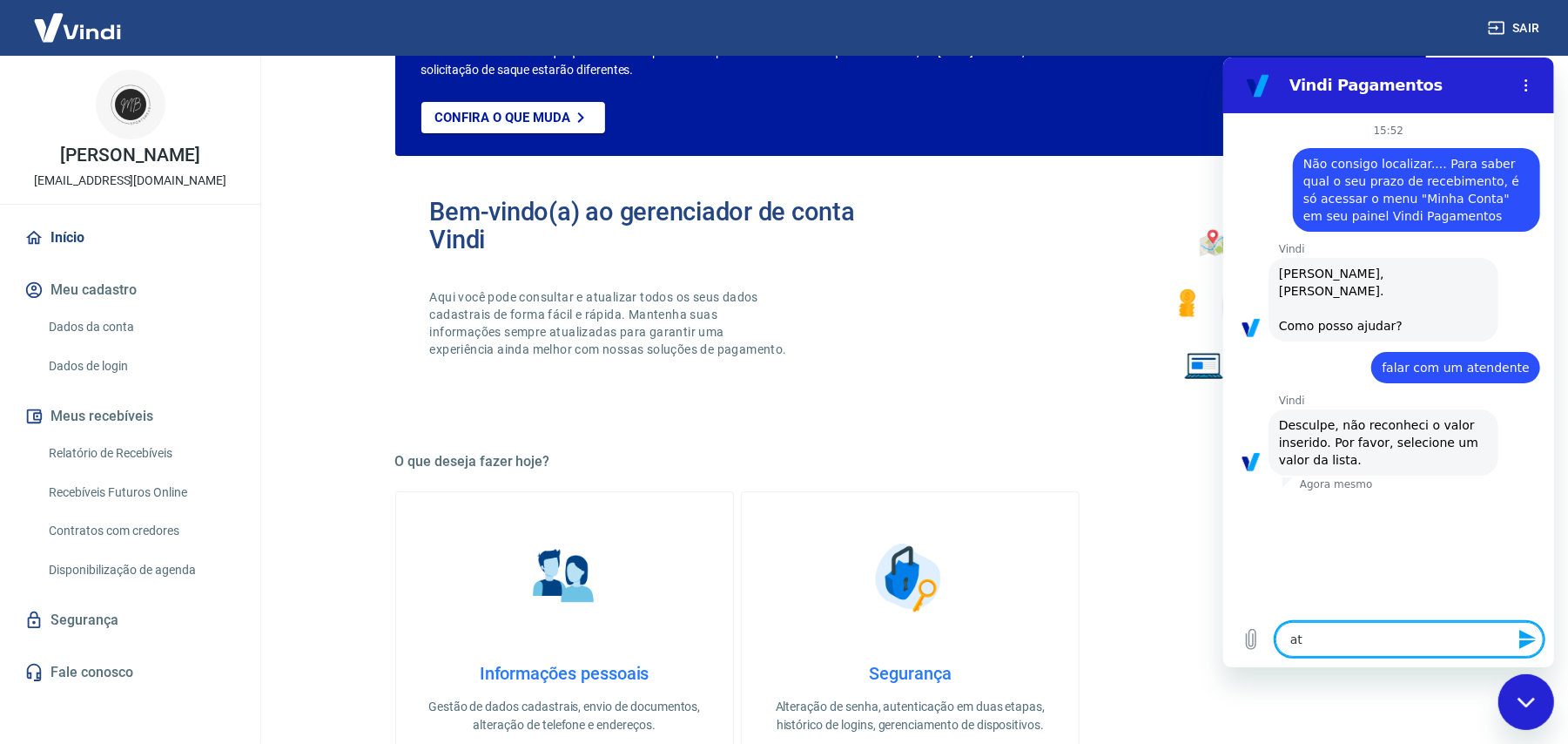
type textarea "ate"
type textarea "x"
type textarea "aten"
type textarea "x"
type textarea "atend"
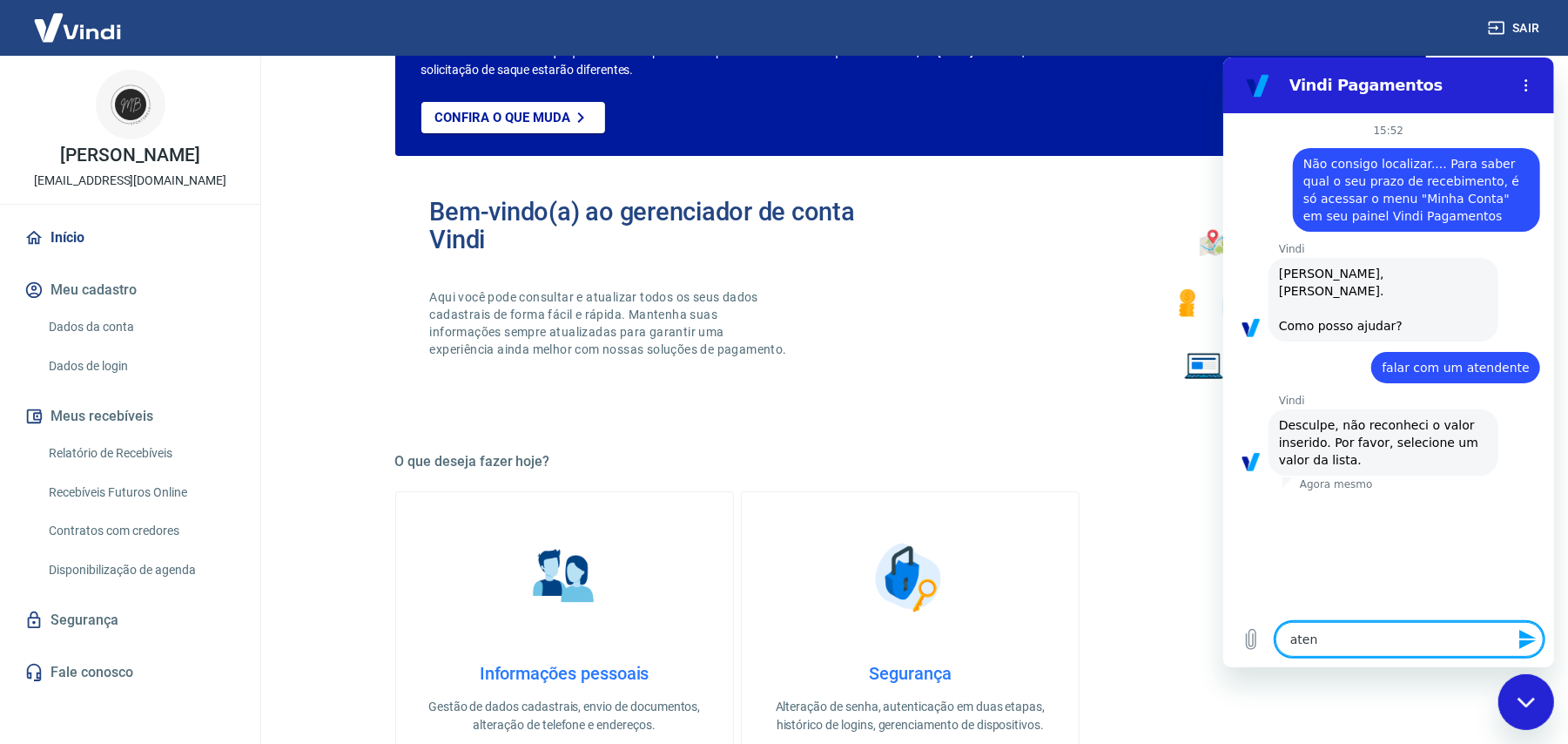
type textarea "x"
type textarea "atende"
type textarea "x"
type textarea "atenden"
type textarea "x"
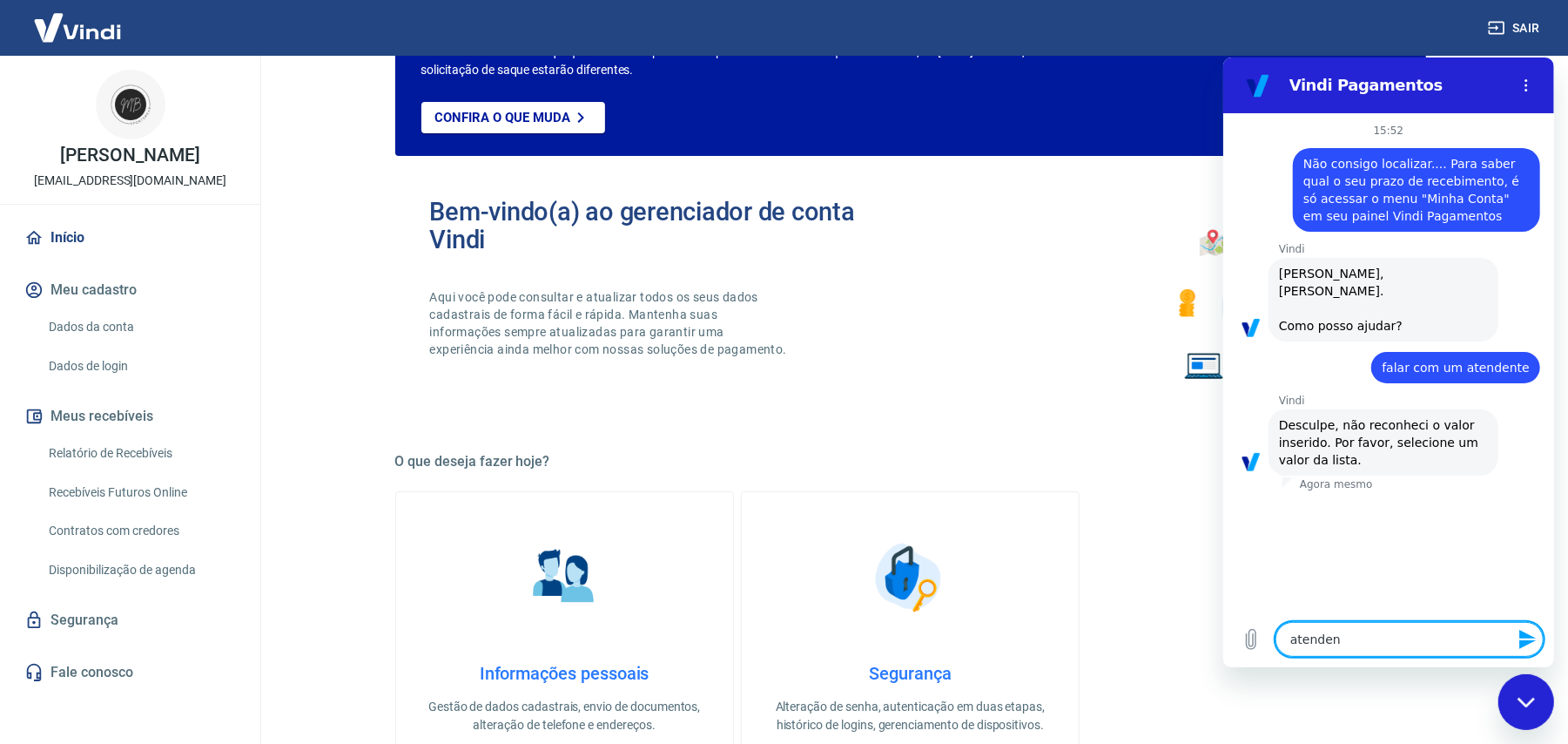
type textarea "atendent"
type textarea "x"
type textarea "atendente"
type textarea "x"
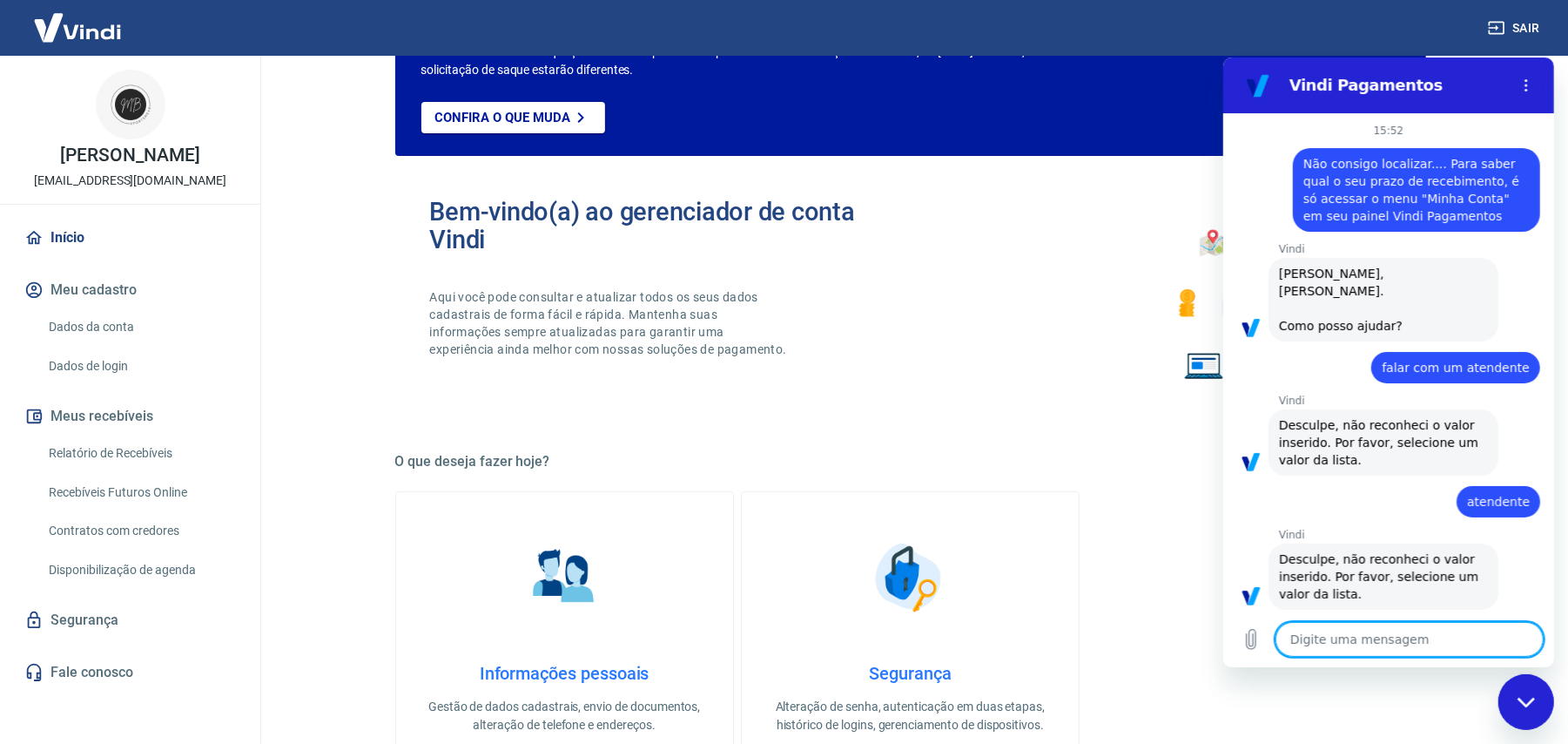
scroll to position [1, 0]
type textarea "m"
type textarea "x"
type textarea "mu"
type textarea "x"
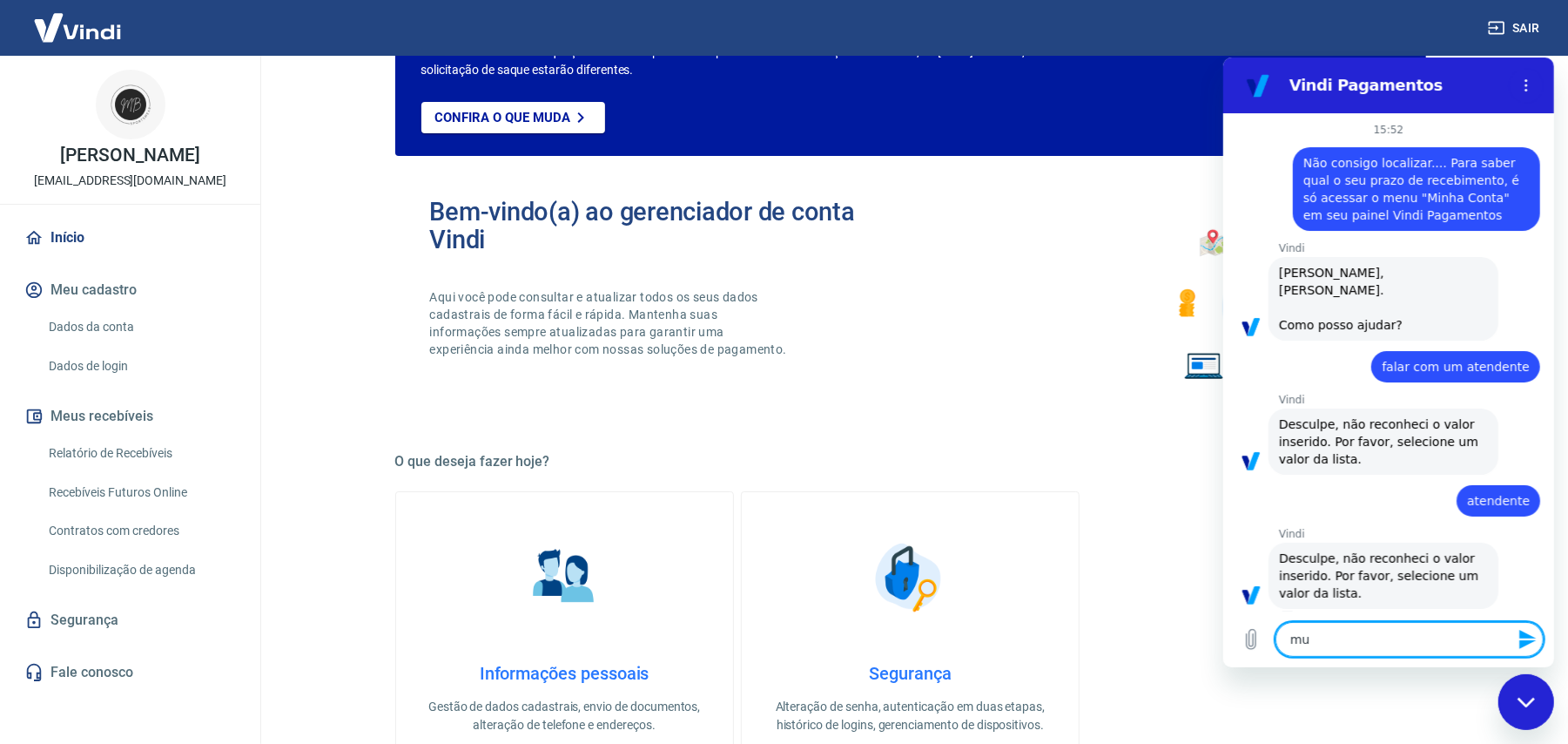
type textarea "mun"
type textarea "x"
type textarea "munh"
type textarea "x"
type textarea "munha"
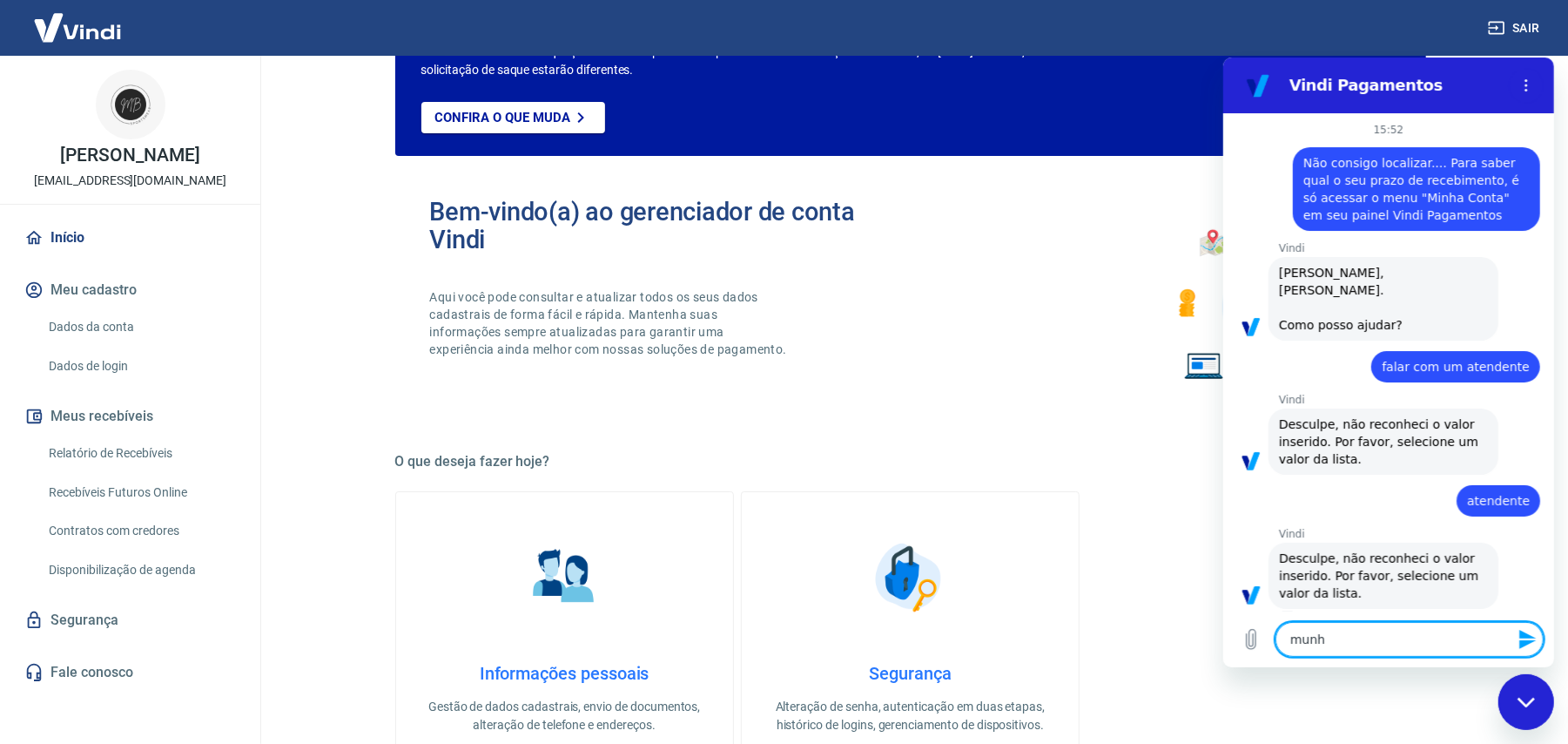
type textarea "x"
type textarea "munha"
type textarea "x"
type textarea "munha c"
type textarea "x"
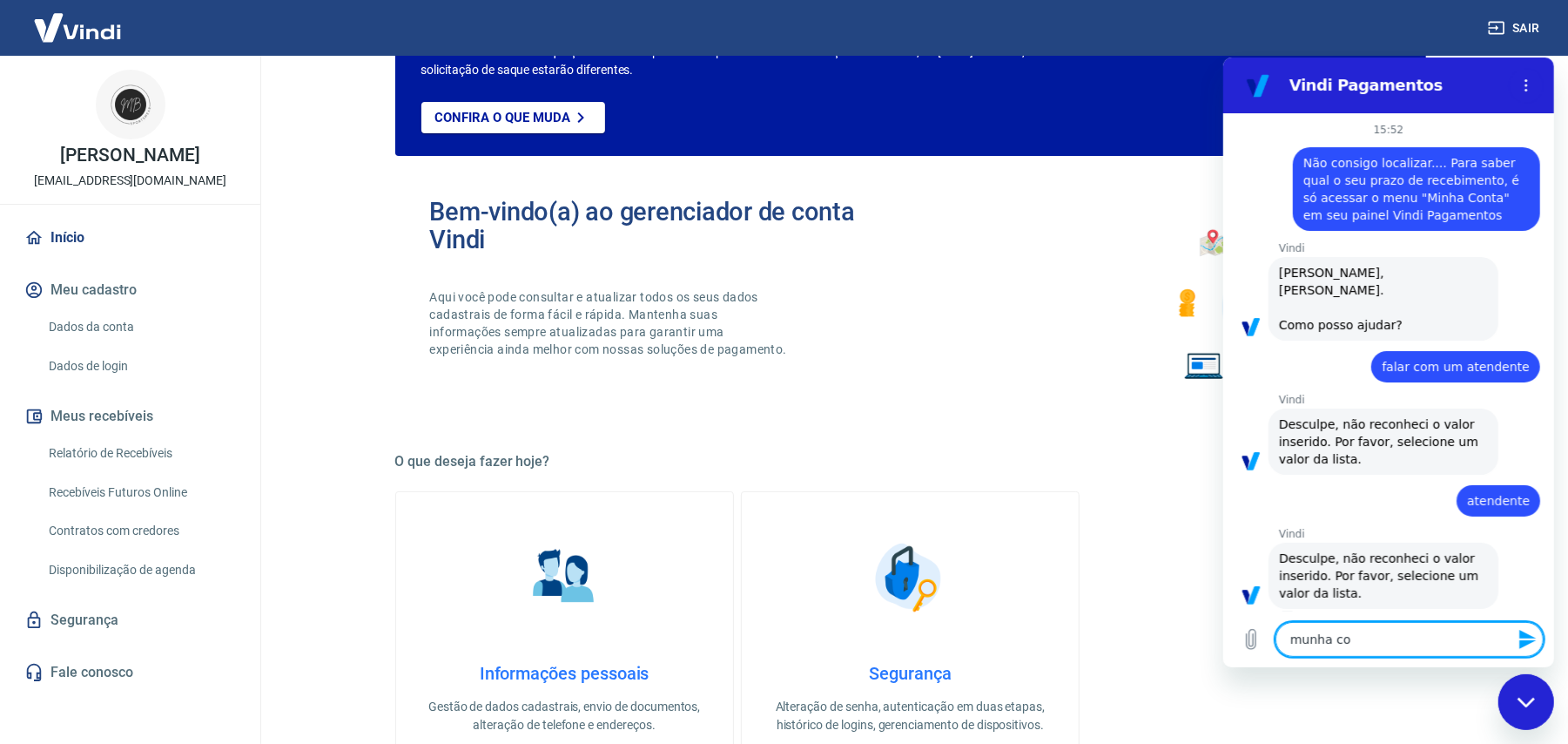
type textarea "munha coi"
type textarea "x"
type textarea "munha coin"
type textarea "x"
type textarea "munha coint"
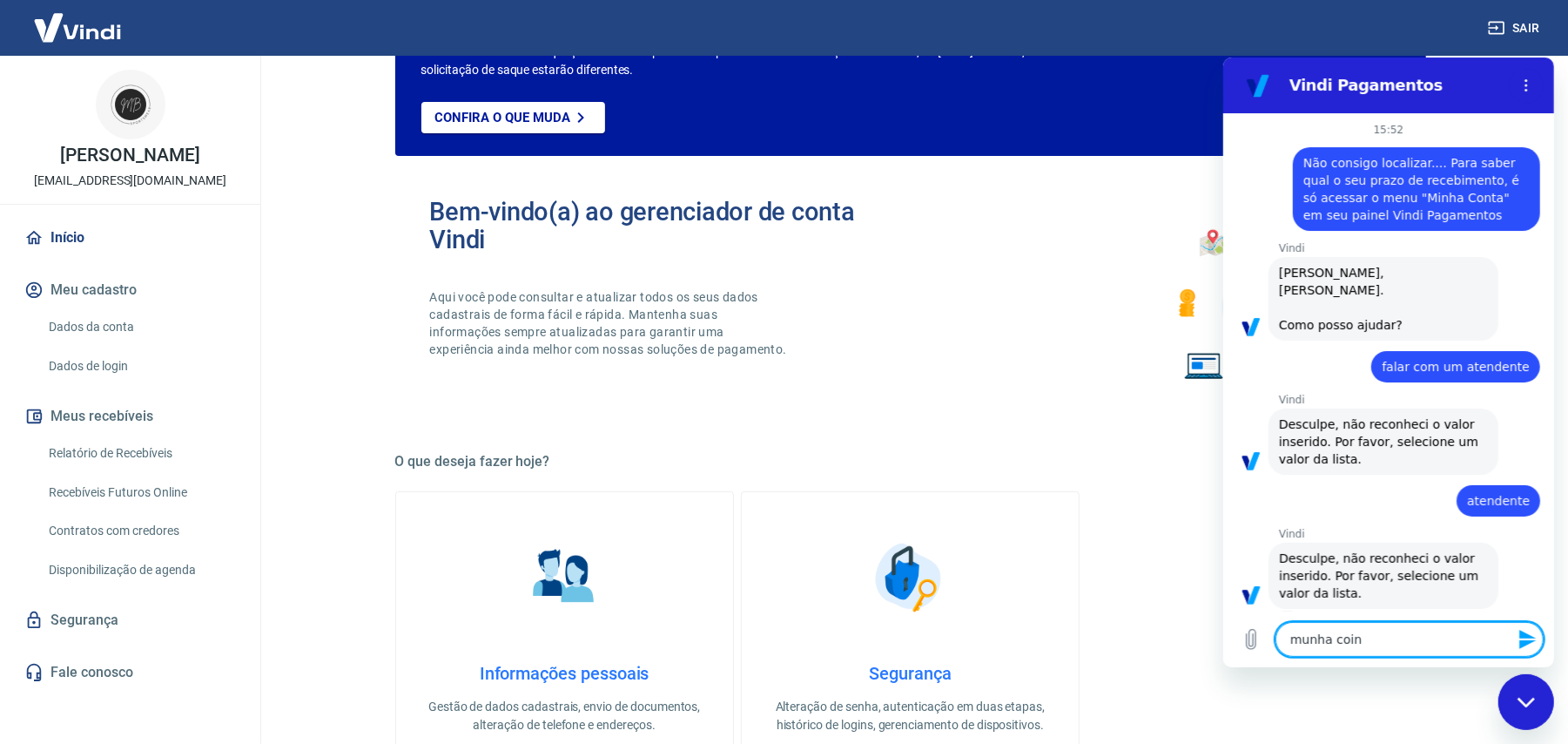
type textarea "x"
type textarea "munha cointa"
type textarea "x"
type textarea "munha coint"
type textarea "x"
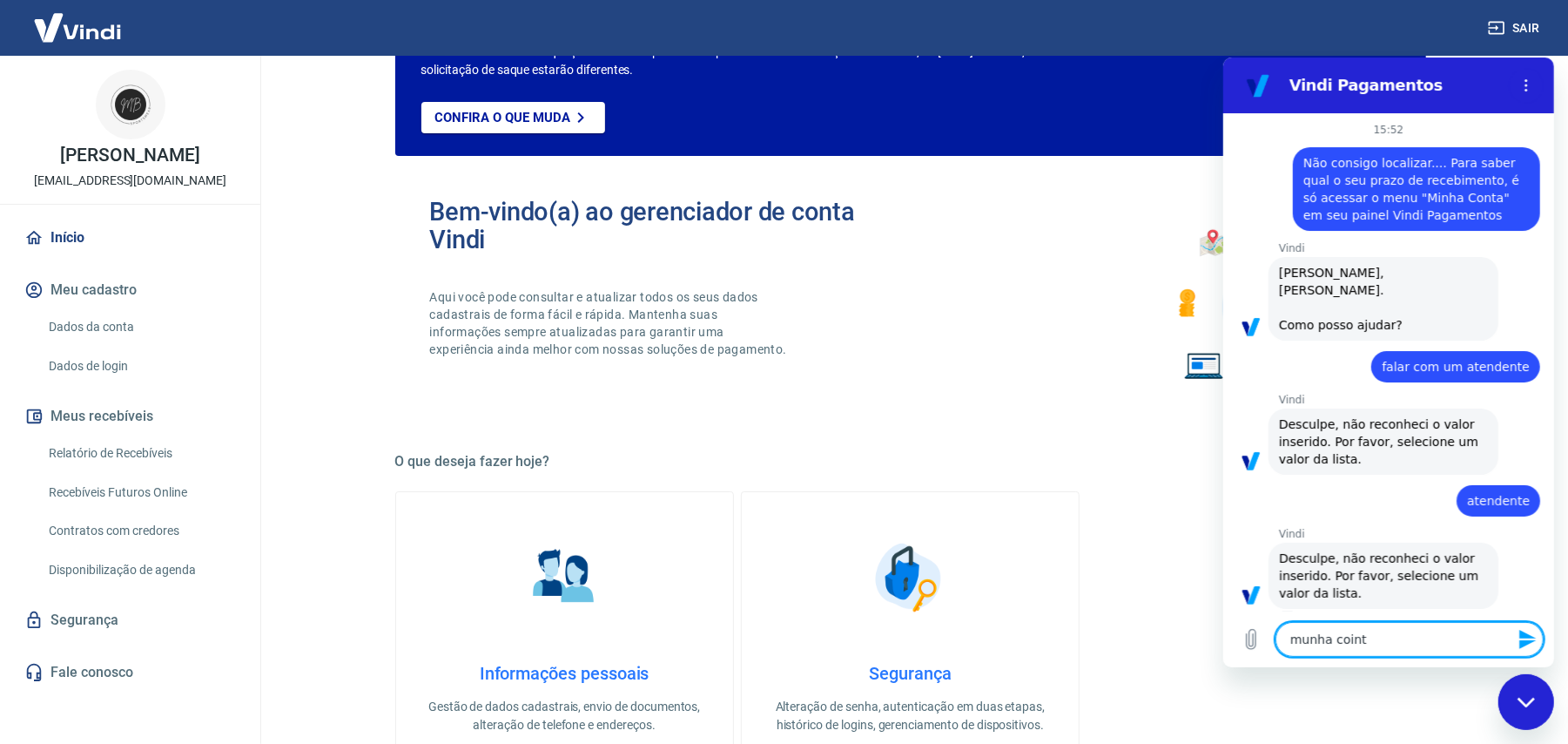
type textarea "munha coin"
type textarea "x"
type textarea "munha coi"
type textarea "x"
type textarea "munha co"
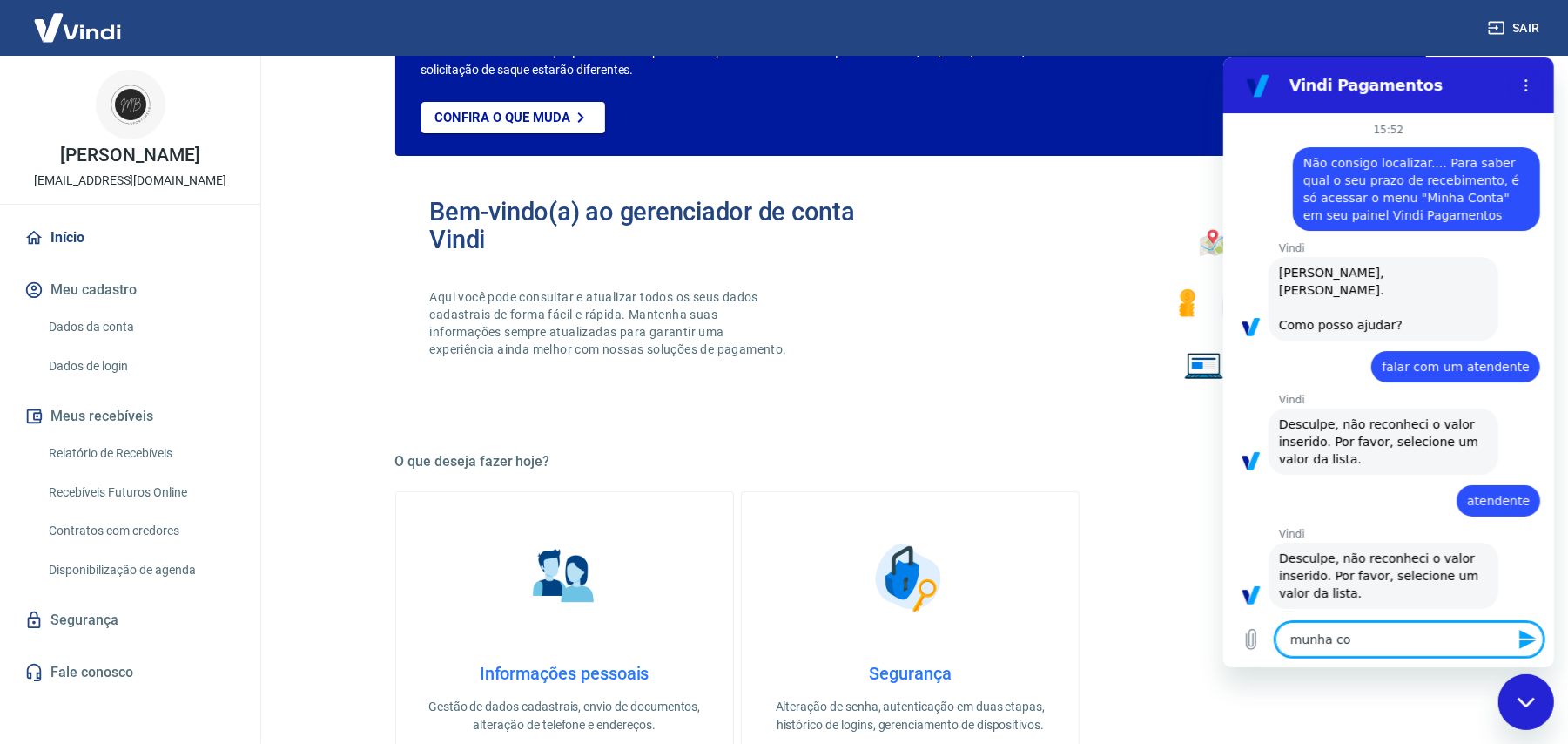
type textarea "x"
type textarea "munha c"
type textarea "x"
type textarea "munha"
type textarea "x"
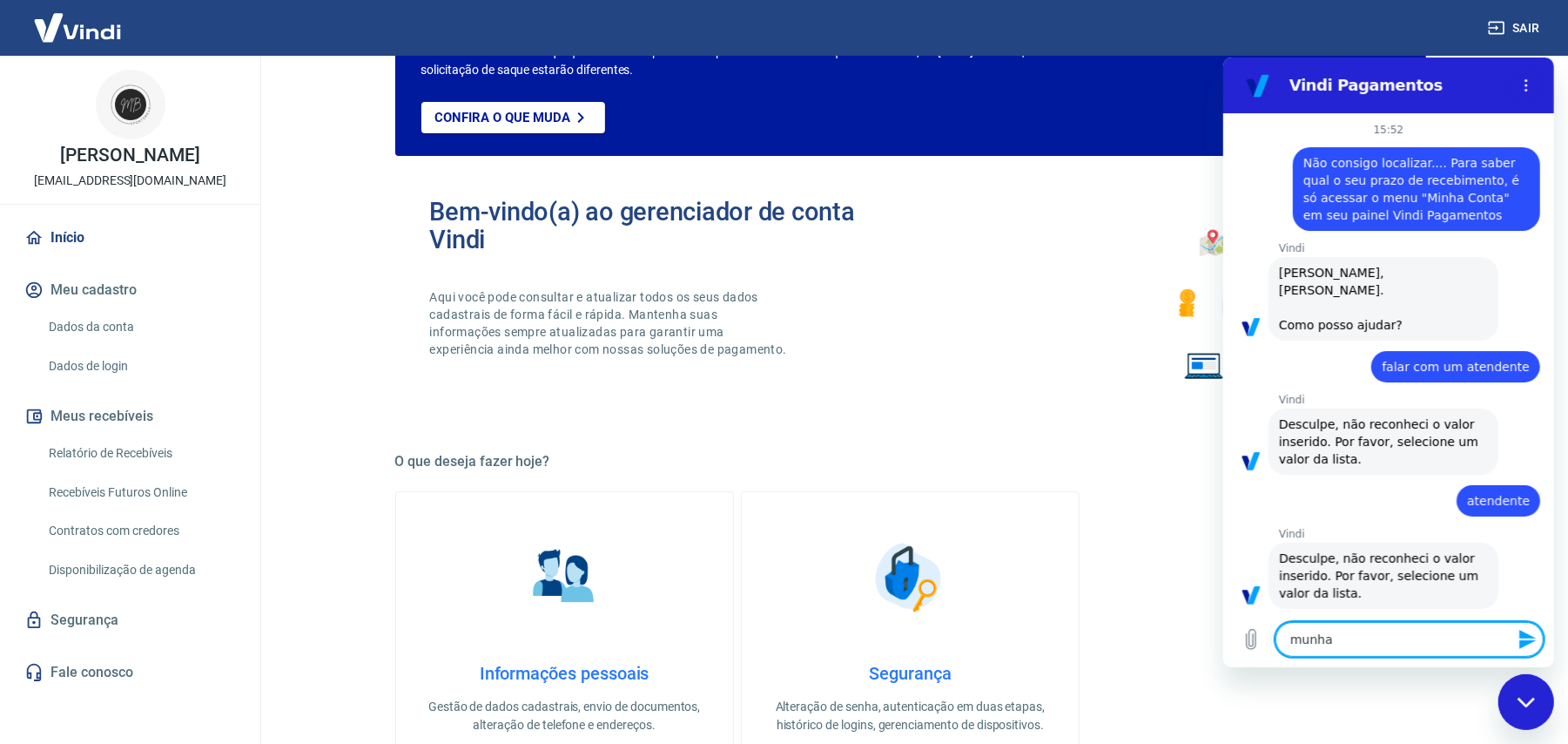
type textarea "munha"
type textarea "x"
type textarea "munh"
type textarea "x"
type textarea "mun"
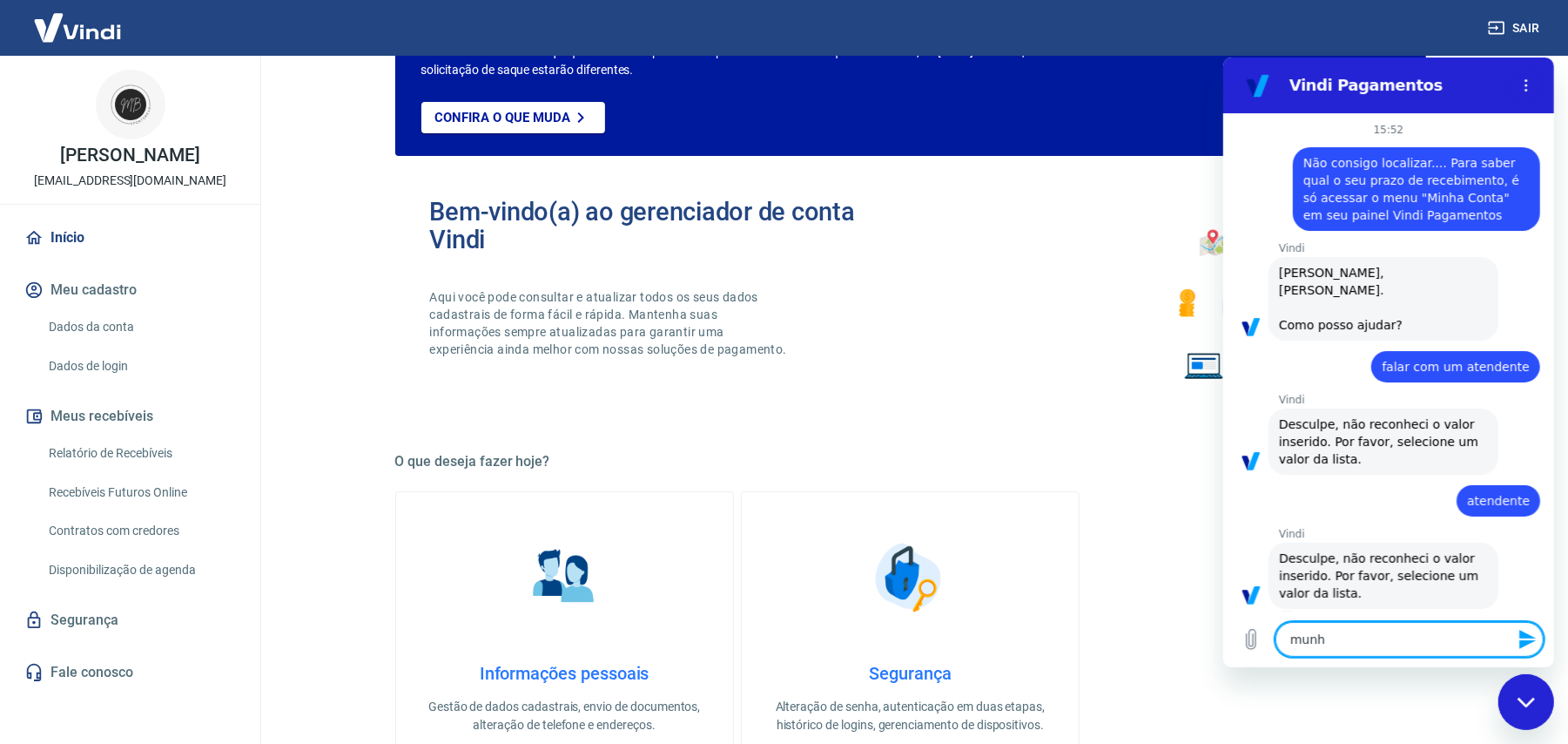
type textarea "x"
type textarea "mu"
type textarea "x"
type textarea "m"
type textarea "x"
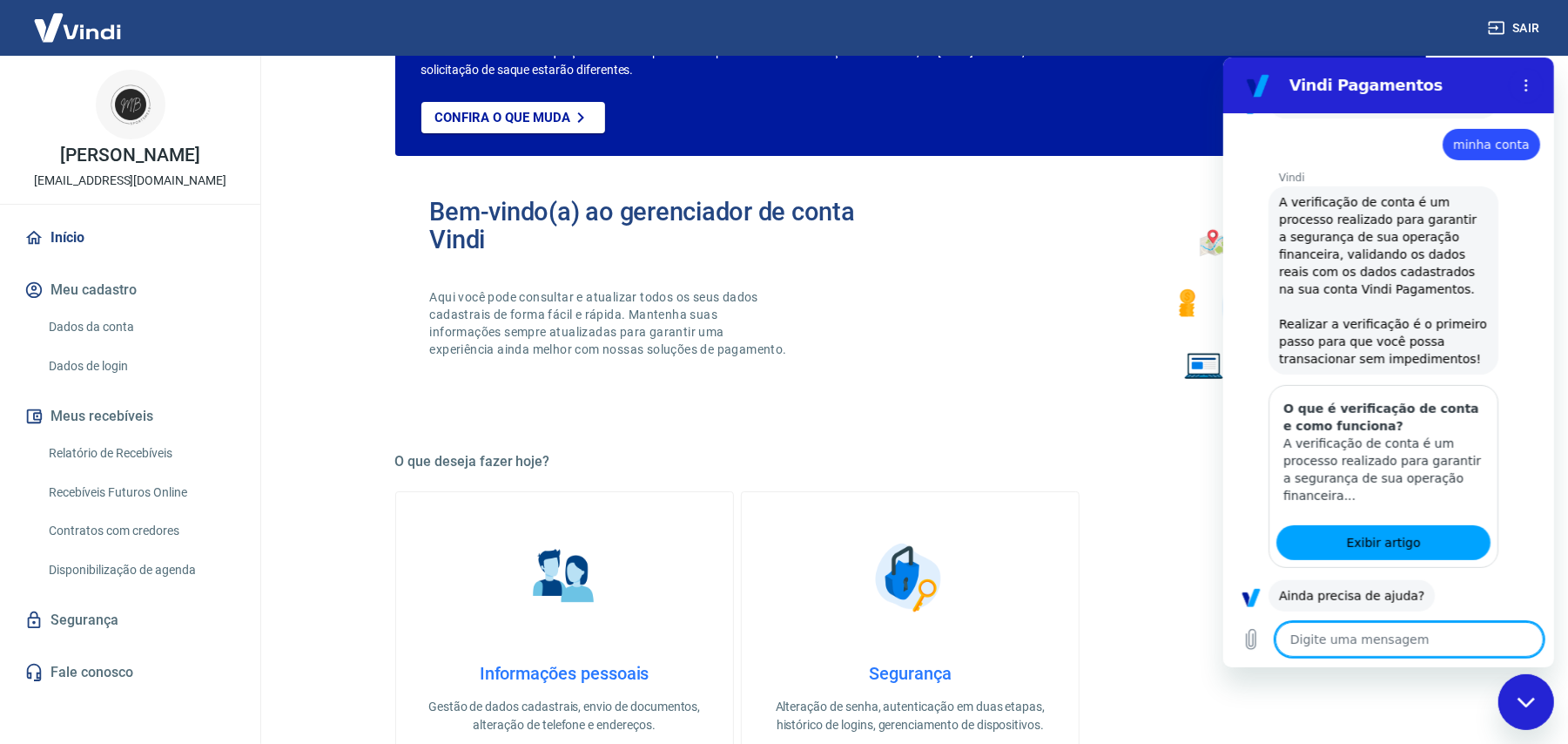
scroll to position [534, 0]
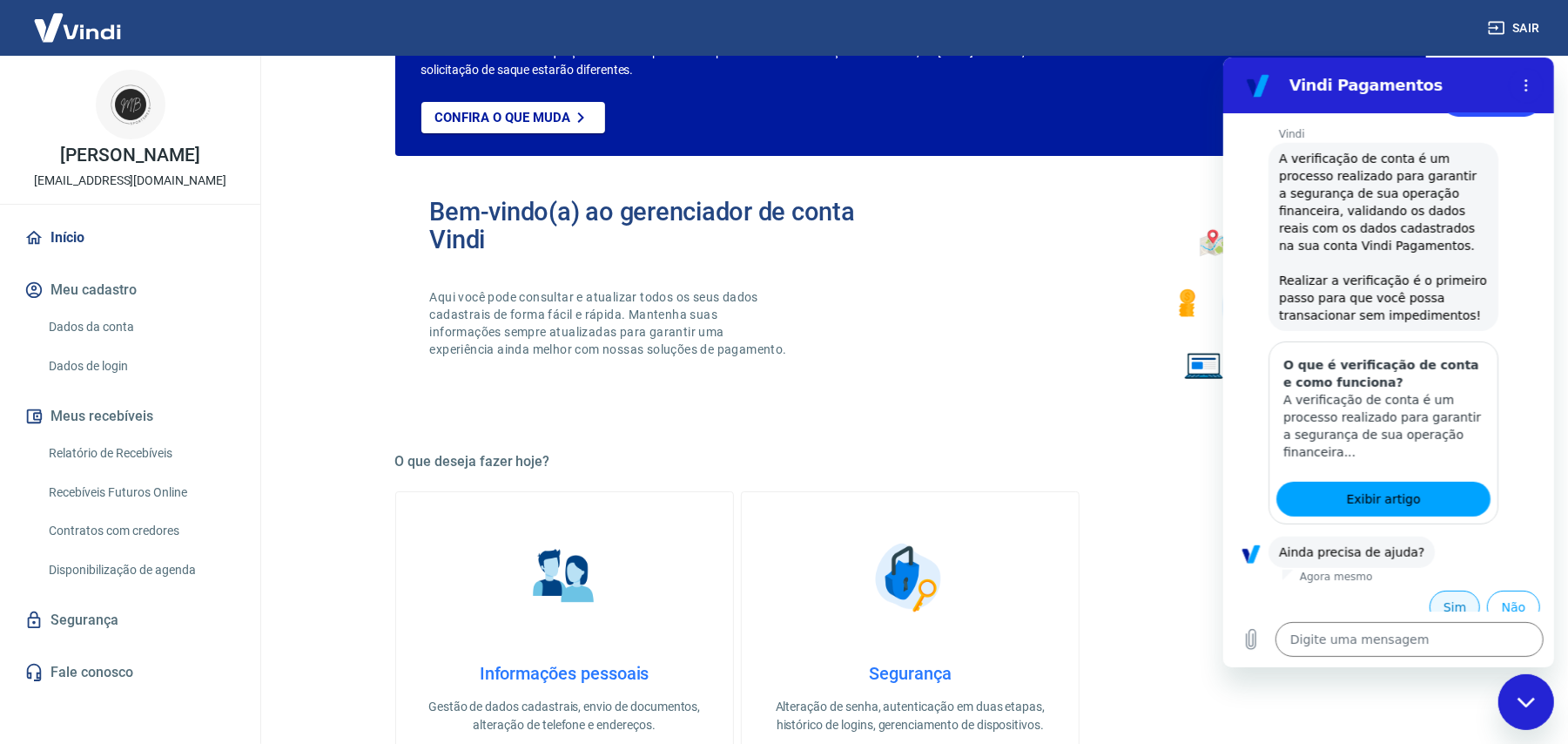
click at [1436, 590] on button "Sim" at bounding box center [1453, 607] width 50 height 33
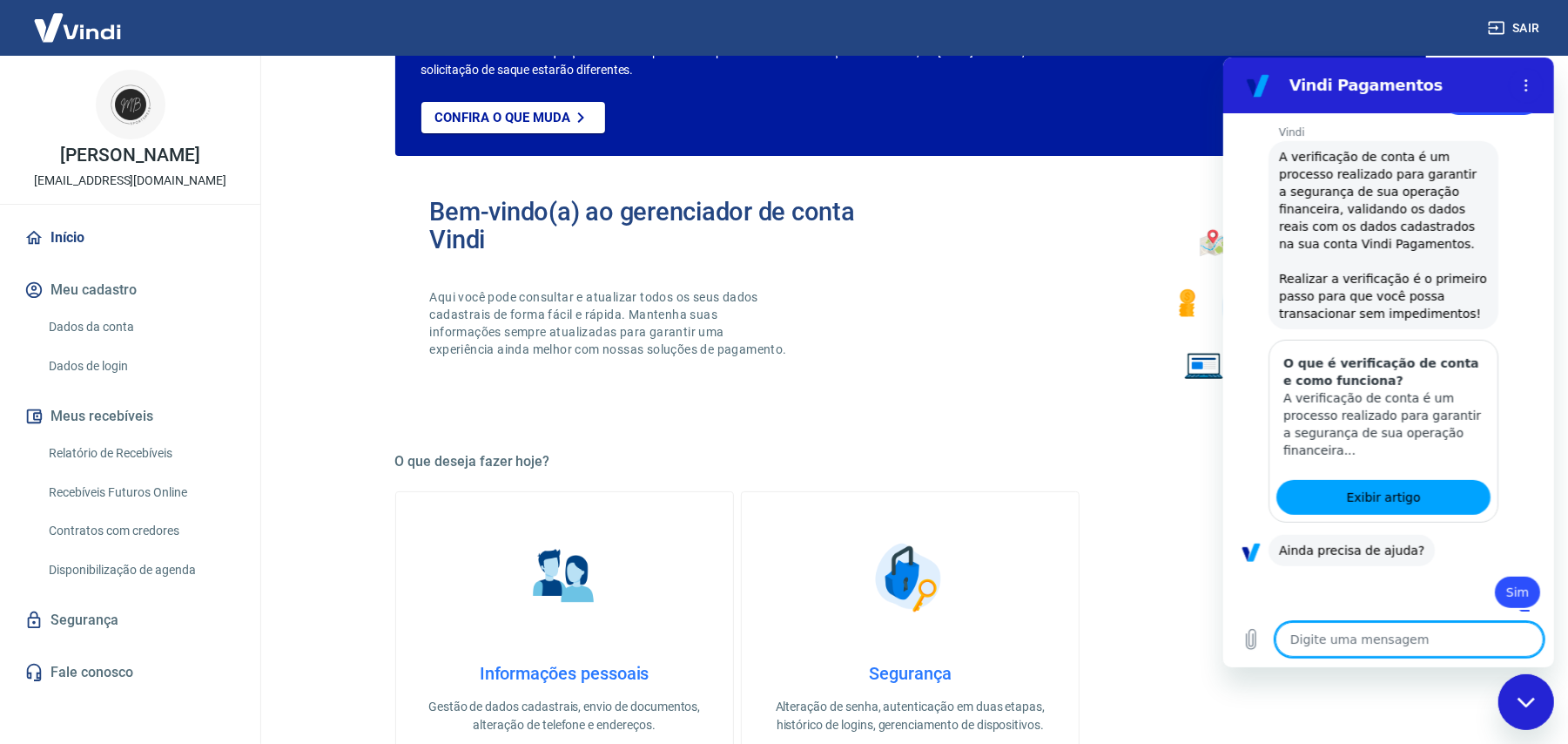
click at [1373, 637] on textarea at bounding box center [1408, 638] width 268 height 35
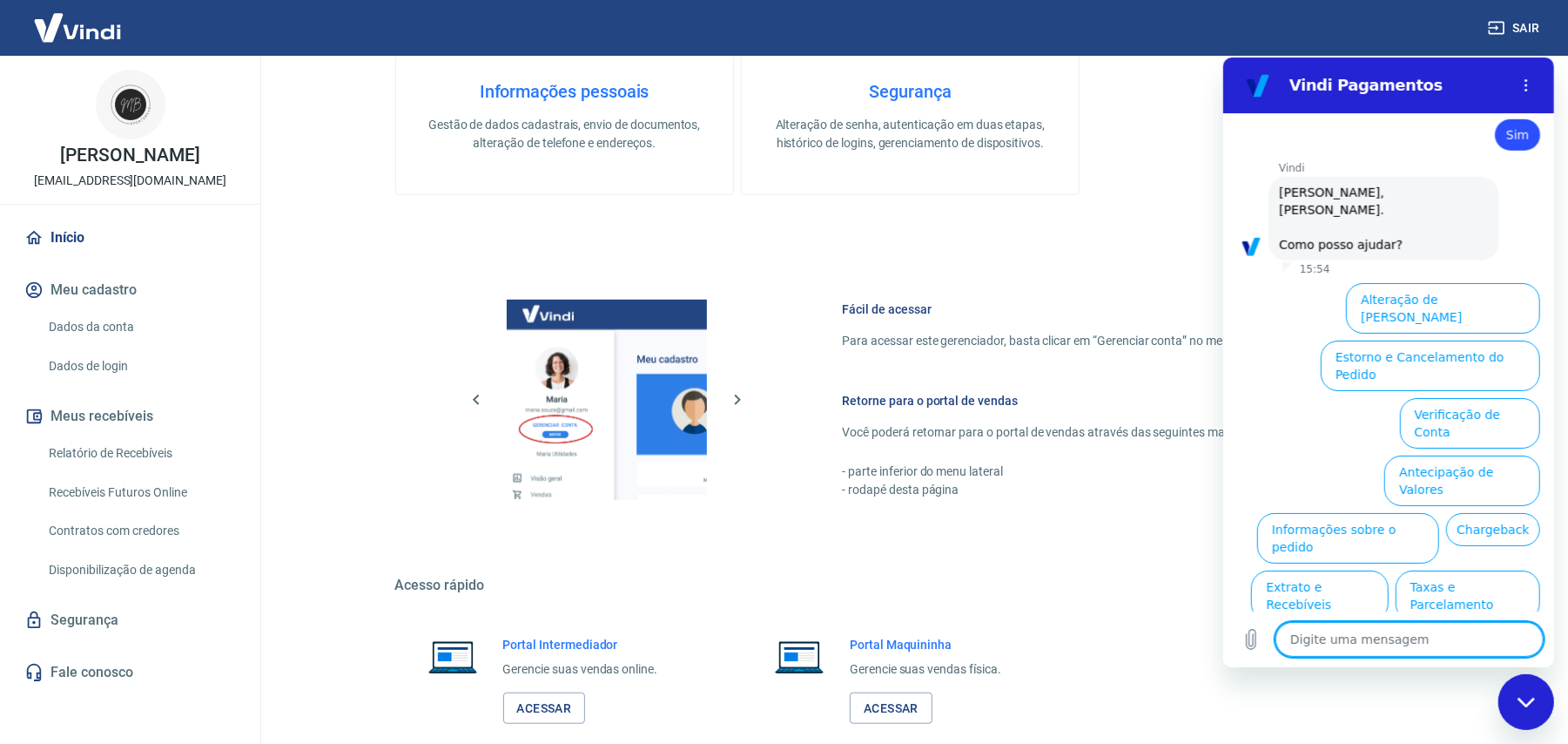
scroll to position [795, 0]
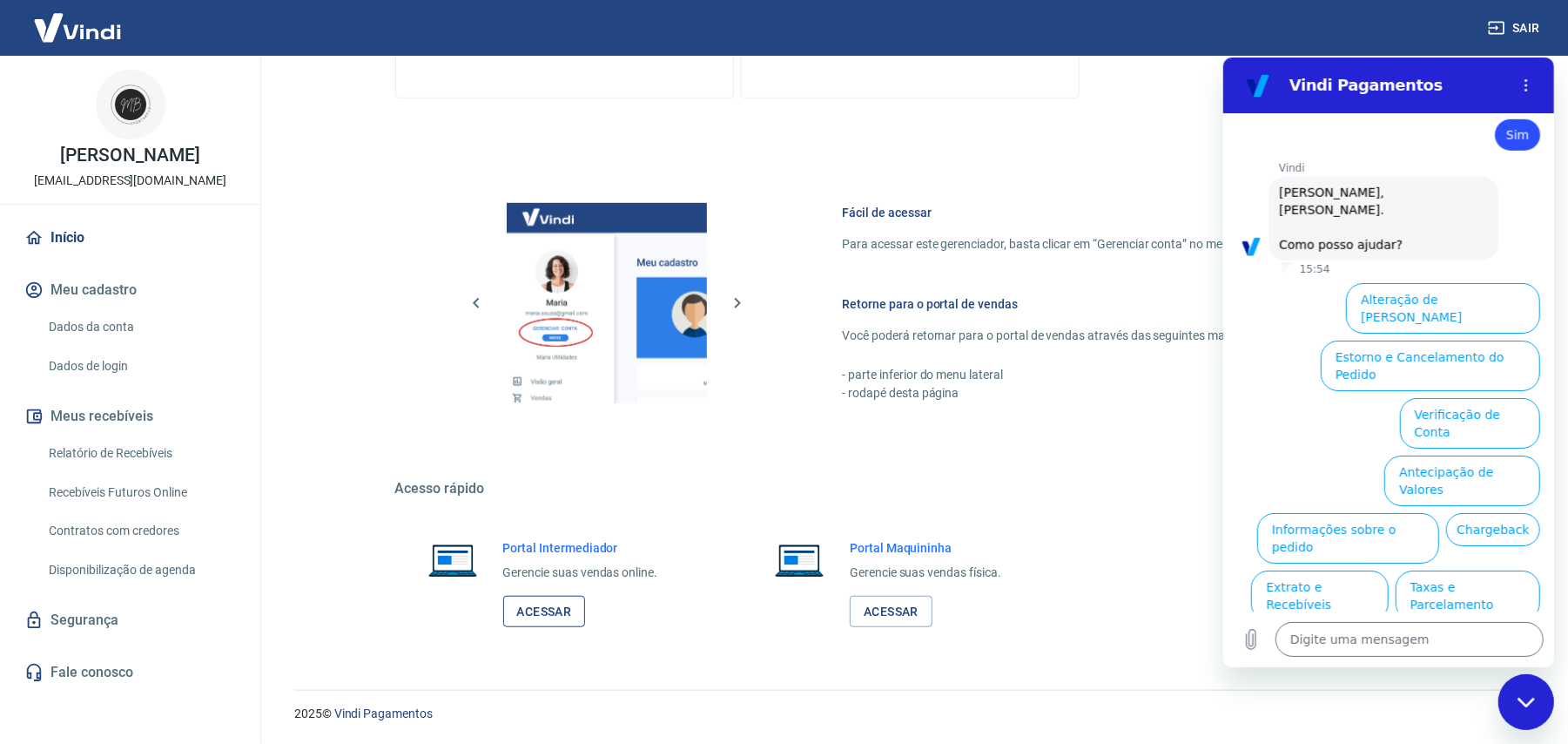
click at [546, 609] on link "Acessar" at bounding box center [545, 612] width 83 height 33
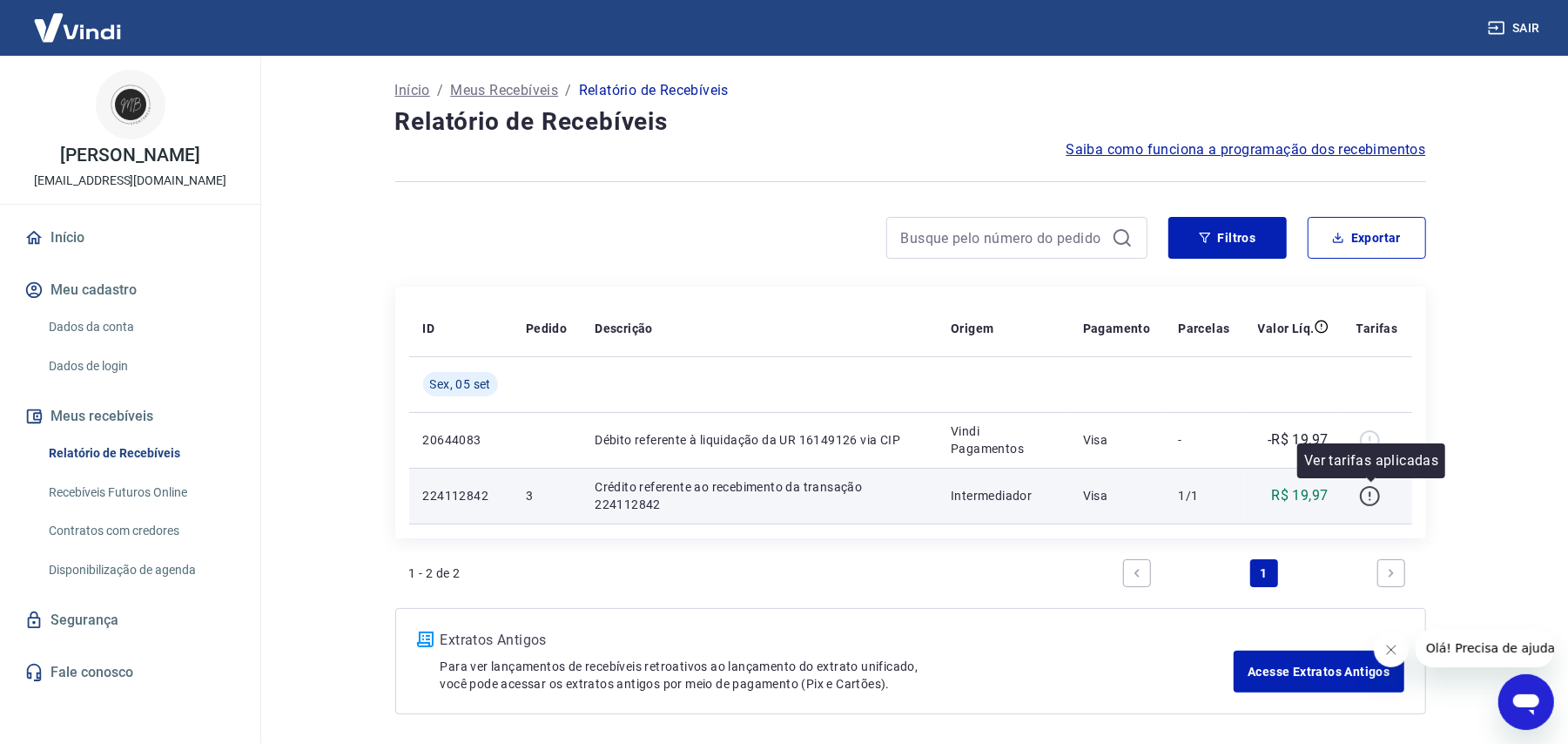
click at [1376, 490] on icon "button" at bounding box center [1369, 496] width 22 height 22
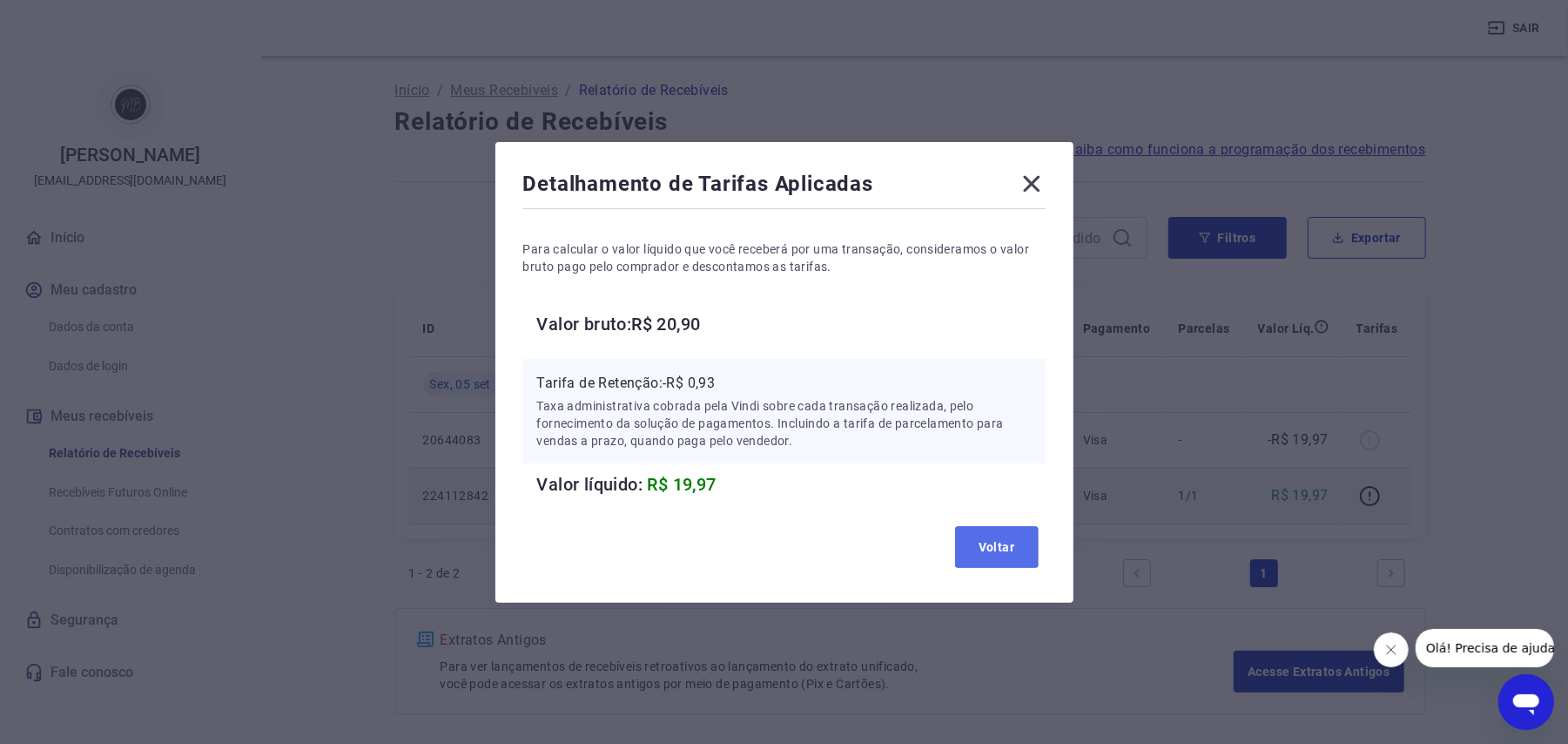
click at [1005, 544] on button "Voltar" at bounding box center [996, 546] width 84 height 41
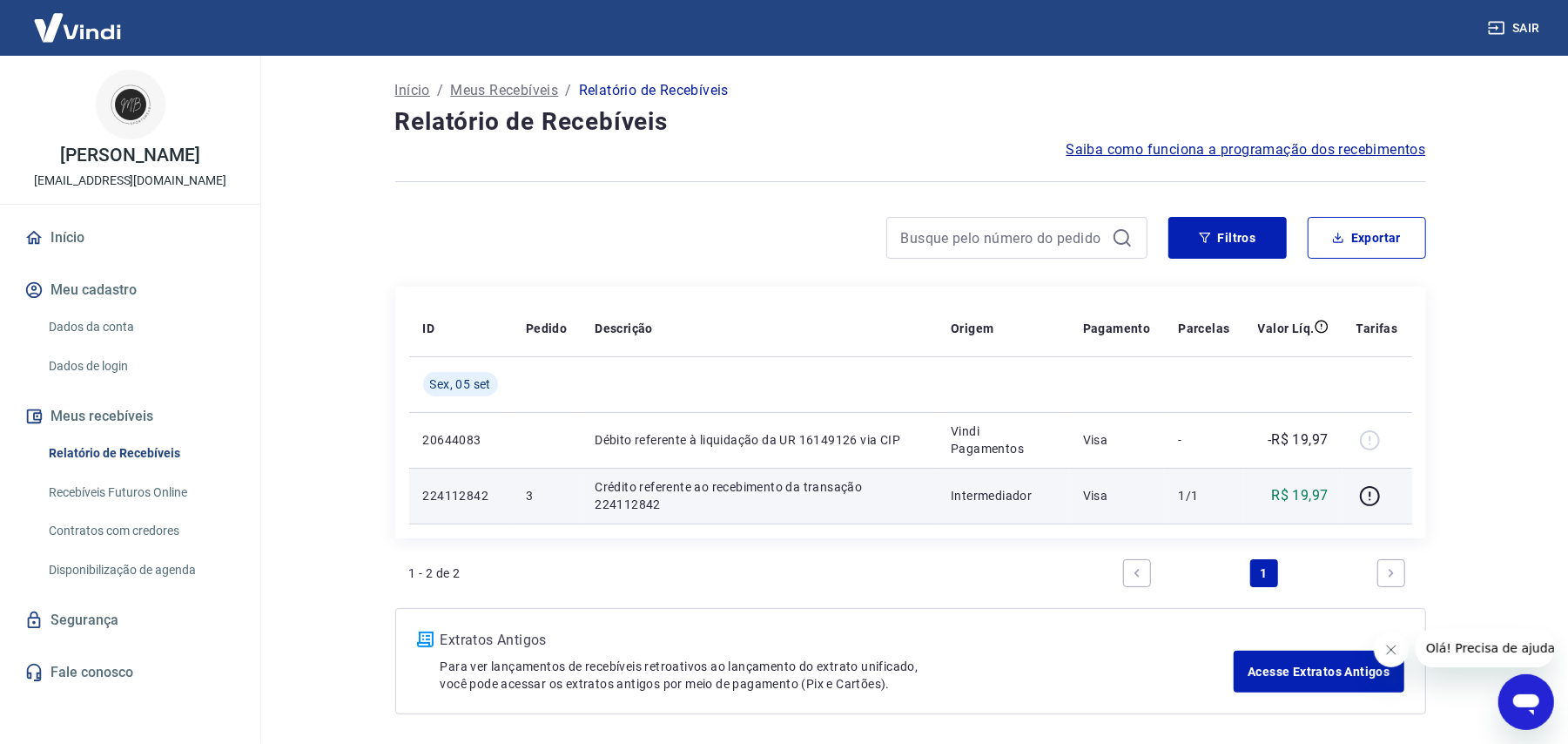
click at [1279, 151] on span "Saiba como funciona a programação dos recebimentos" at bounding box center [1246, 150] width 360 height 21
click at [115, 326] on link "Dados da conta" at bounding box center [140, 327] width 198 height 36
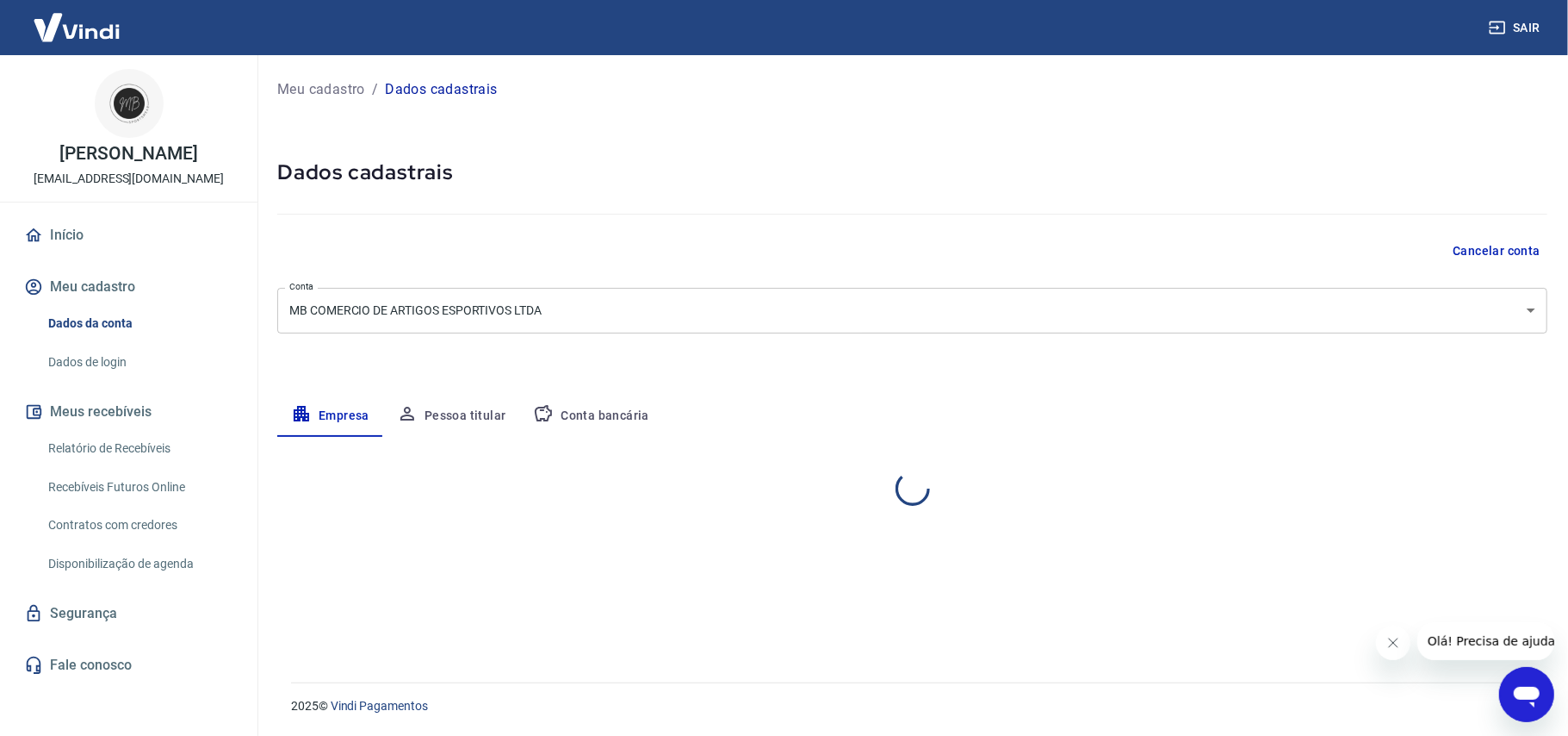
select select "RS"
select select "business"
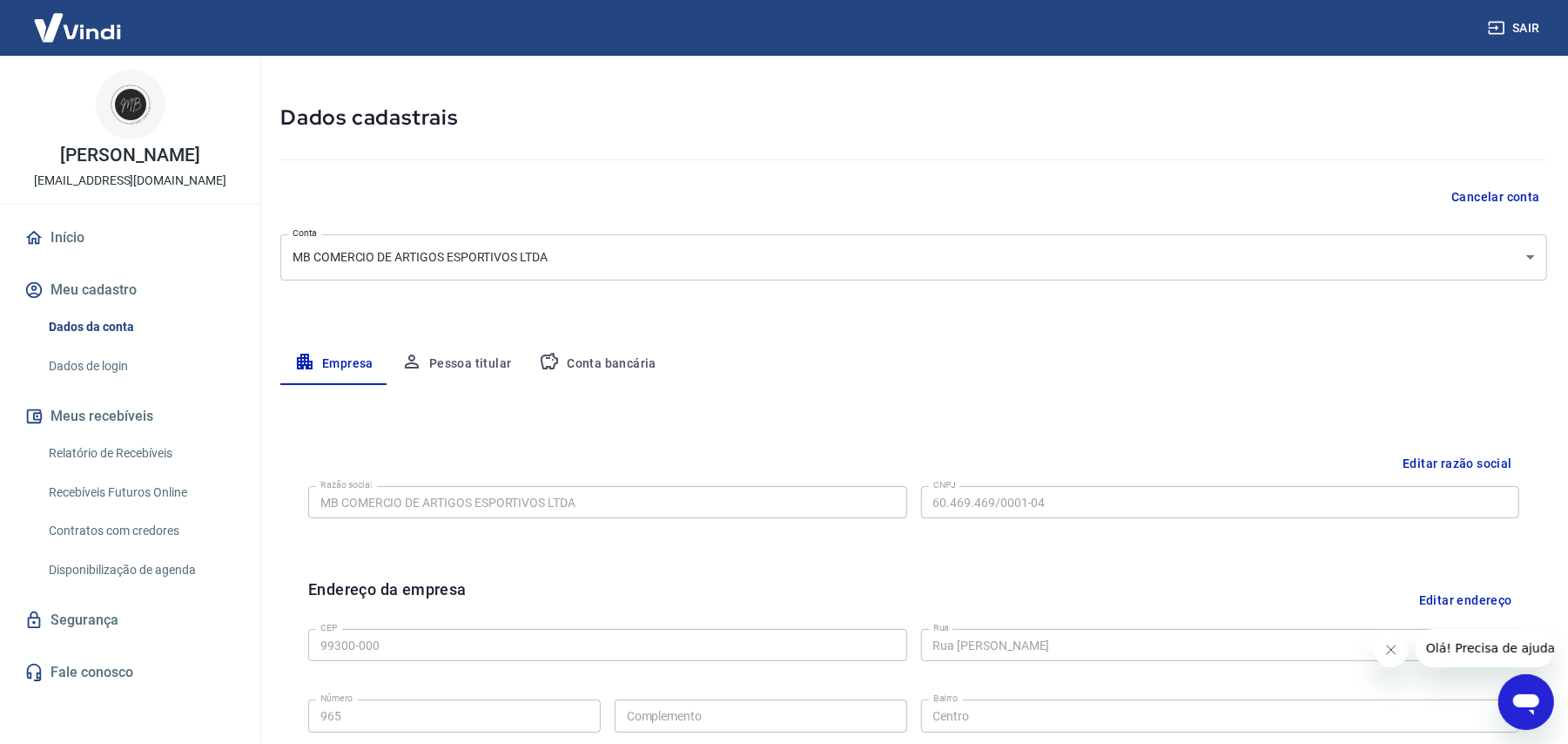
scroll to position [47, 0]
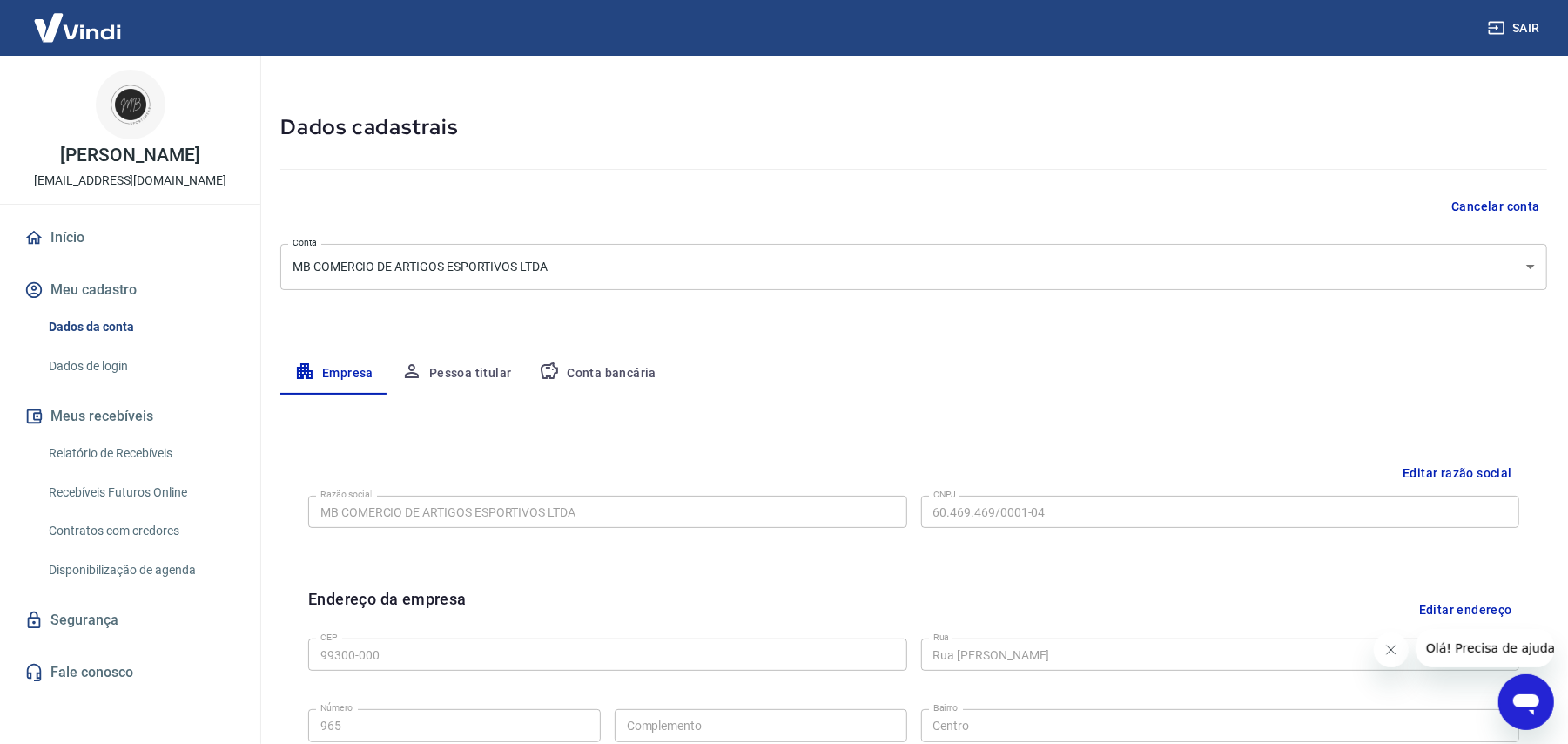
click at [473, 374] on button "Pessoa titular" at bounding box center [456, 373] width 138 height 41
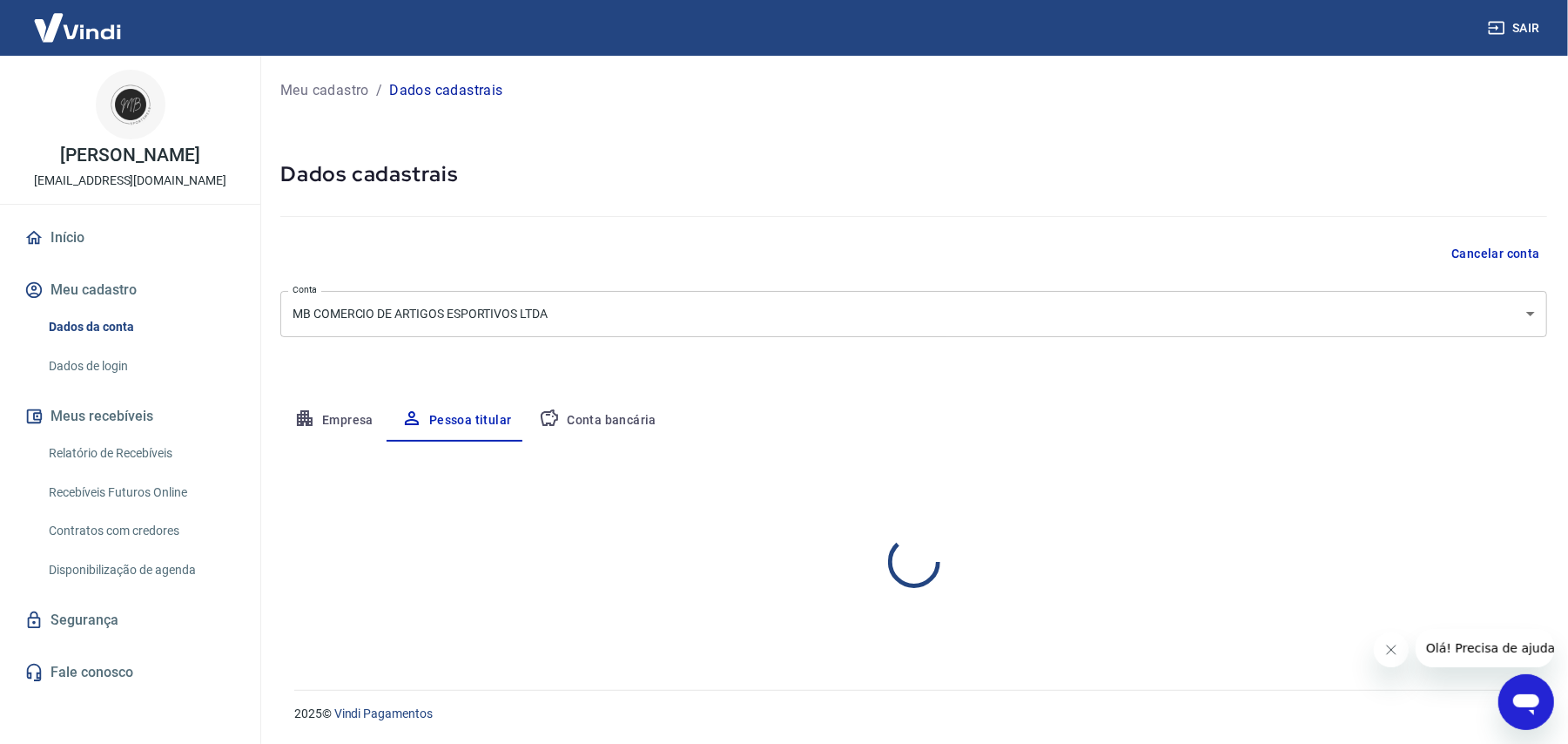
scroll to position [0, 0]
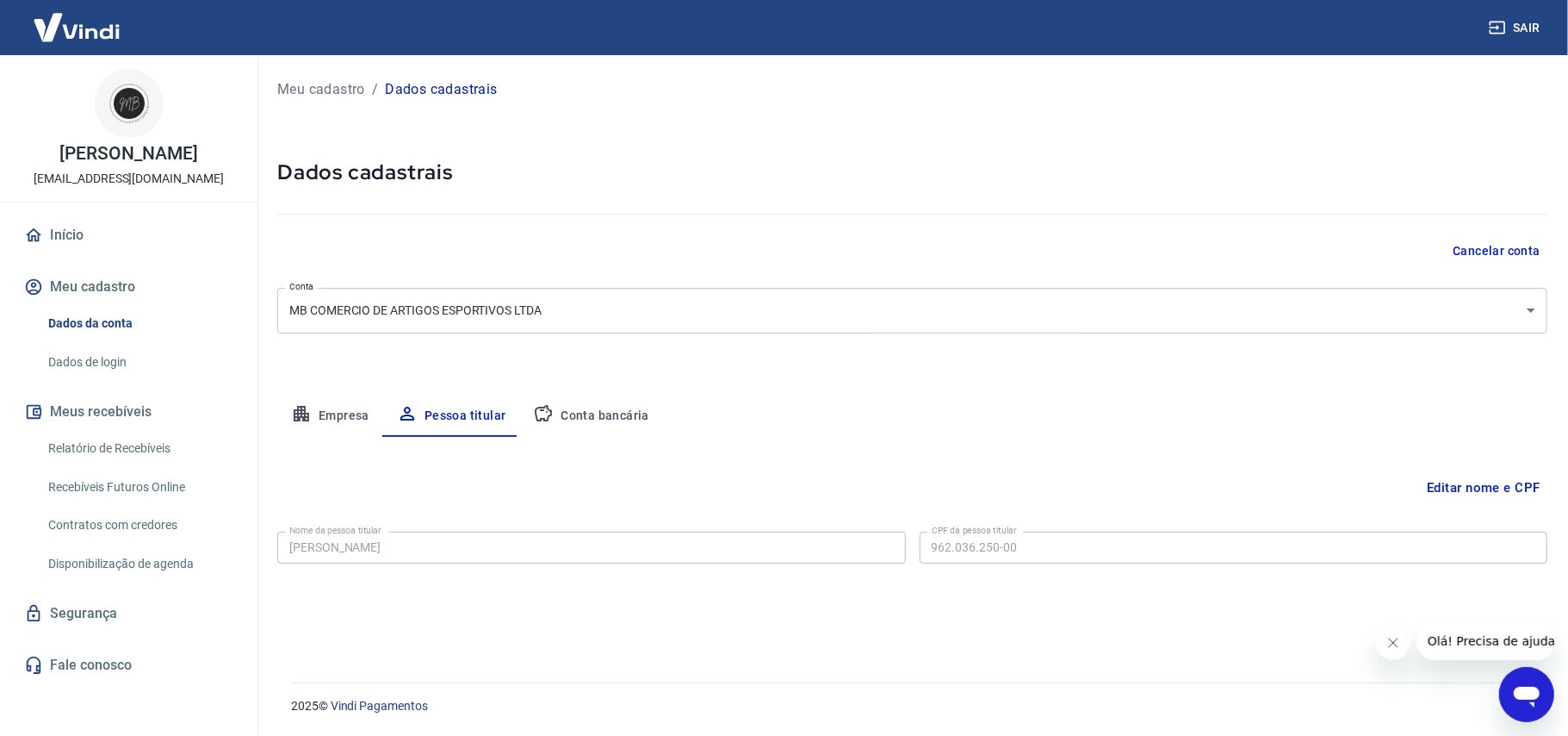
click at [588, 419] on button "Conta bancária" at bounding box center [590, 415] width 144 height 41
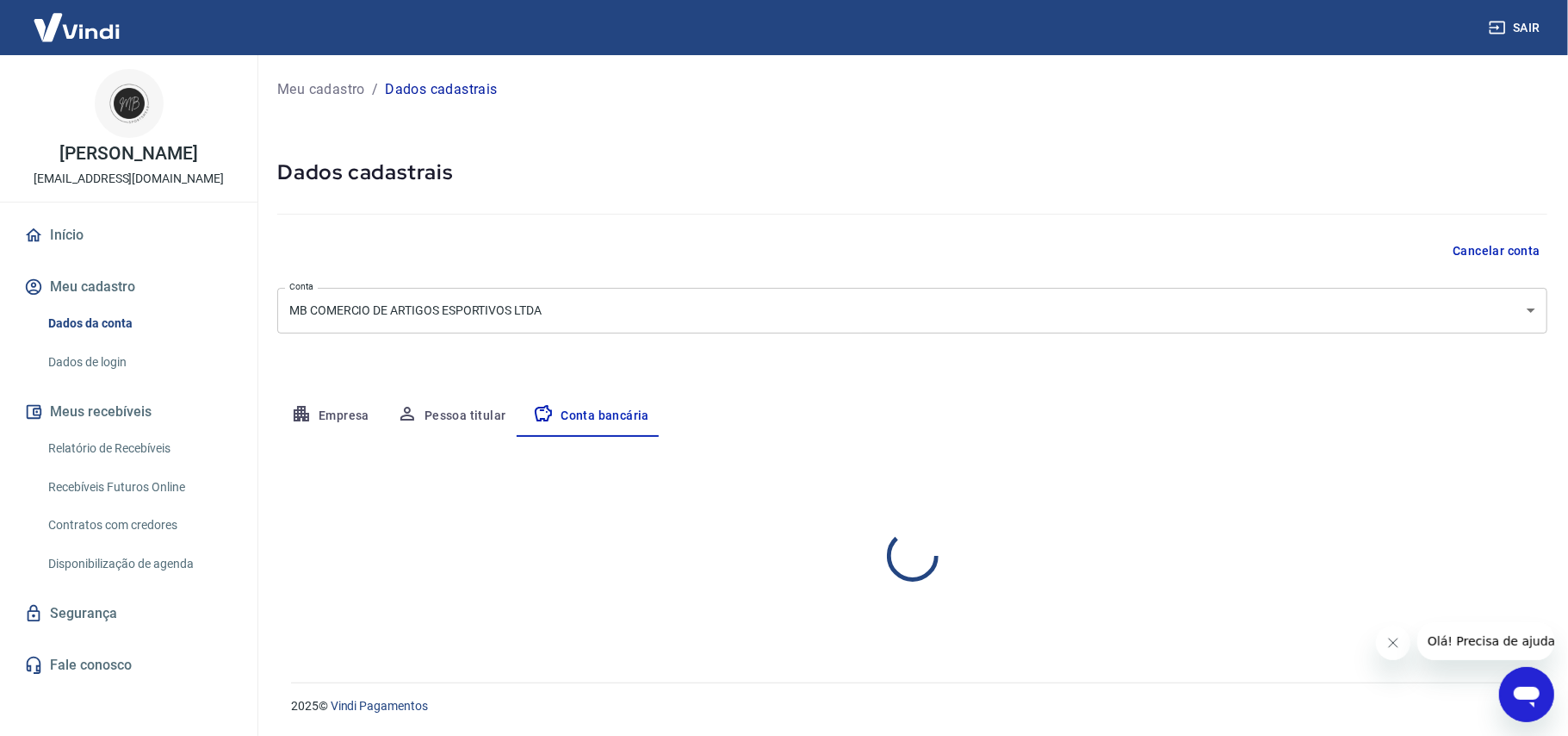
select select "1"
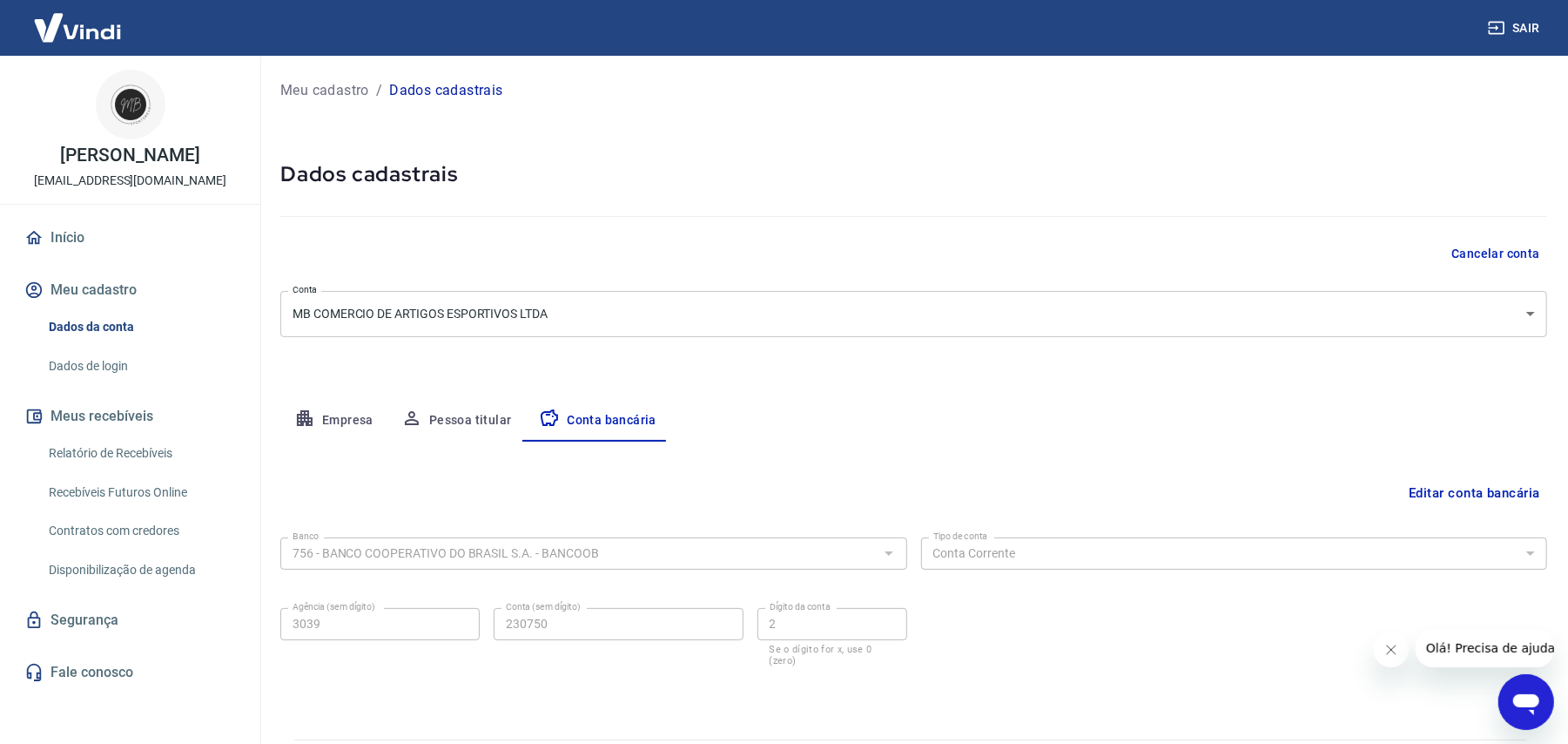
click at [67, 235] on link "Início" at bounding box center [130, 238] width 218 height 39
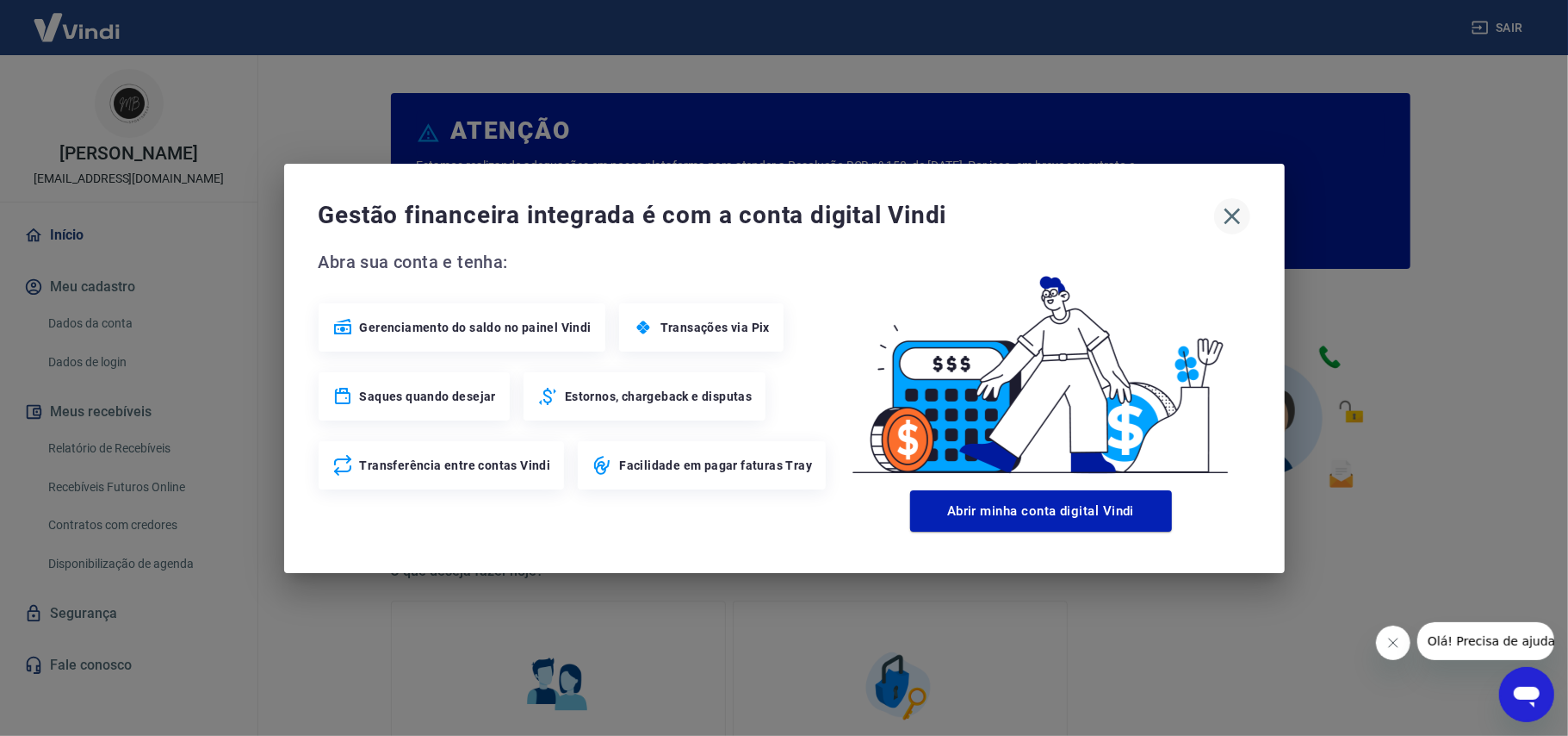
click at [1237, 205] on icon "button" at bounding box center [1233, 216] width 28 height 28
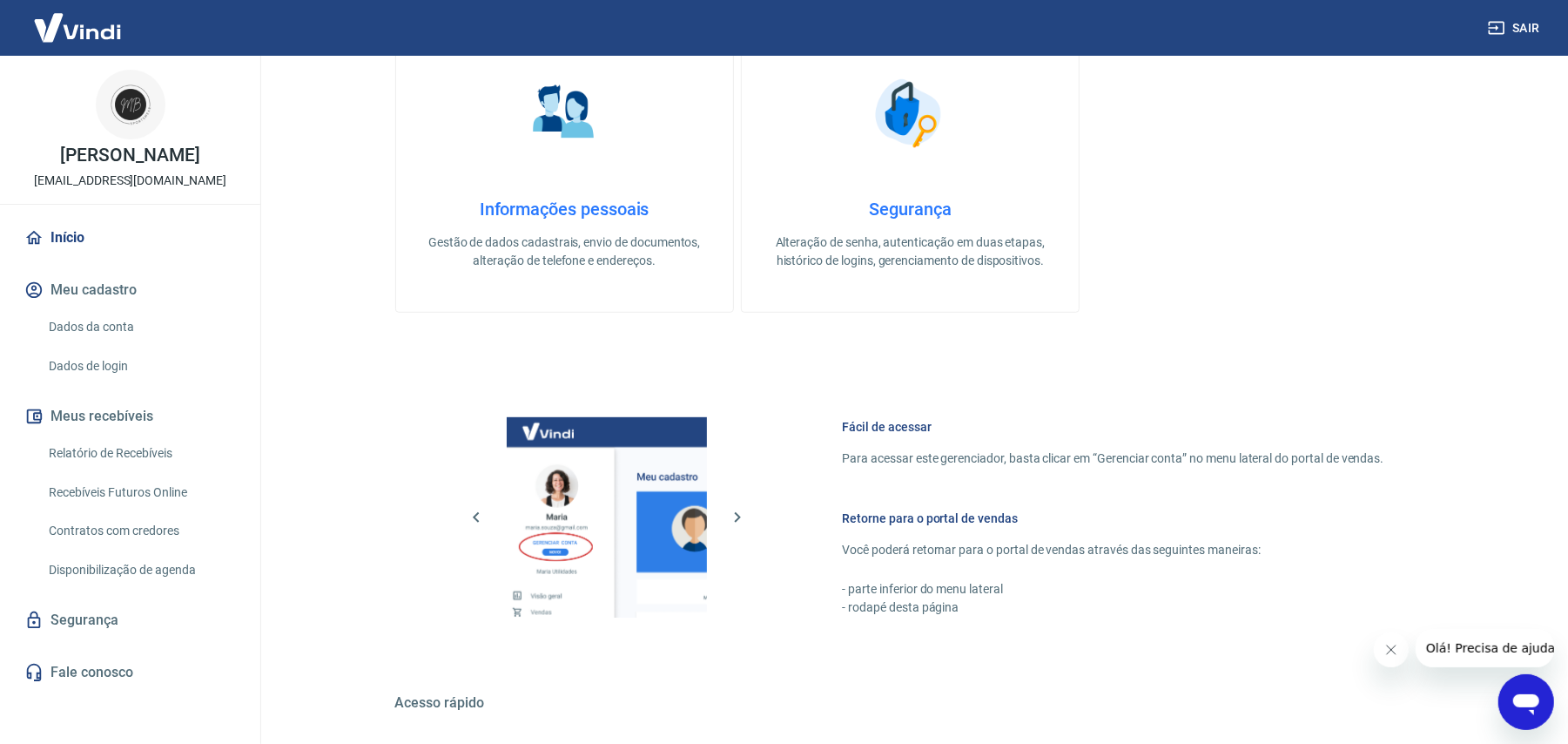
scroll to position [795, 0]
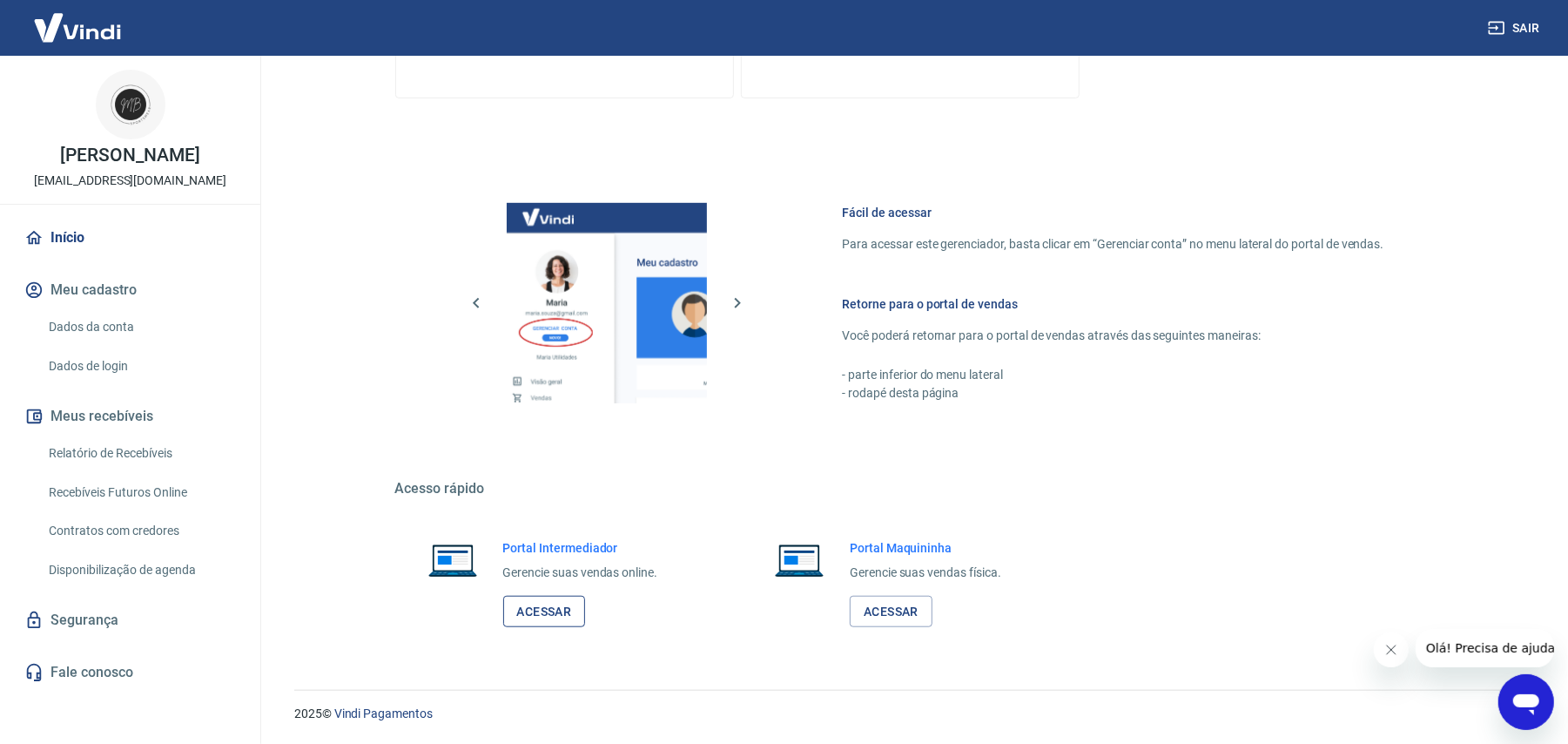
click at [538, 606] on link "Acessar" at bounding box center [545, 612] width 83 height 33
click at [384, 712] on link "Vindi Pagamentos" at bounding box center [384, 713] width 99 height 14
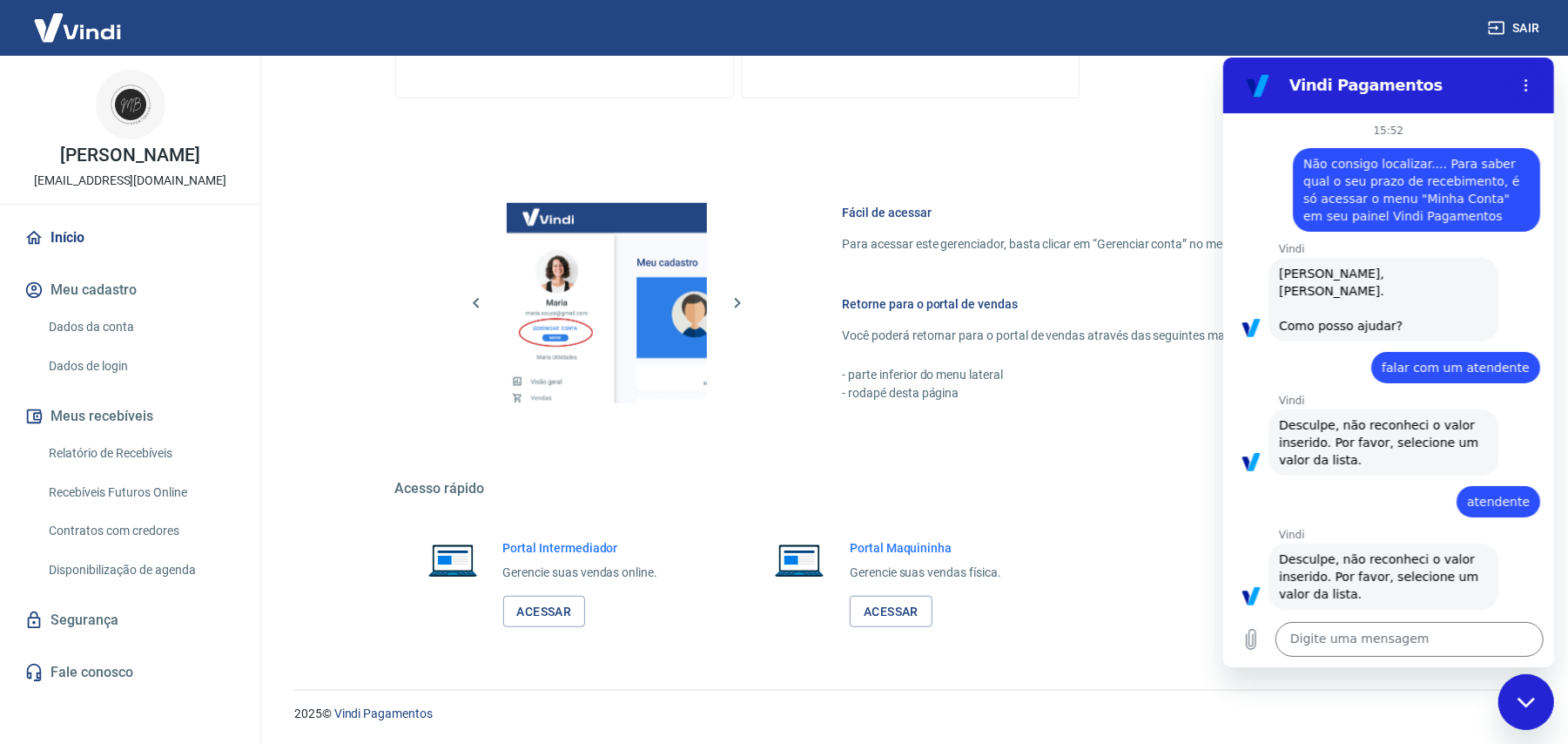
scroll to position [994, 0]
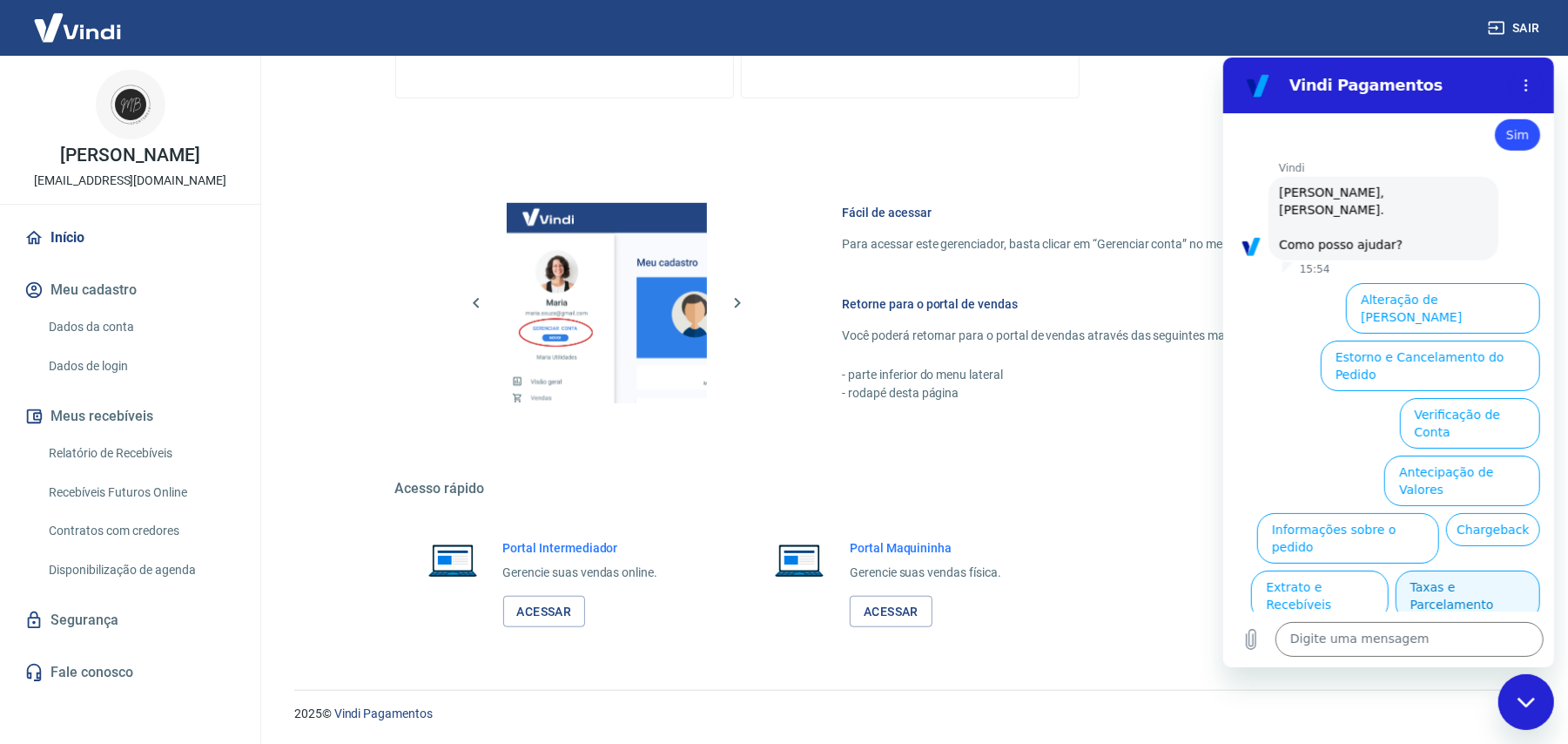
click at [1439, 570] on button "Taxas e Parcelamento" at bounding box center [1467, 594] width 144 height 50
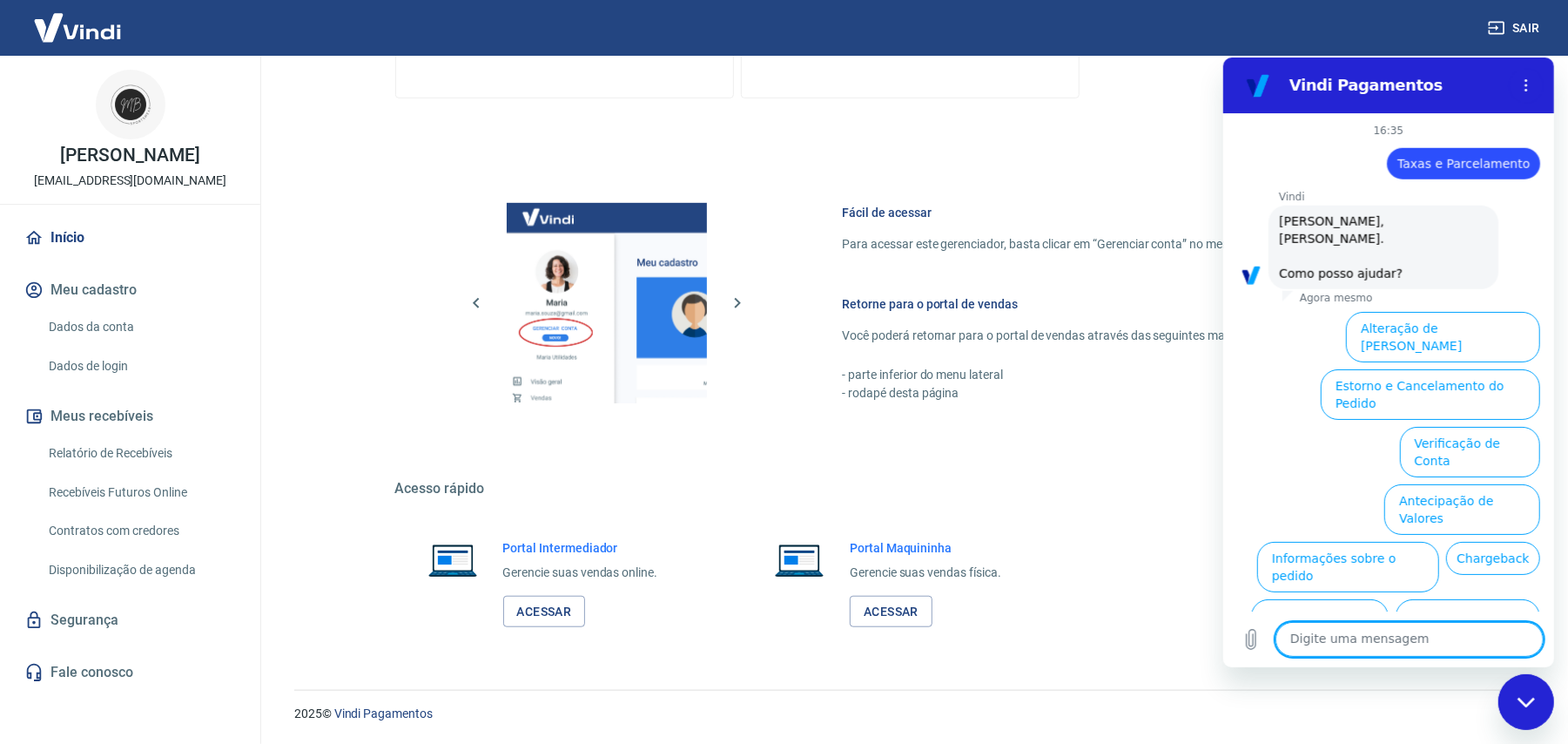
scroll to position [1153, 0]
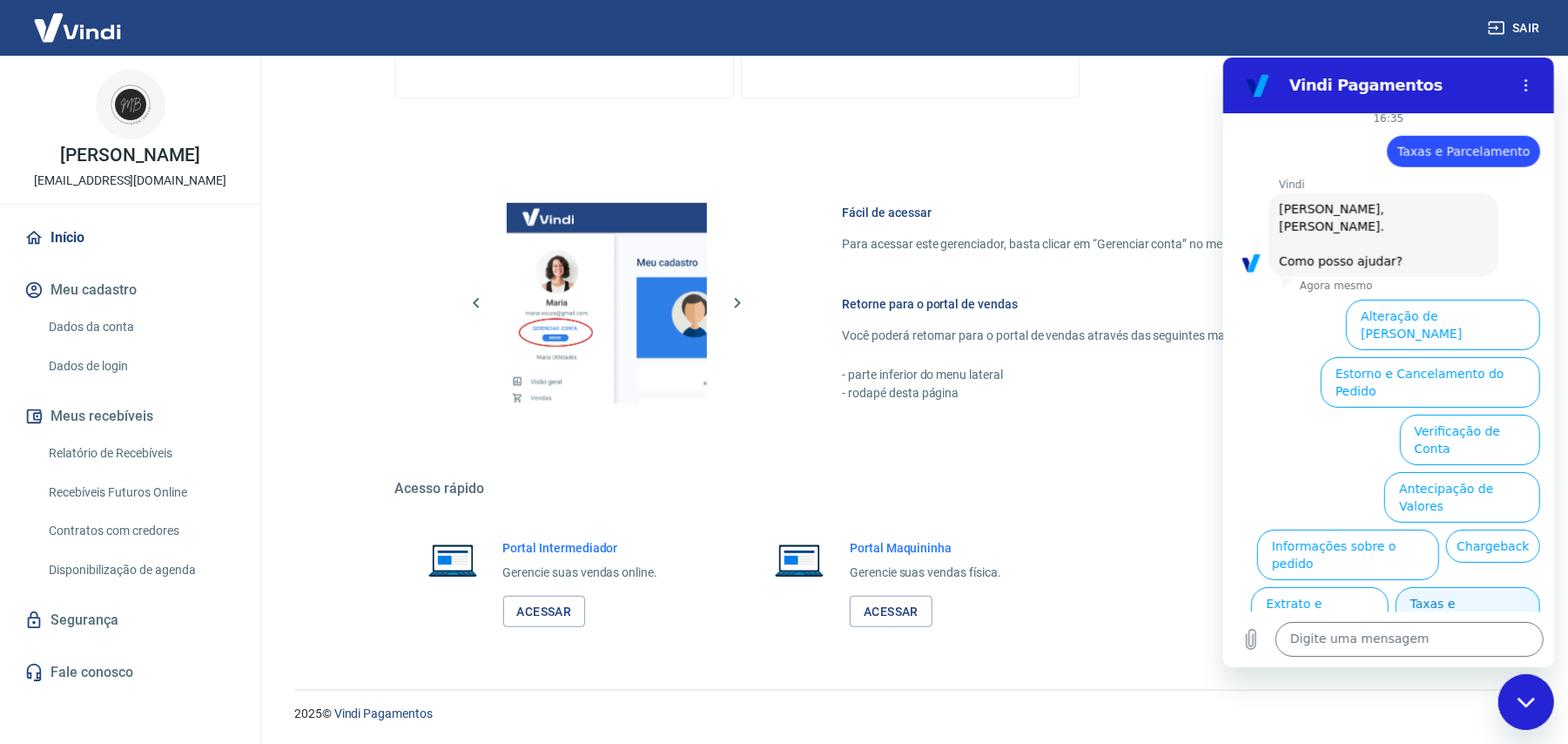
click at [1476, 586] on button "Taxas e Parcelamento" at bounding box center [1467, 611] width 144 height 50
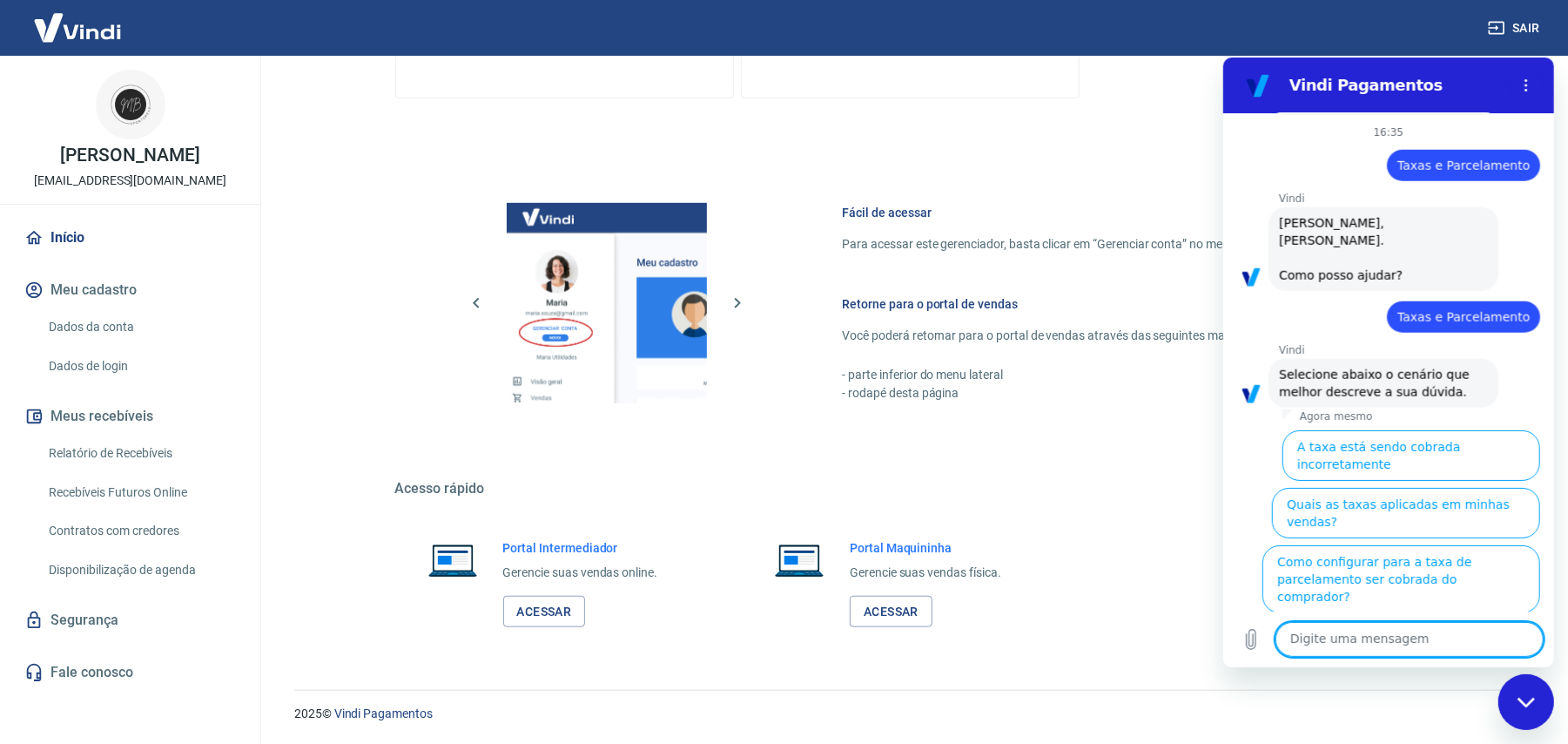
scroll to position [1141, 0]
click at [1374, 639] on textarea at bounding box center [1408, 638] width 268 height 35
type textarea "nenhum"
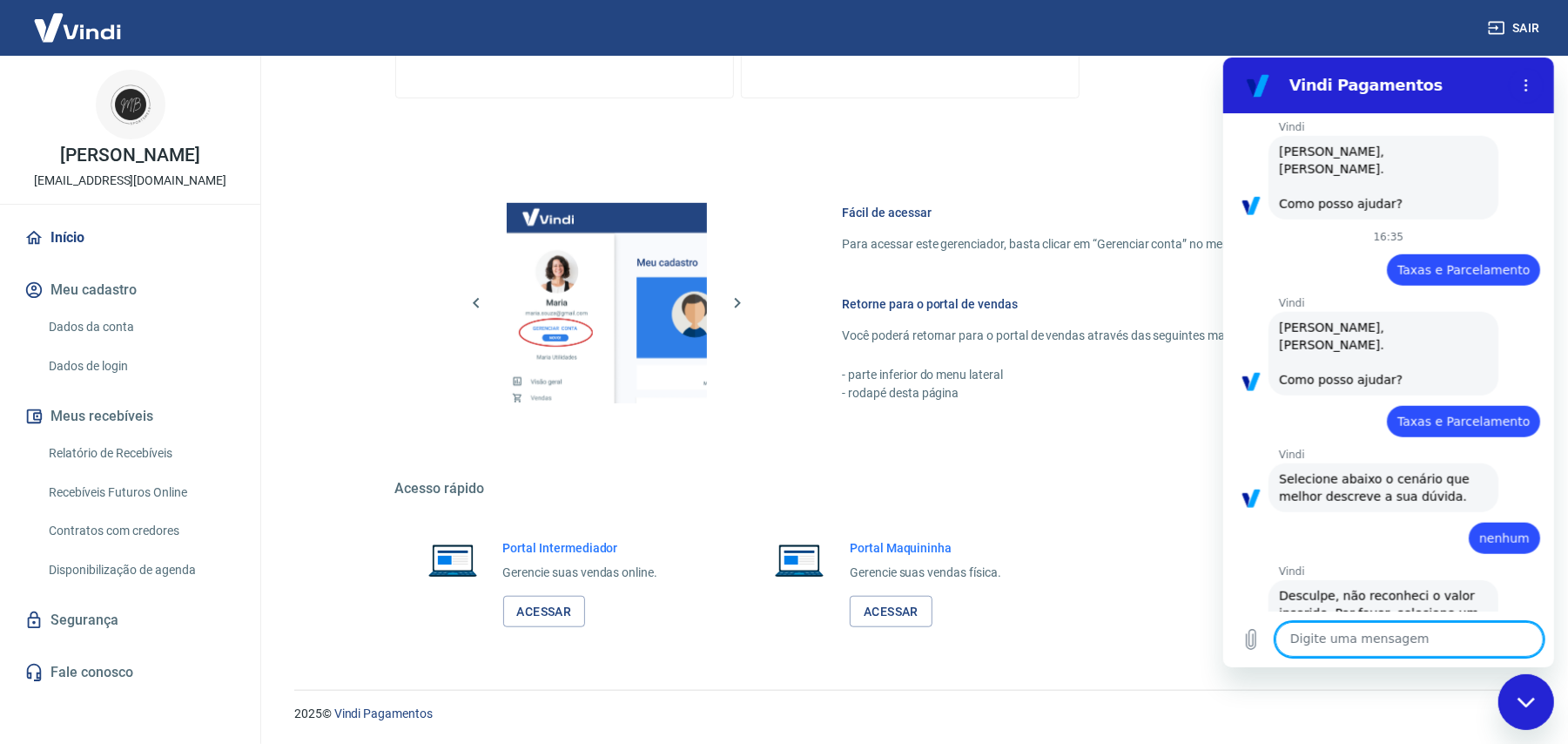
scroll to position [1038, 0]
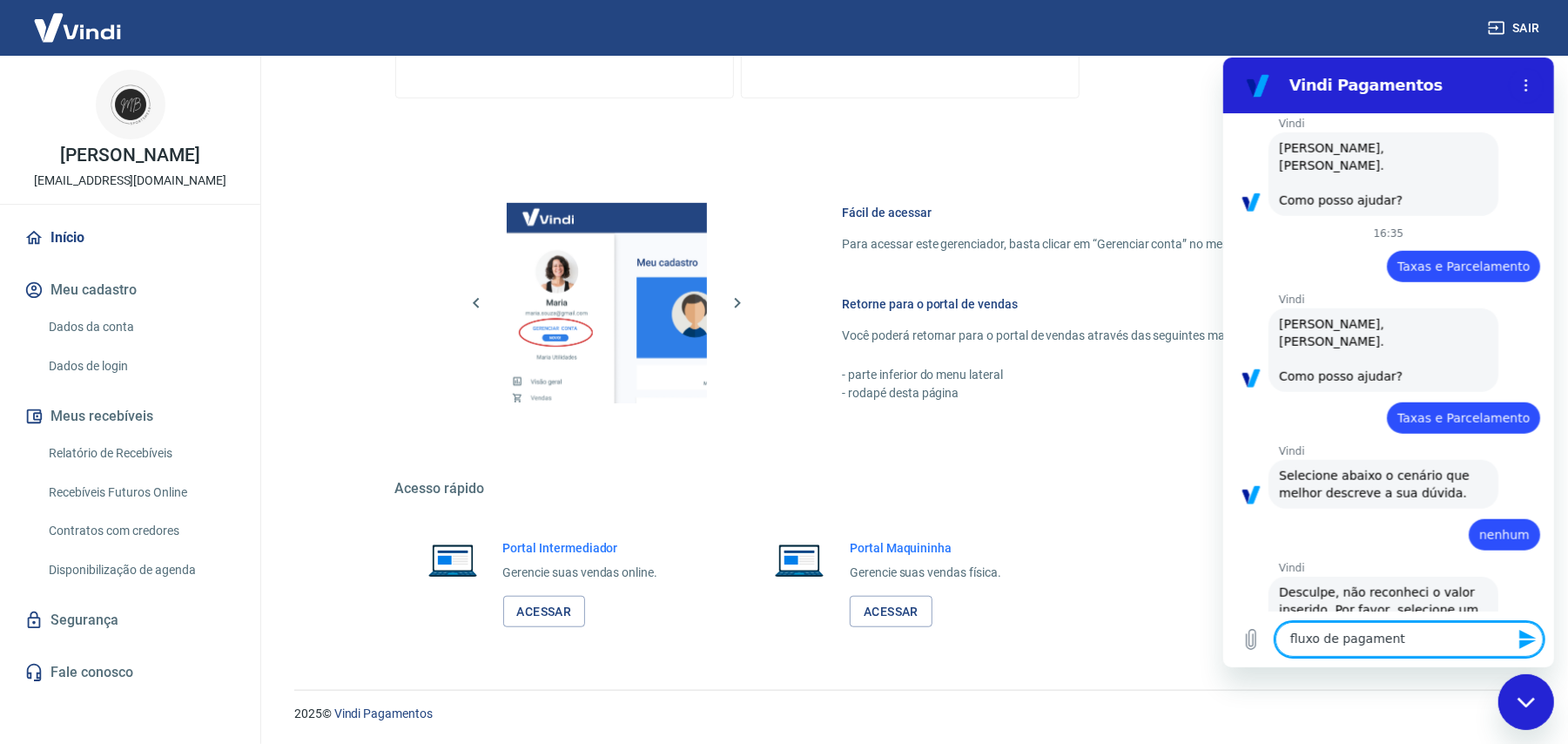
type textarea "fluxo de pagamento"
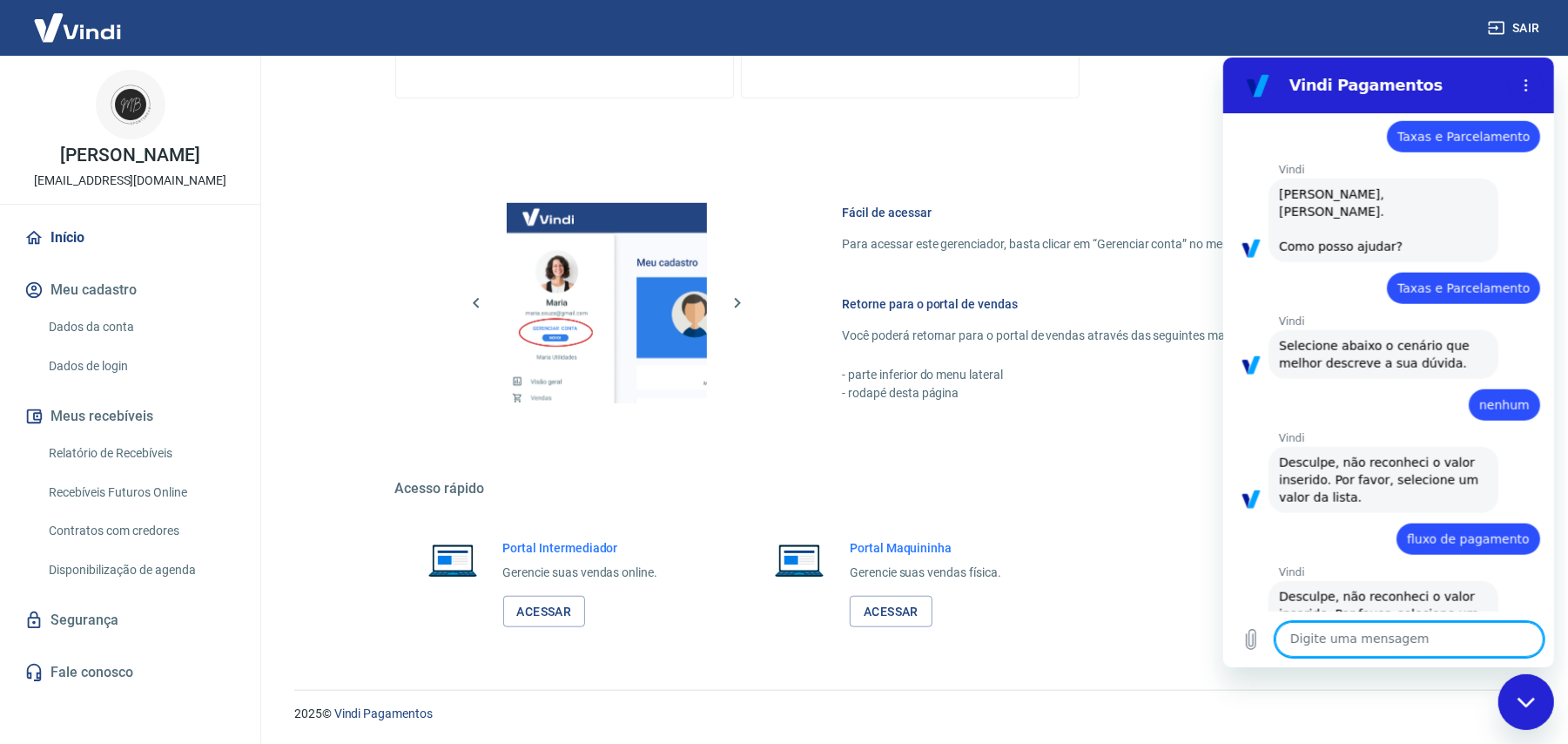
scroll to position [1171, 0]
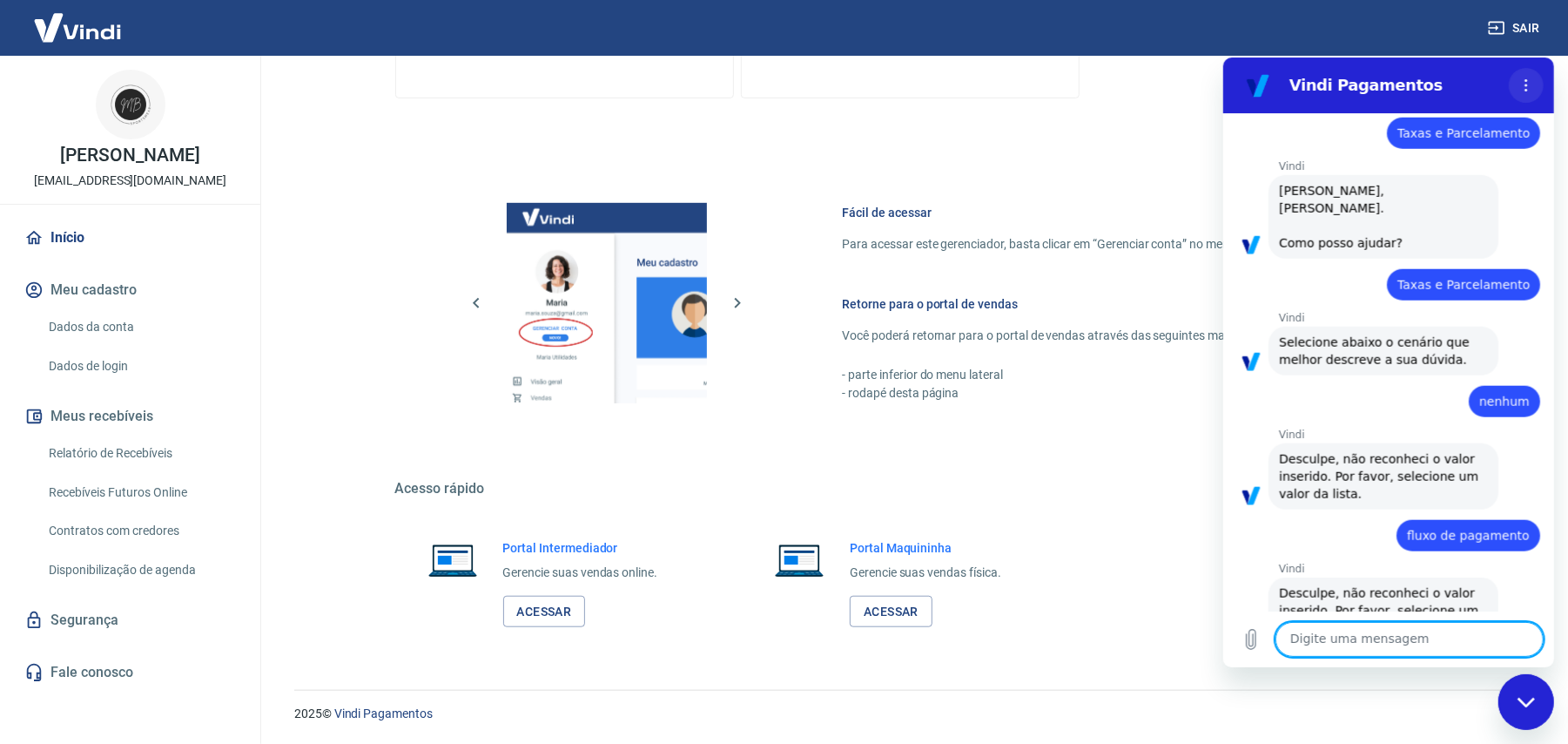
click at [1528, 81] on icon "Menu de opções" at bounding box center [1525, 85] width 14 height 14
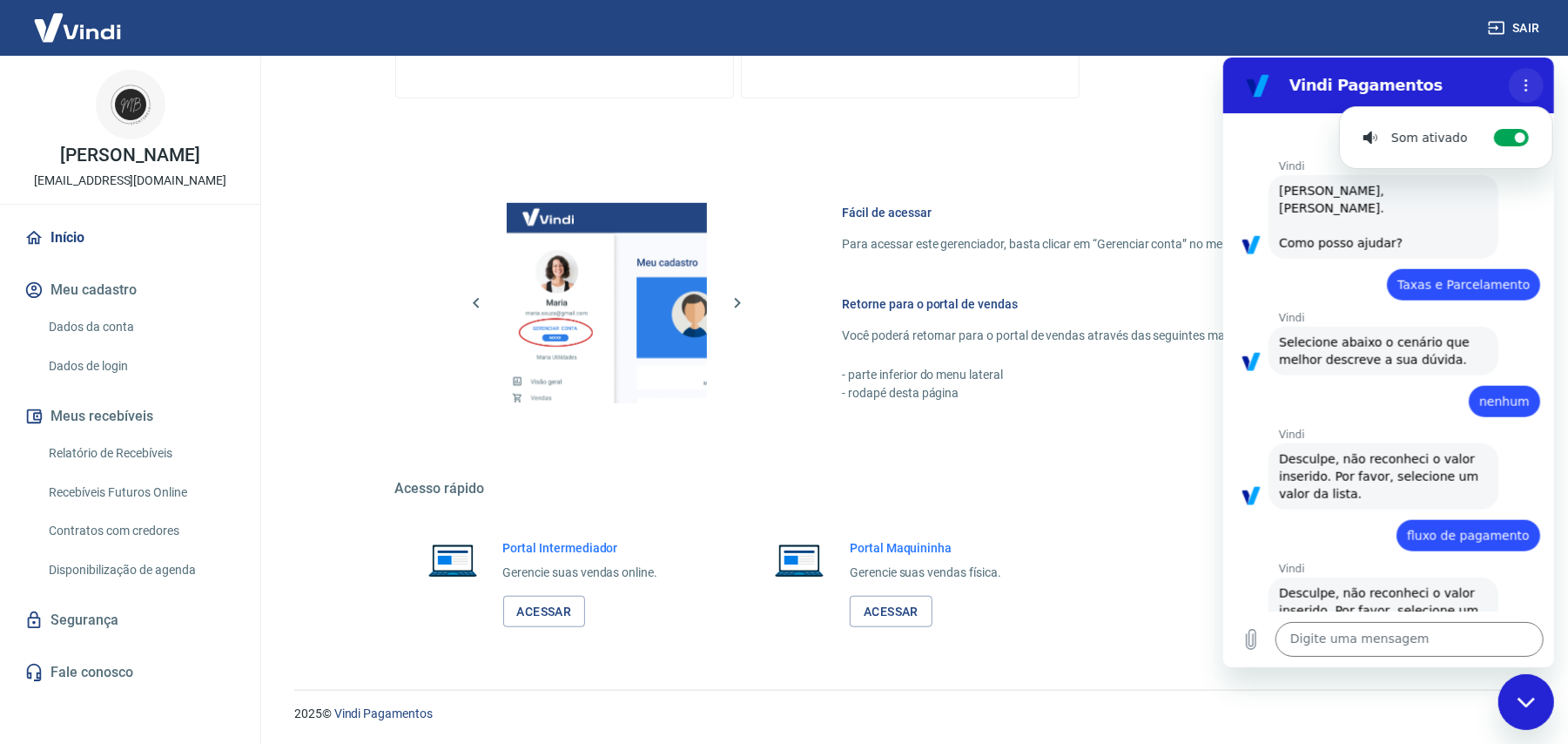
click at [1528, 81] on icon "Menu de opções" at bounding box center [1525, 85] width 14 height 14
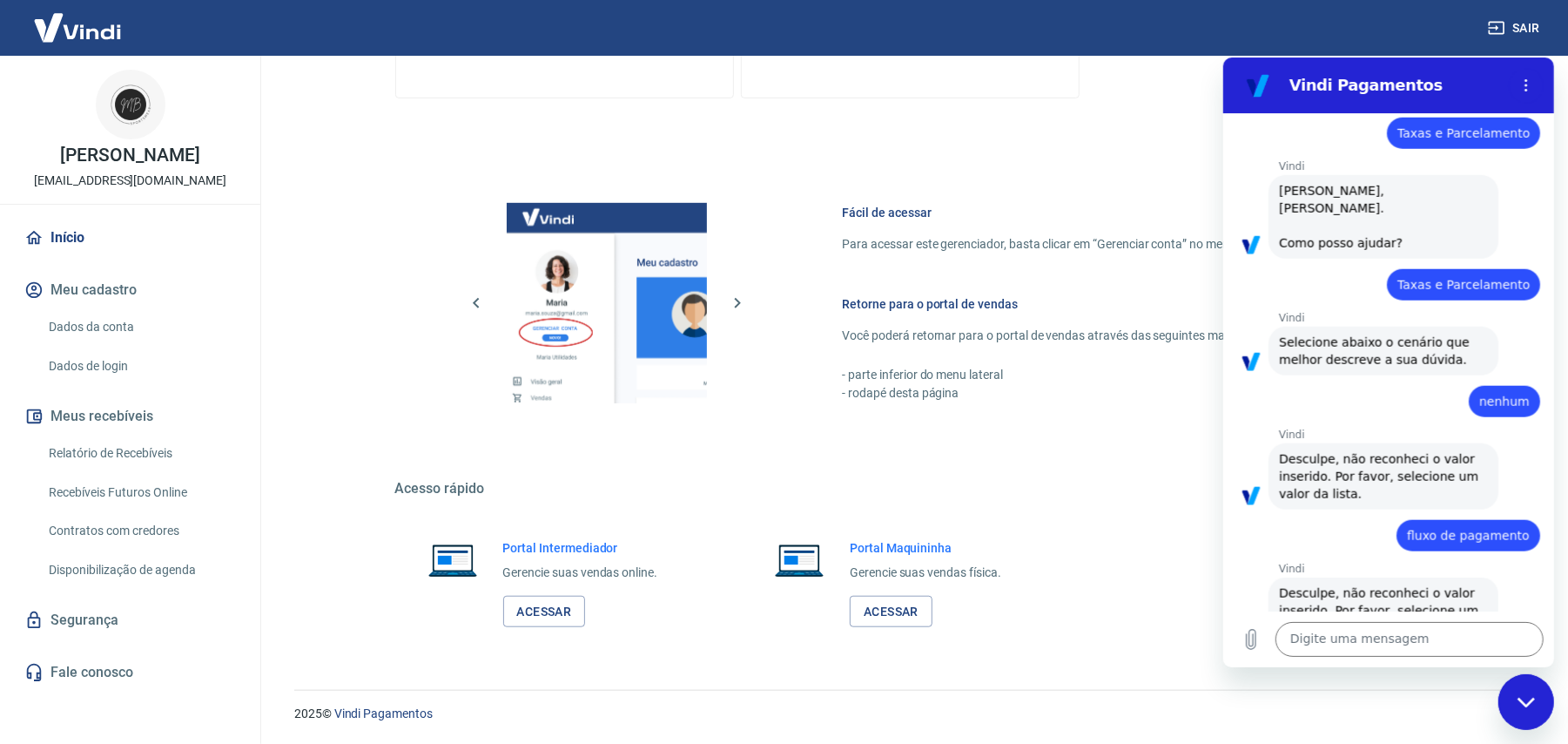
click at [1521, 690] on div "Fechar janela de mensagens" at bounding box center [1524, 701] width 52 height 52
